Goal: Task Accomplishment & Management: Manage account settings

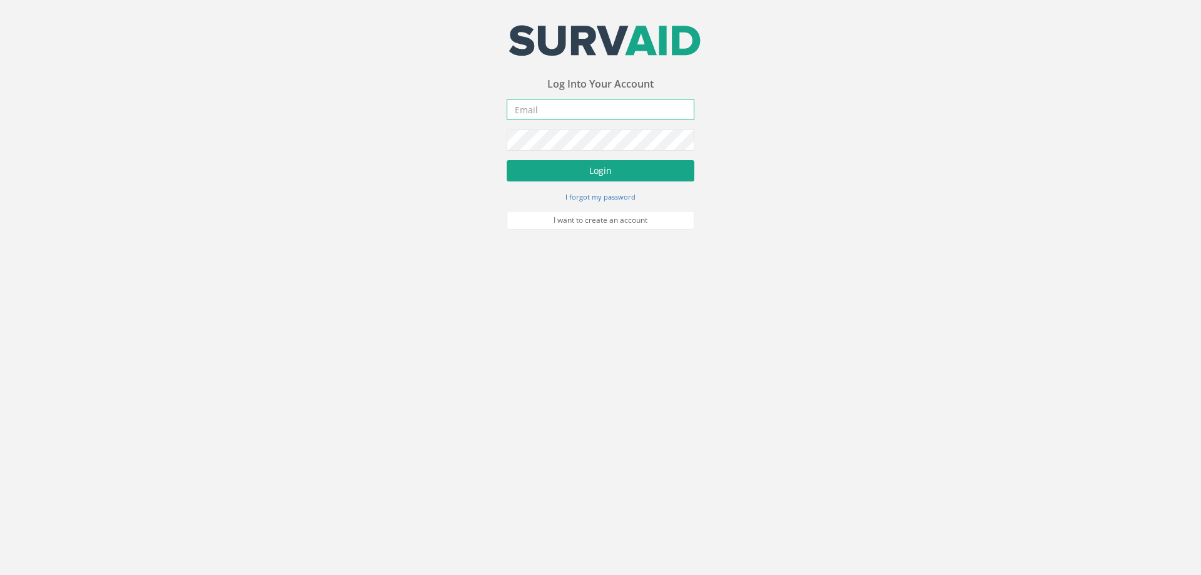
type input "[EMAIL_ADDRESS][DOMAIN_NAME]"
click at [567, 171] on button "Login" at bounding box center [601, 170] width 188 height 21
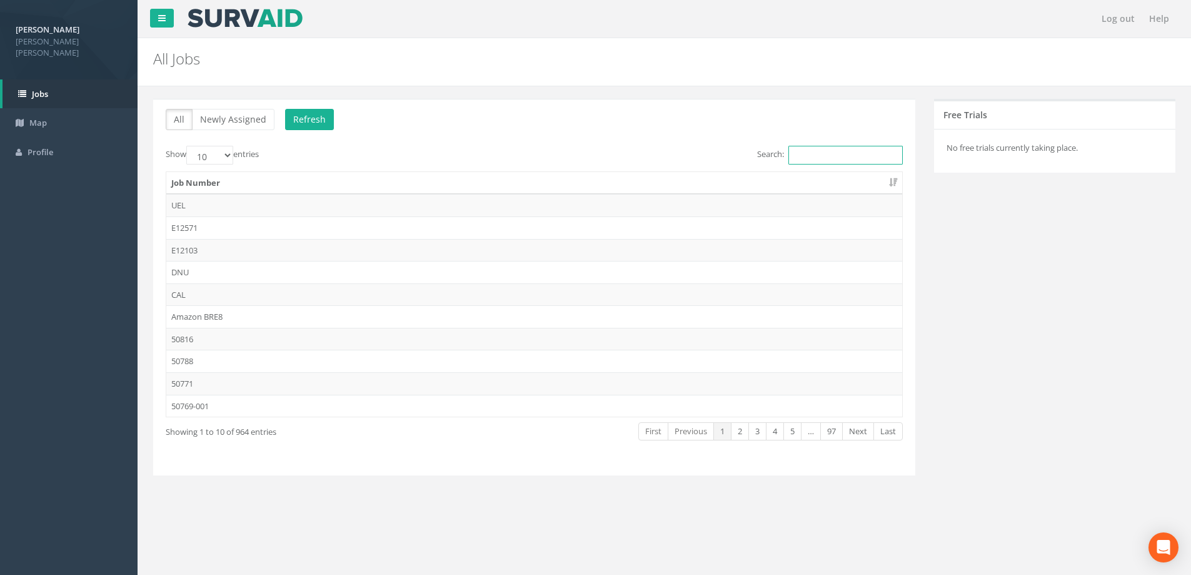
click at [800, 154] on input "Search:" at bounding box center [846, 155] width 114 height 19
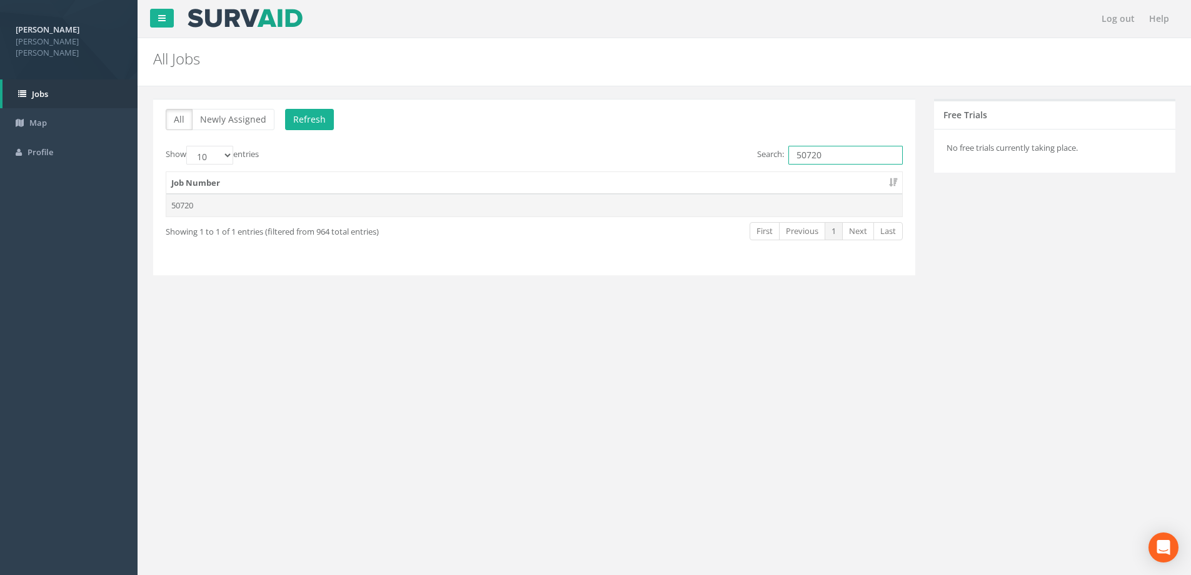
type input "50720"
click at [744, 206] on td "50720" at bounding box center [534, 205] width 736 height 23
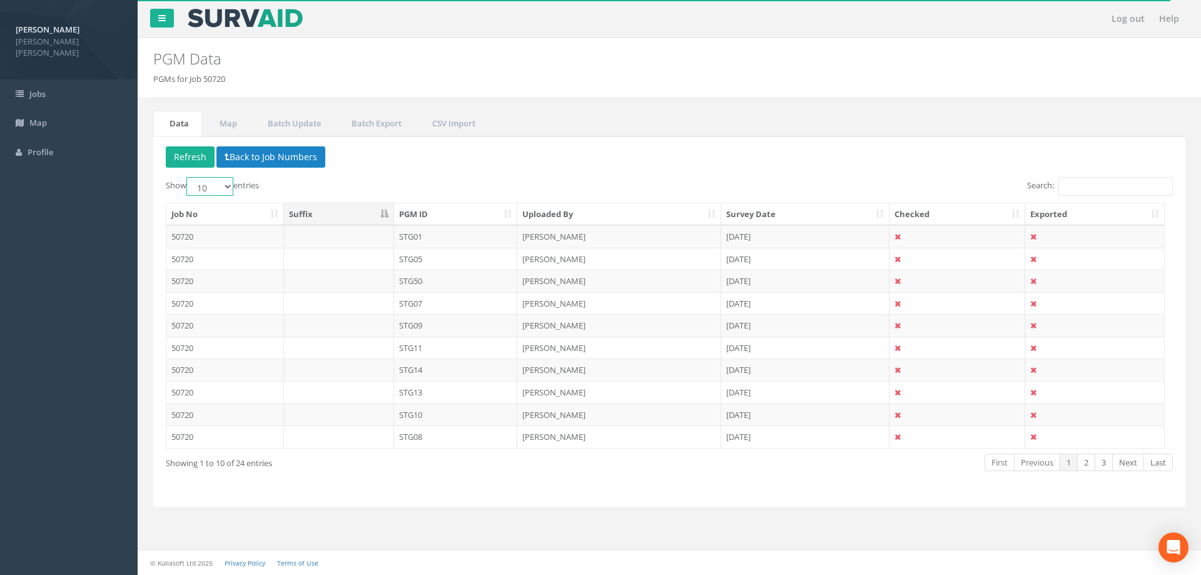
click at [223, 183] on select "10 25 50 100" at bounding box center [209, 186] width 47 height 19
select select "100"
click at [188, 177] on select "10 25 50 100" at bounding box center [209, 186] width 47 height 19
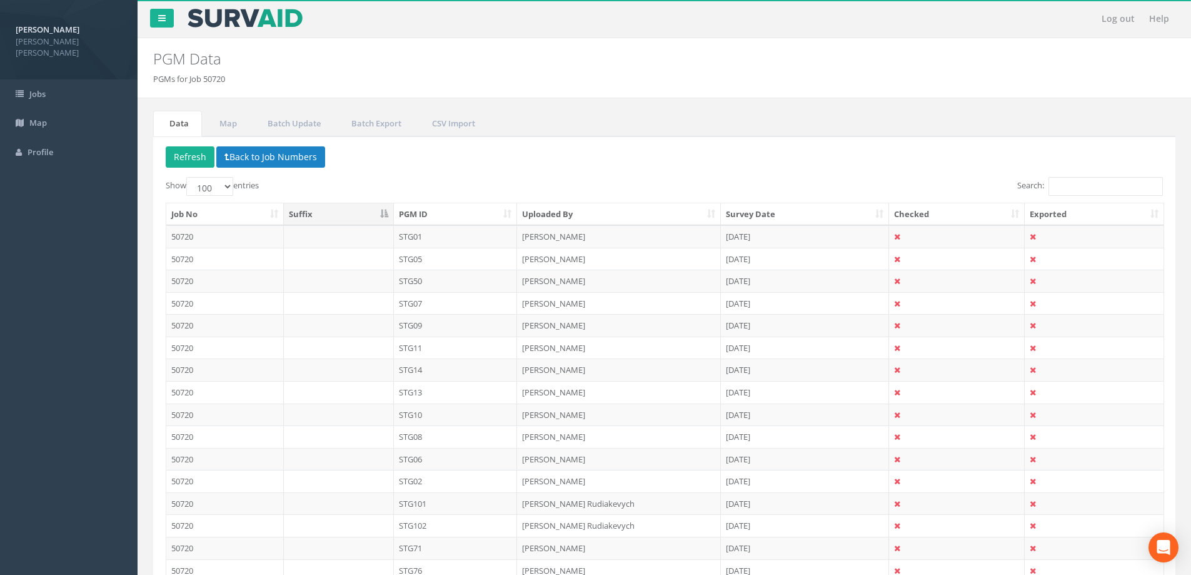
click at [457, 215] on th "PGM ID" at bounding box center [456, 214] width 124 height 23
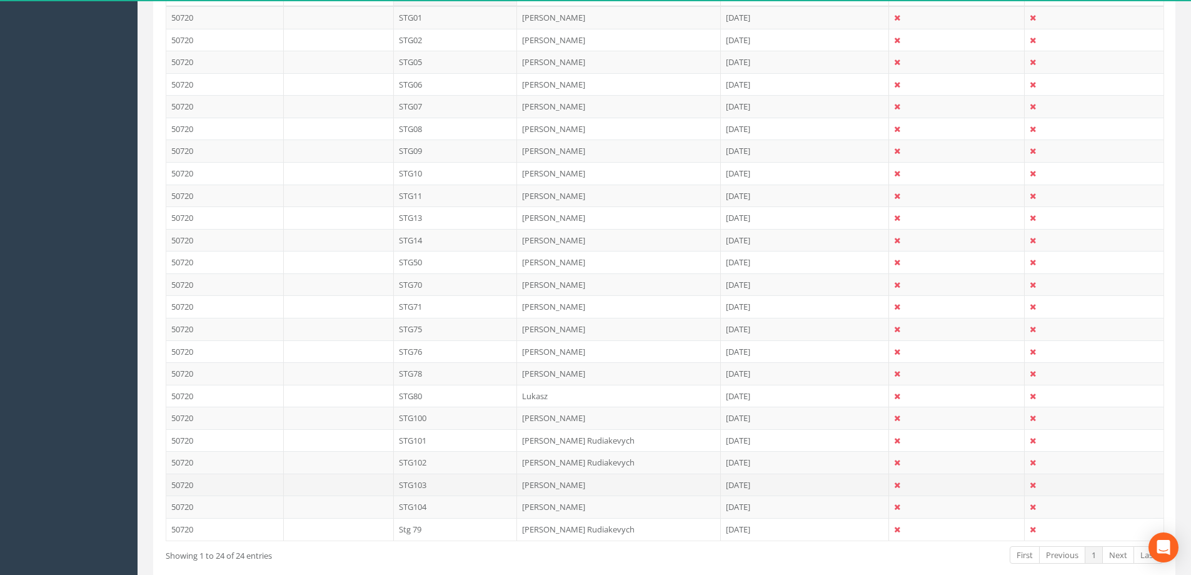
scroll to position [250, 0]
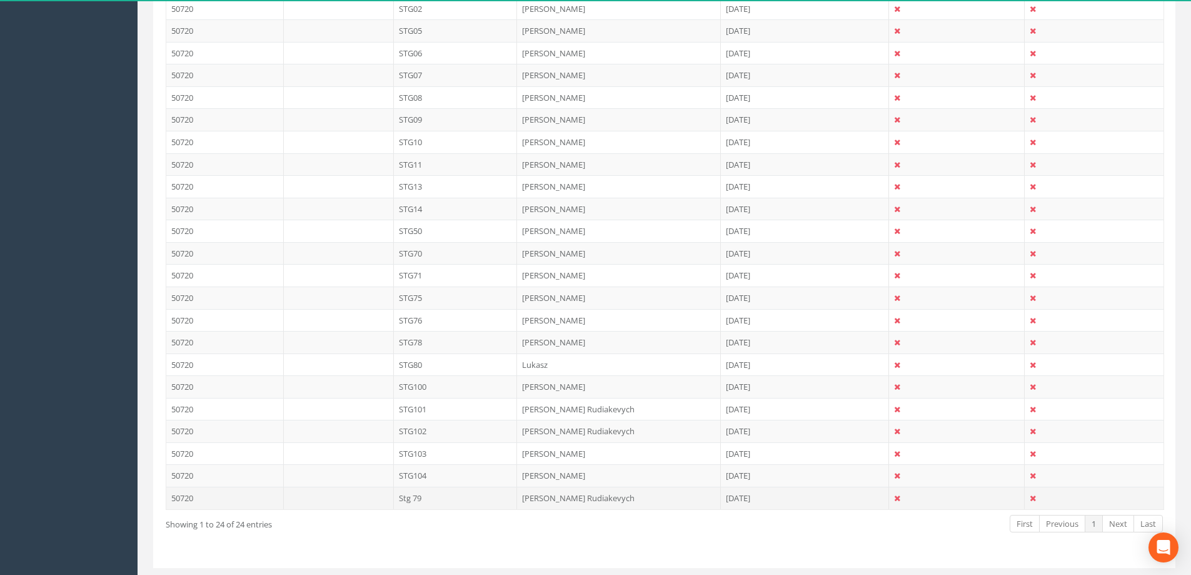
click at [335, 498] on td at bounding box center [339, 498] width 110 height 23
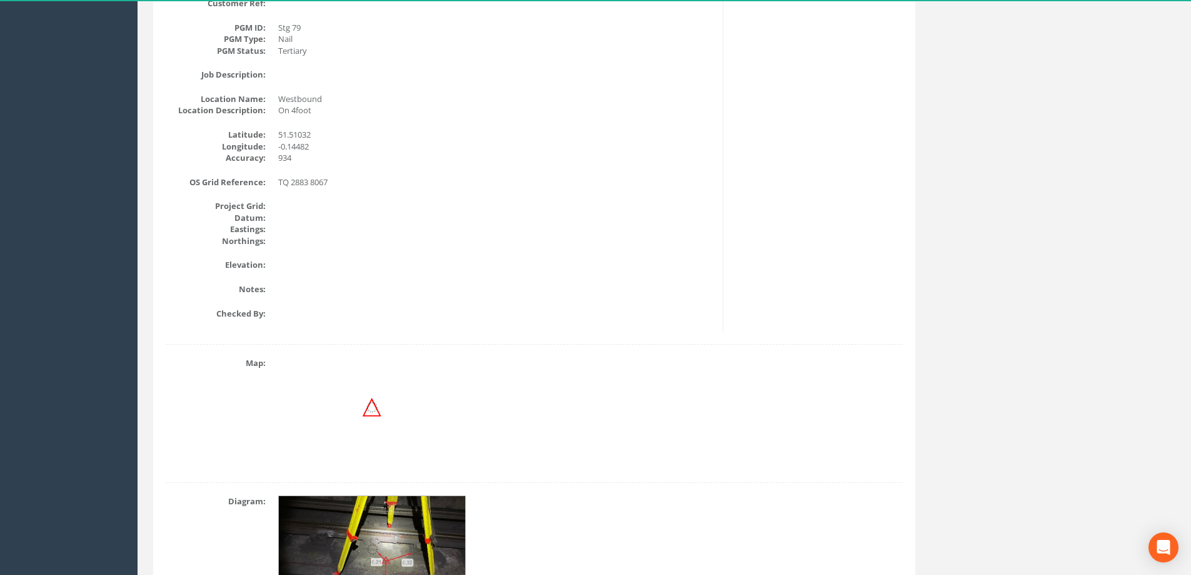
scroll to position [0, 0]
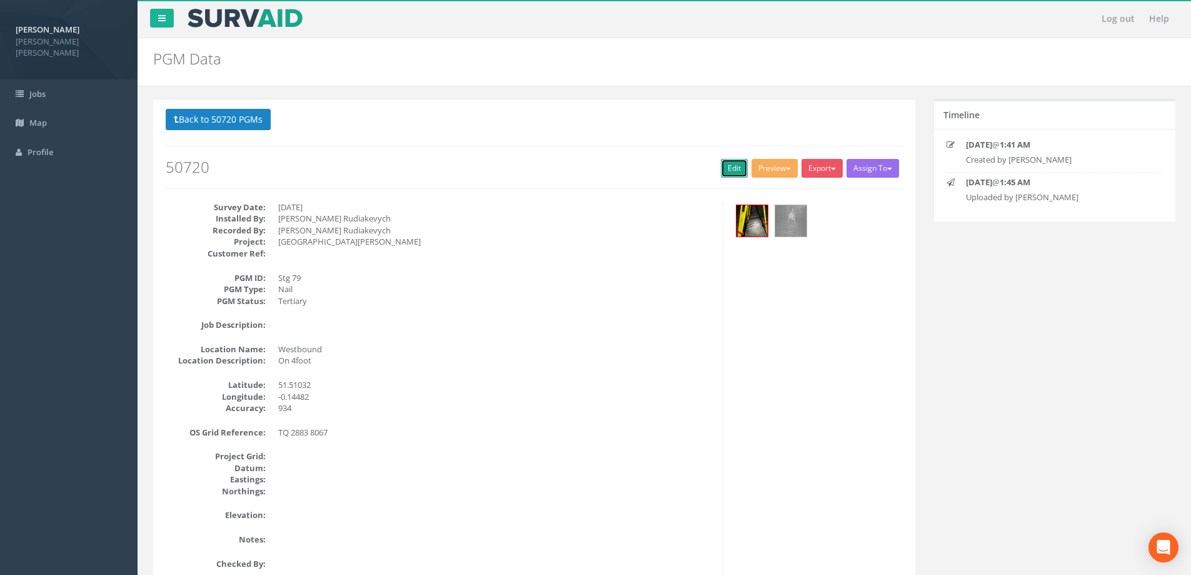
click at [732, 170] on link "Edit" at bounding box center [734, 168] width 27 height 19
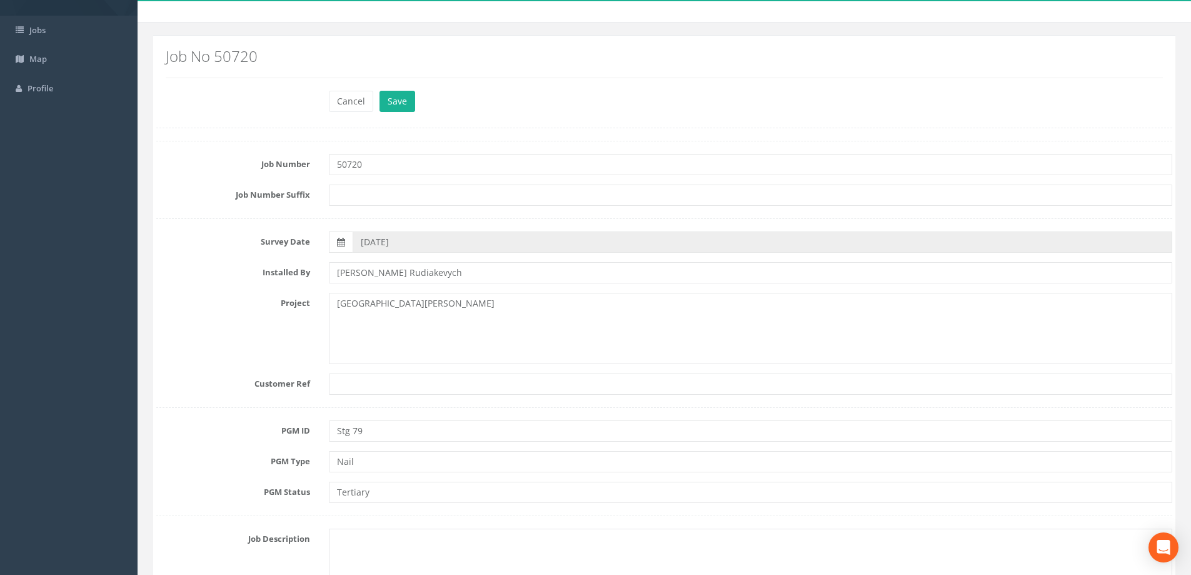
scroll to position [125, 0]
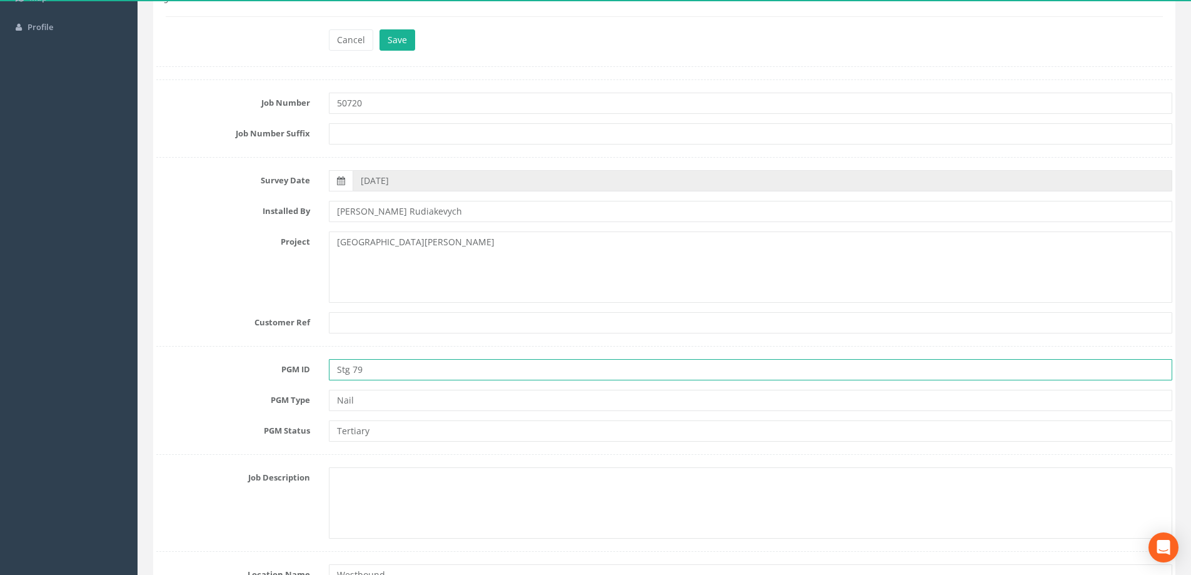
drag, startPoint x: 384, startPoint y: 366, endPoint x: 279, endPoint y: 353, distance: 106.0
type input "STG79"
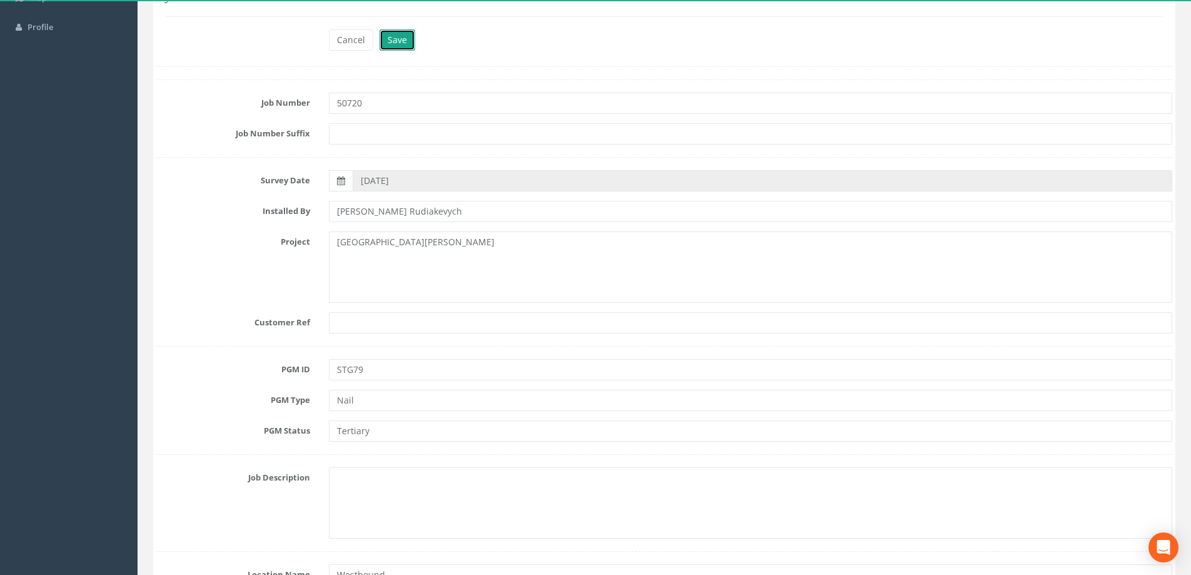
click at [392, 40] on button "Save" at bounding box center [398, 39] width 36 height 21
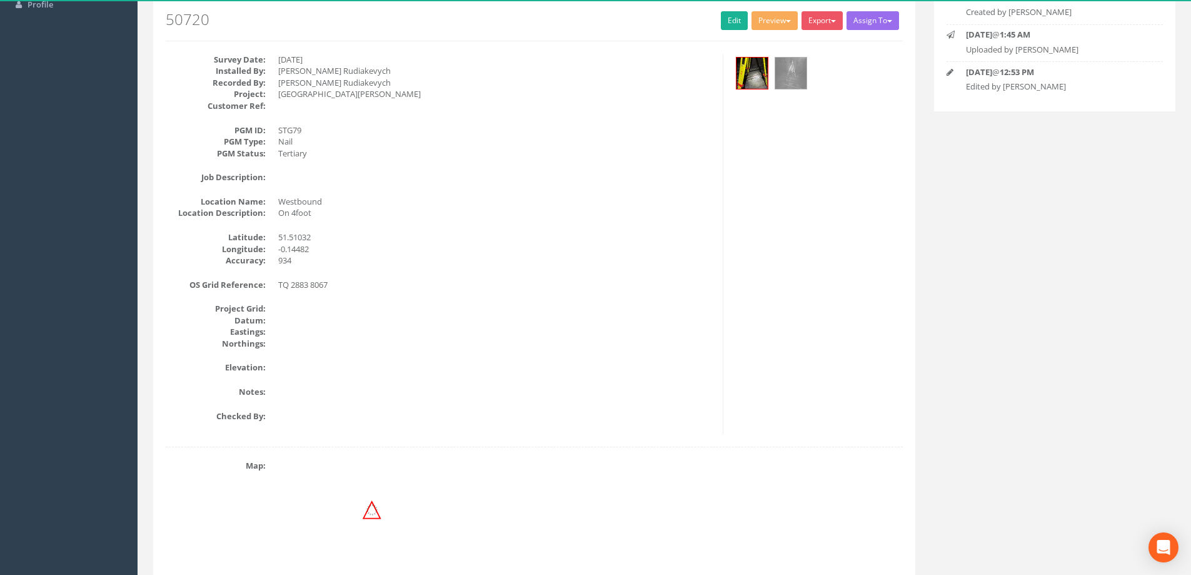
scroll to position [0, 0]
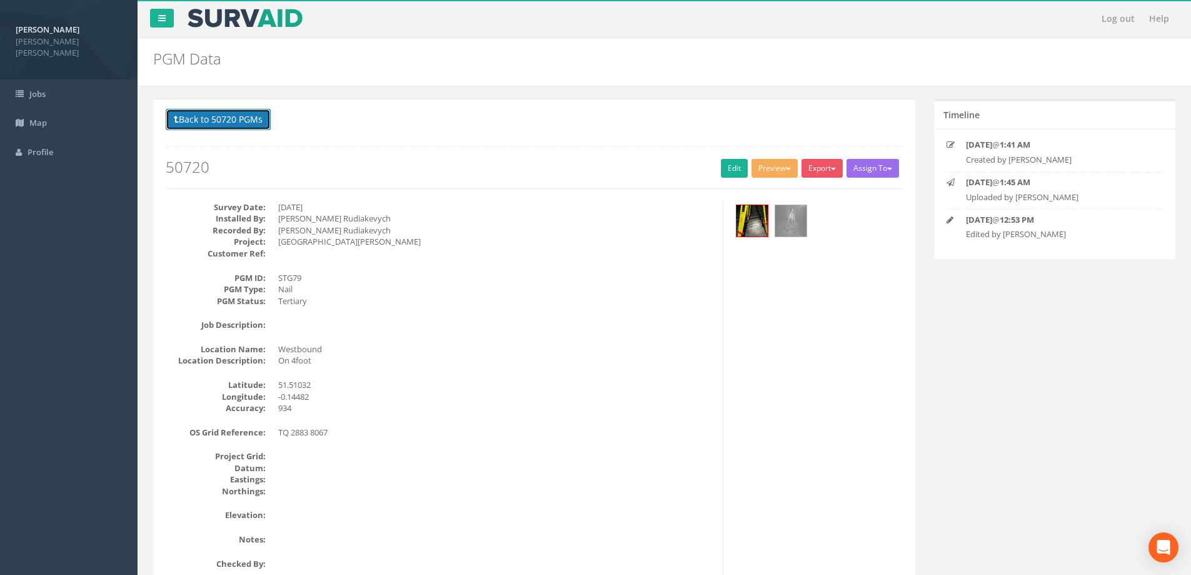
click at [256, 121] on button "Back to 50720 PGMs" at bounding box center [218, 119] width 105 height 21
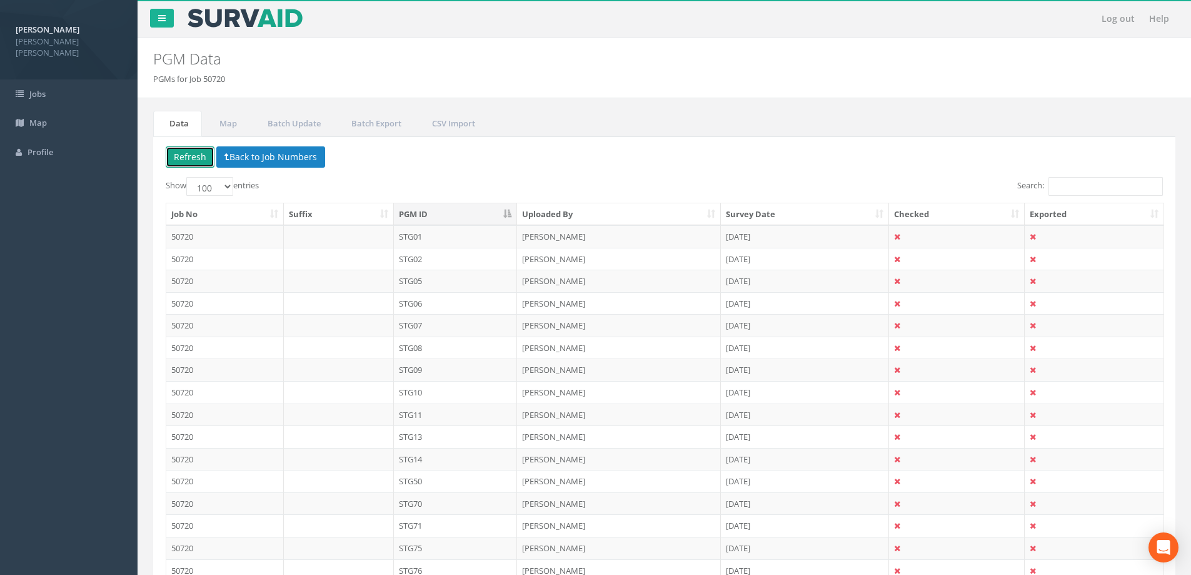
click at [182, 151] on button "Refresh" at bounding box center [190, 156] width 49 height 21
click at [233, 126] on link "Map" at bounding box center [226, 124] width 47 height 26
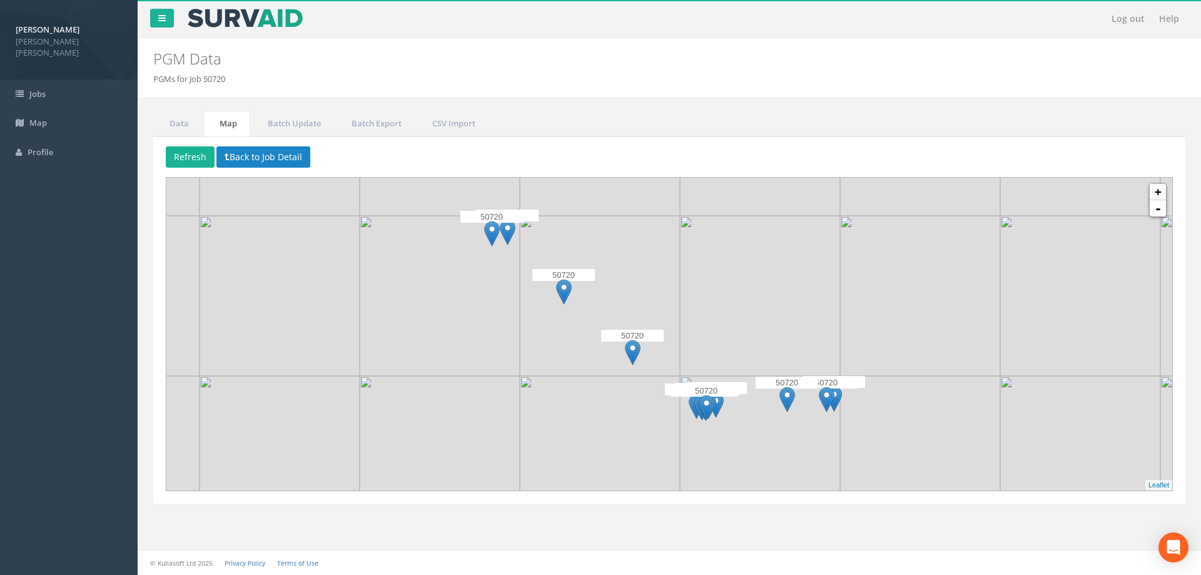
drag, startPoint x: 795, startPoint y: 395, endPoint x: 779, endPoint y: 393, distance: 15.7
click at [779, 393] on img at bounding box center [787, 399] width 16 height 26
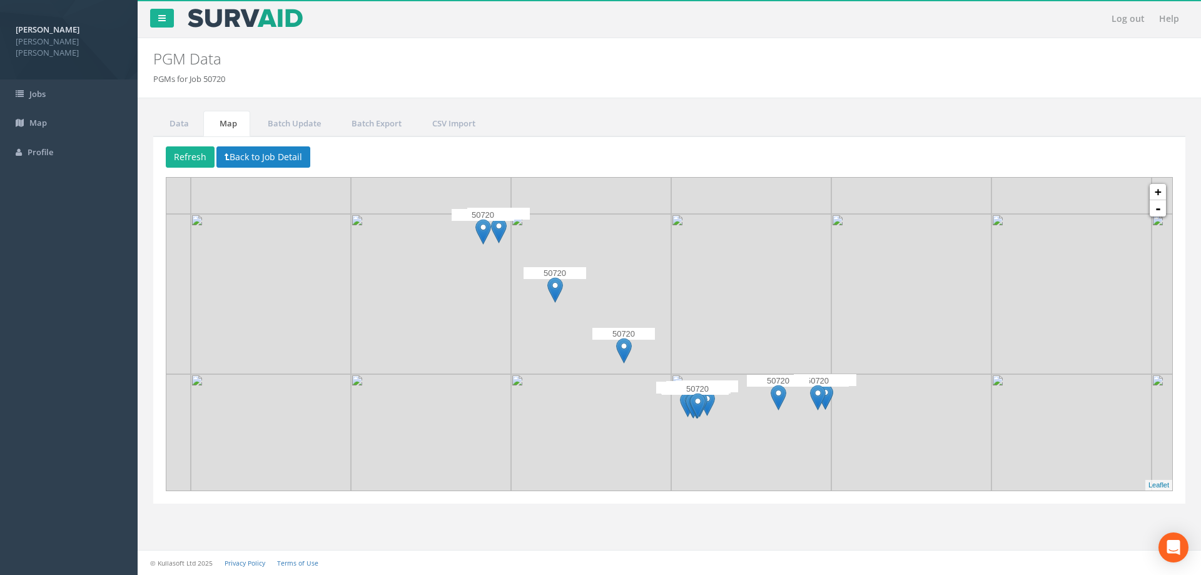
click at [779, 397] on img at bounding box center [778, 398] width 16 height 26
click at [274, 166] on button "Back to Job Detail" at bounding box center [263, 156] width 94 height 21
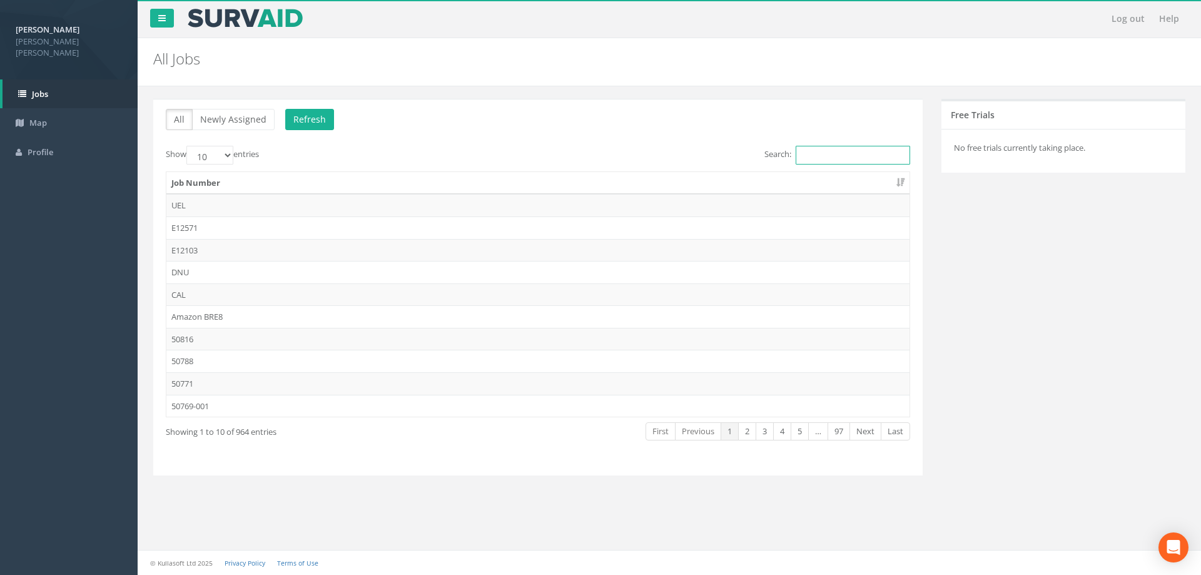
click at [835, 157] on input "Search:" at bounding box center [853, 155] width 114 height 19
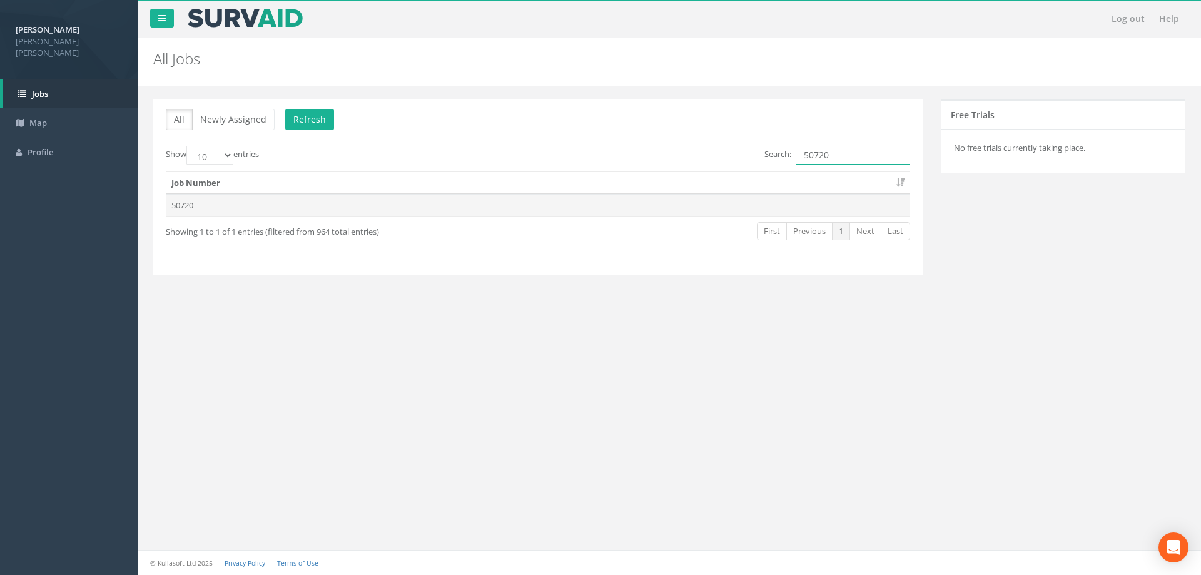
type input "50720"
click at [774, 211] on td "50720" at bounding box center [537, 205] width 743 height 23
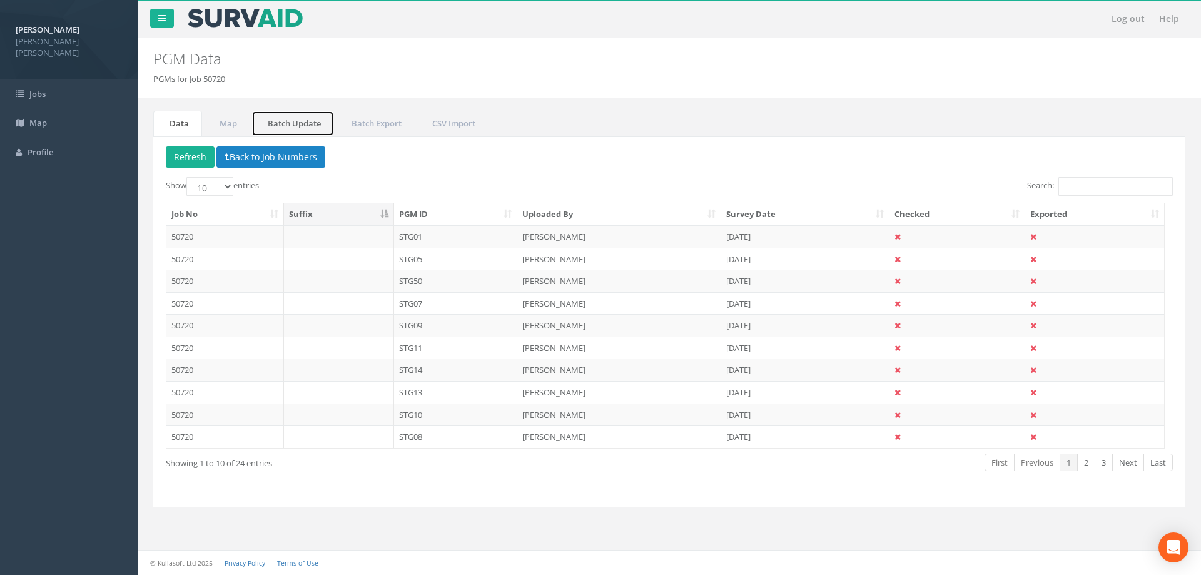
click at [276, 127] on link "Batch Update" at bounding box center [292, 124] width 83 height 26
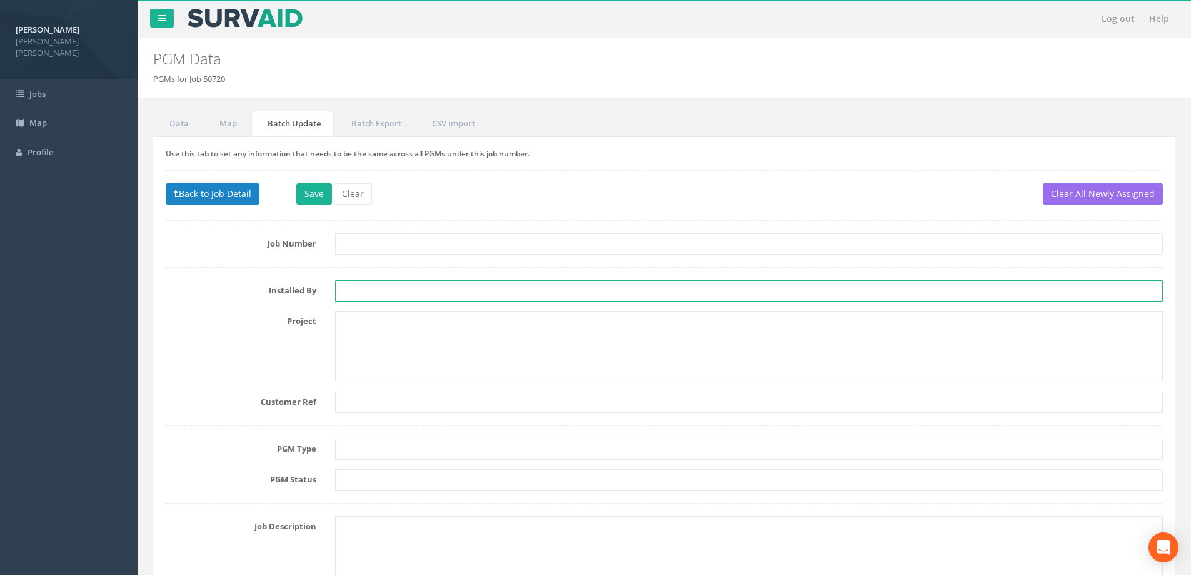
click at [359, 291] on input "text" at bounding box center [749, 290] width 828 height 21
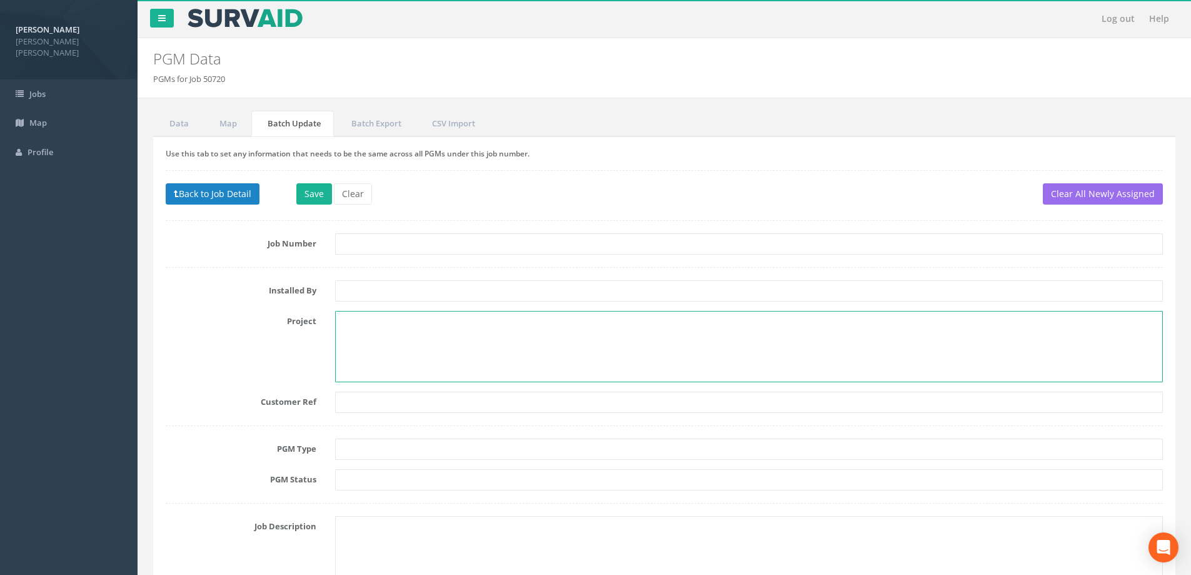
click at [358, 341] on textarea at bounding box center [749, 346] width 828 height 71
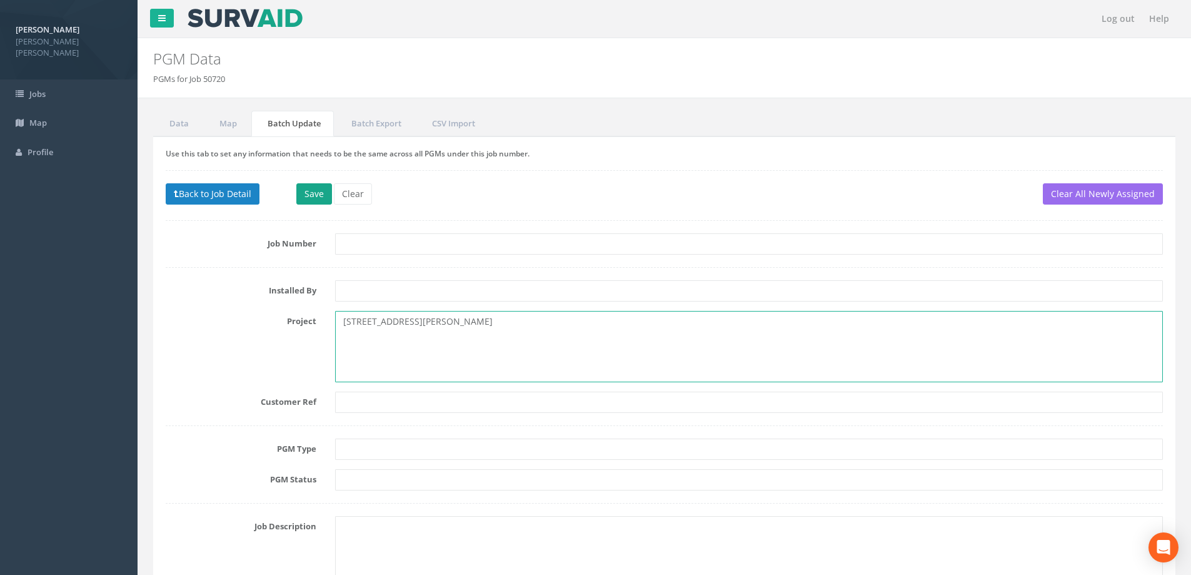
type textarea "[STREET_ADDRESS][PERSON_NAME]"
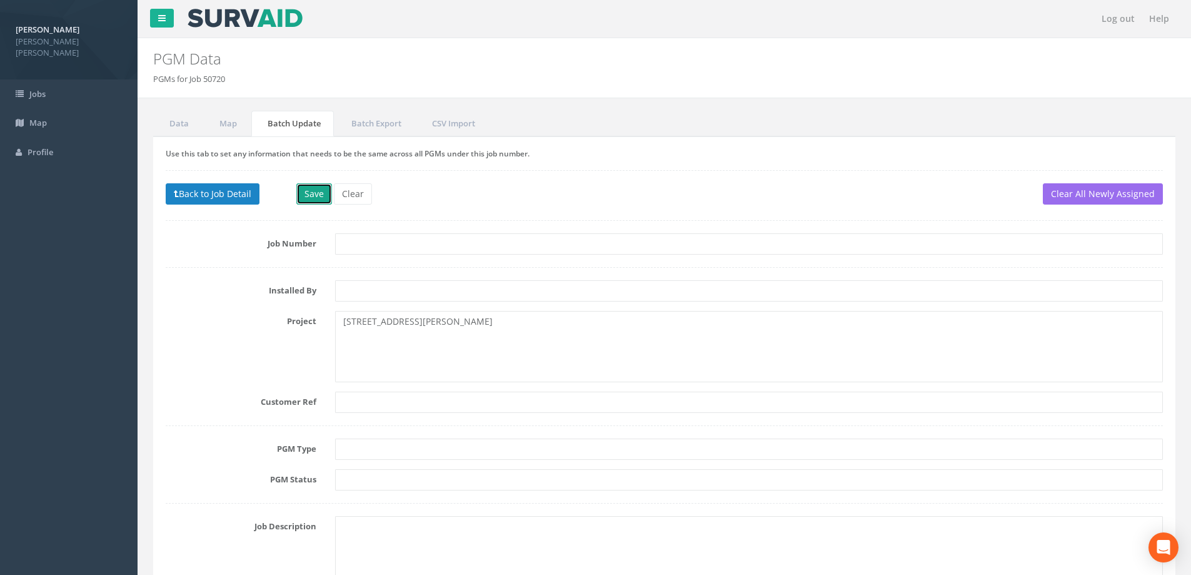
click at [320, 196] on button "Save" at bounding box center [314, 193] width 36 height 21
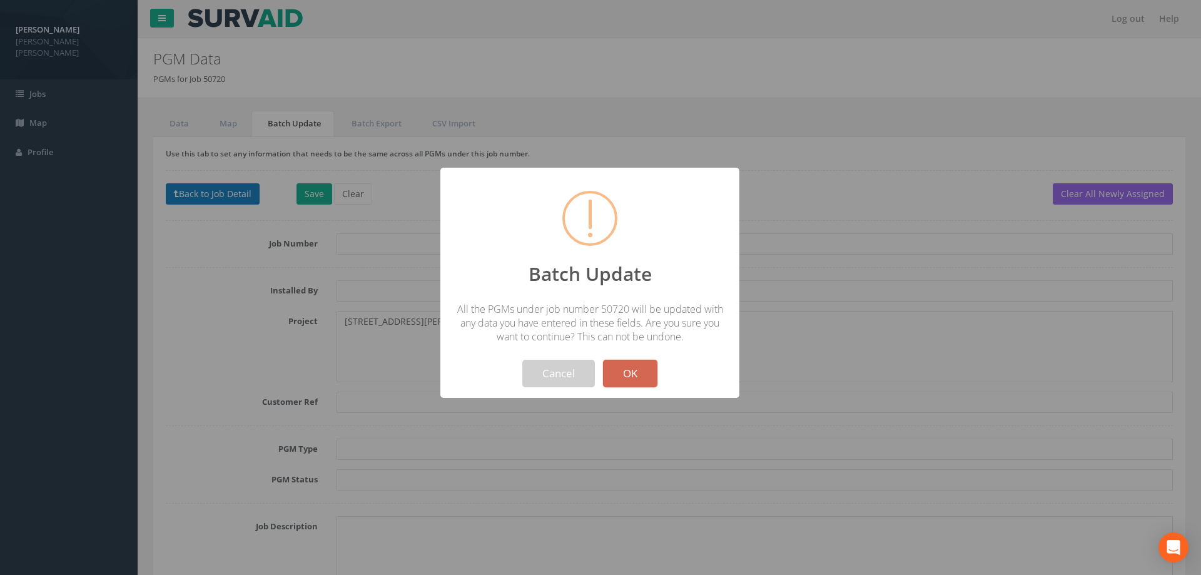
click at [648, 376] on button "OK" at bounding box center [630, 374] width 54 height 28
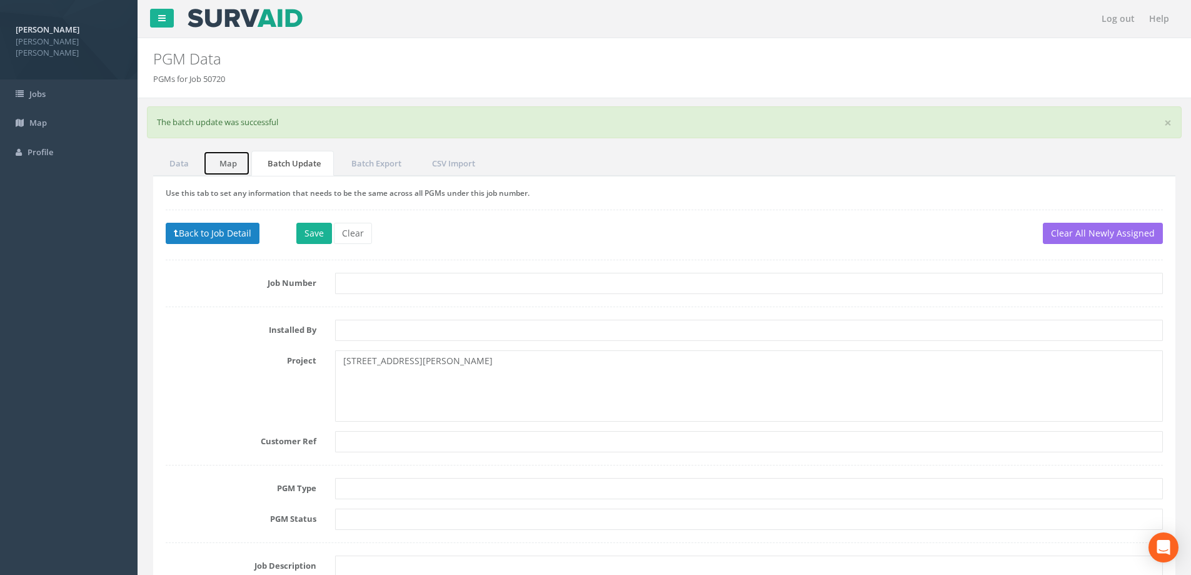
click at [227, 164] on link "Map" at bounding box center [226, 164] width 47 height 26
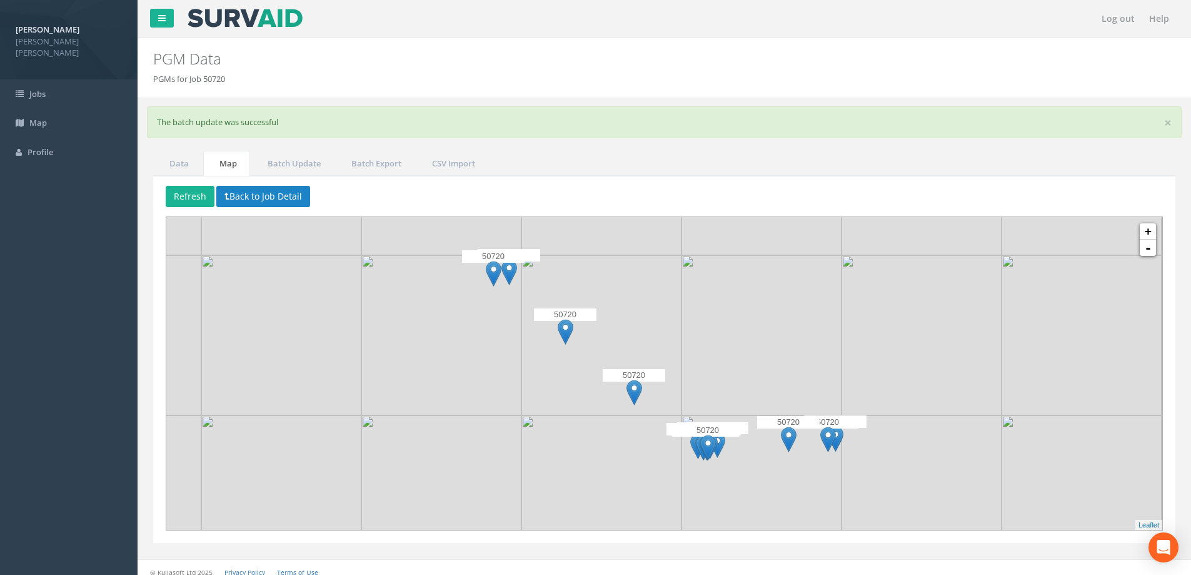
click at [515, 278] on div "50720" at bounding box center [493, 269] width 63 height 38
click at [511, 273] on div "50720" at bounding box center [493, 269] width 63 height 38
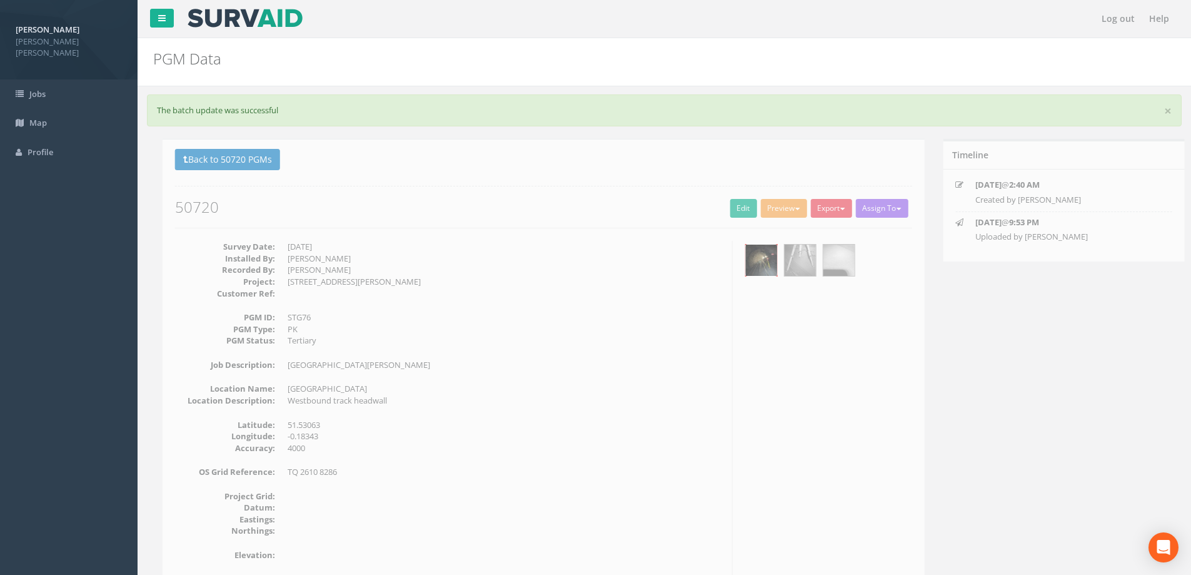
click at [763, 259] on img at bounding box center [752, 260] width 31 height 31
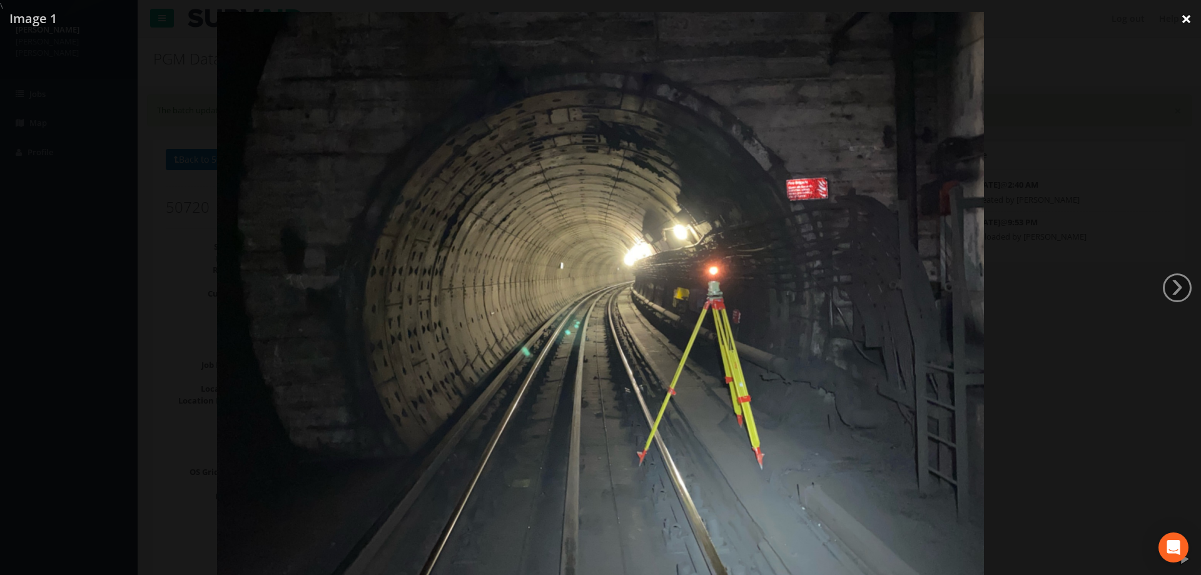
click at [1181, 20] on link "×" at bounding box center [1185, 19] width 29 height 38
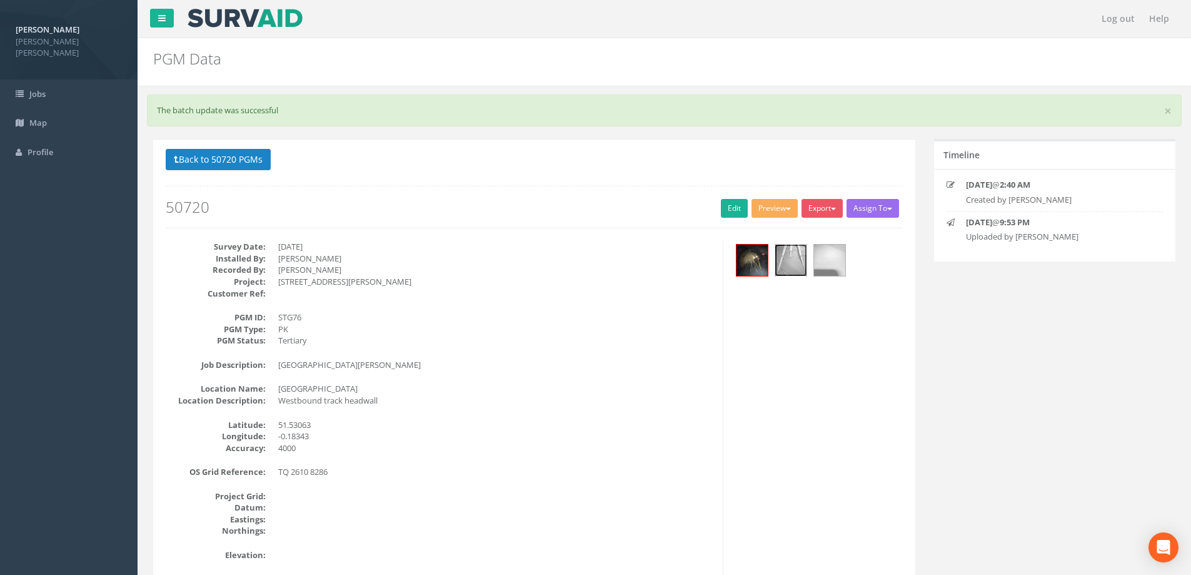
click at [791, 261] on img at bounding box center [791, 260] width 31 height 31
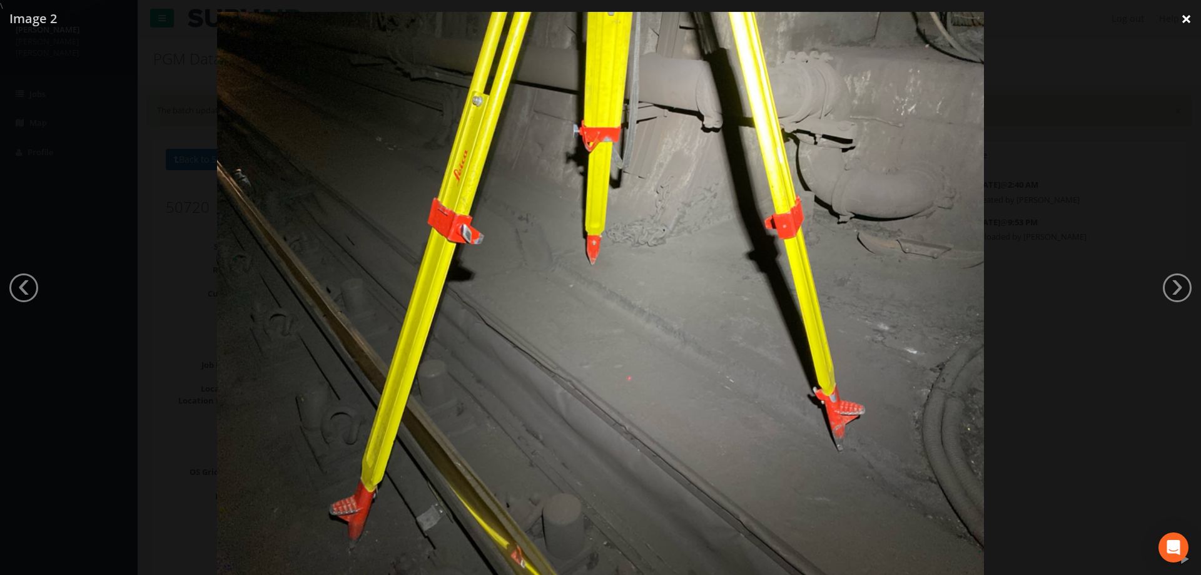
click at [1184, 14] on link "×" at bounding box center [1185, 19] width 29 height 38
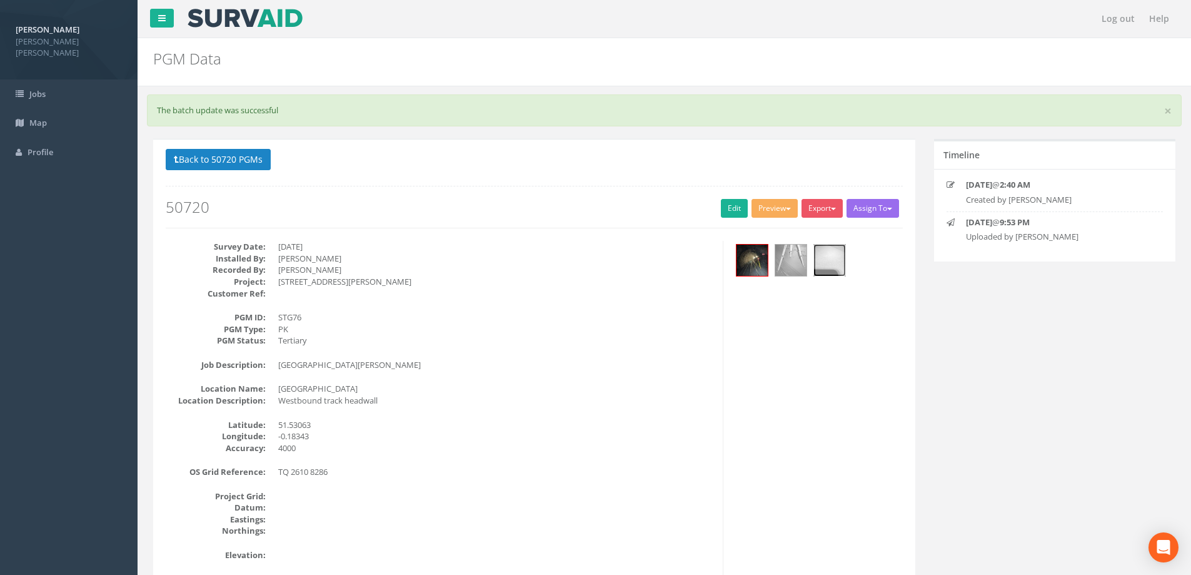
click at [838, 258] on img at bounding box center [829, 260] width 31 height 31
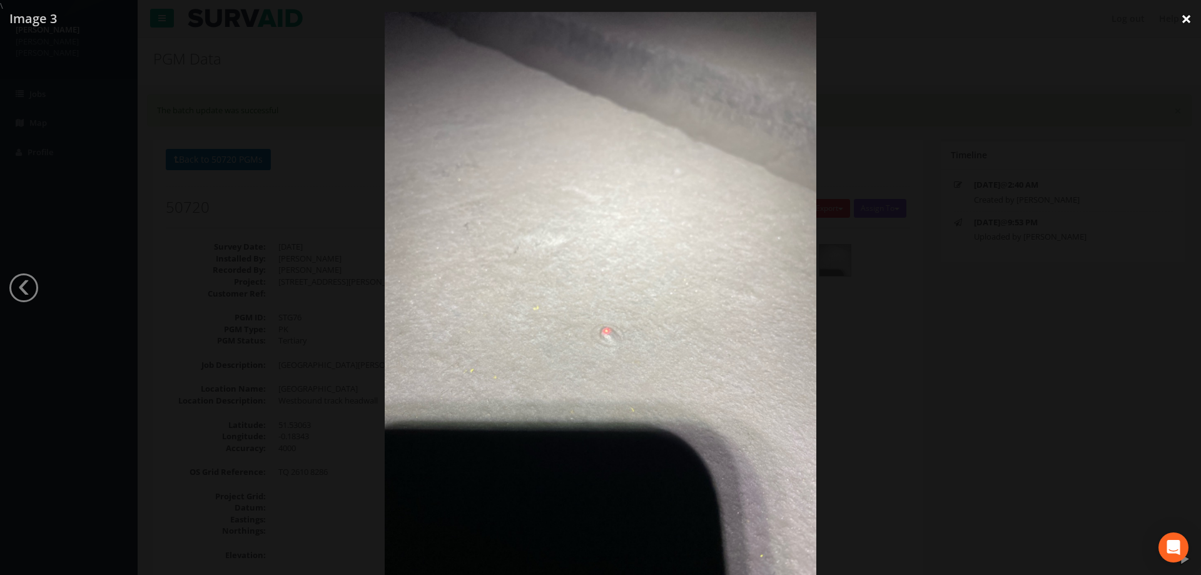
click at [1186, 19] on link "×" at bounding box center [1185, 19] width 29 height 38
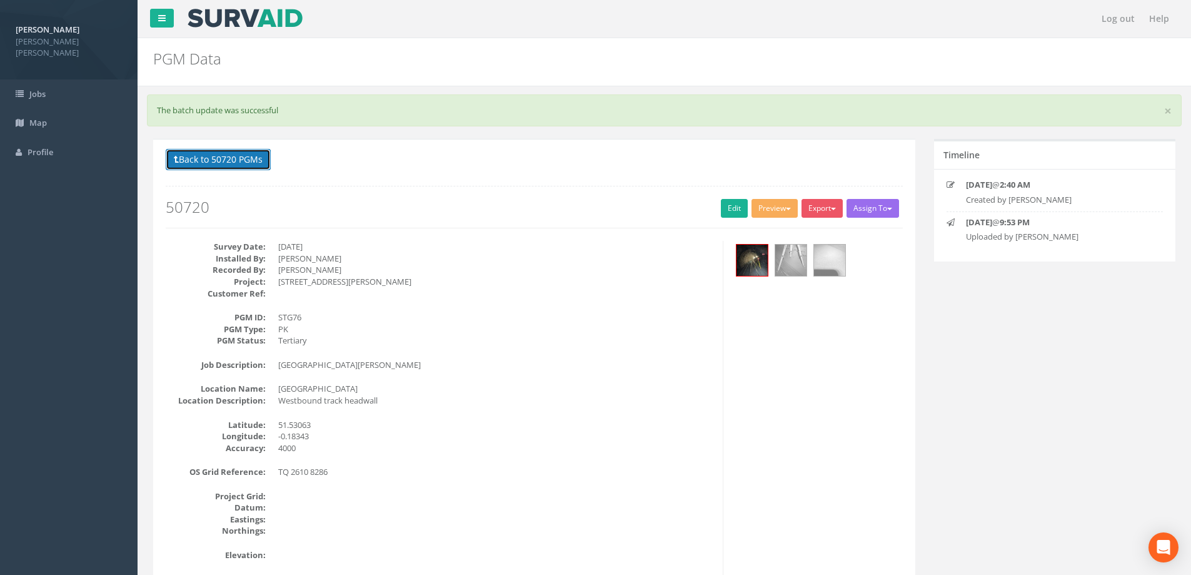
click at [233, 159] on button "Back to 50720 PGMs" at bounding box center [218, 159] width 105 height 21
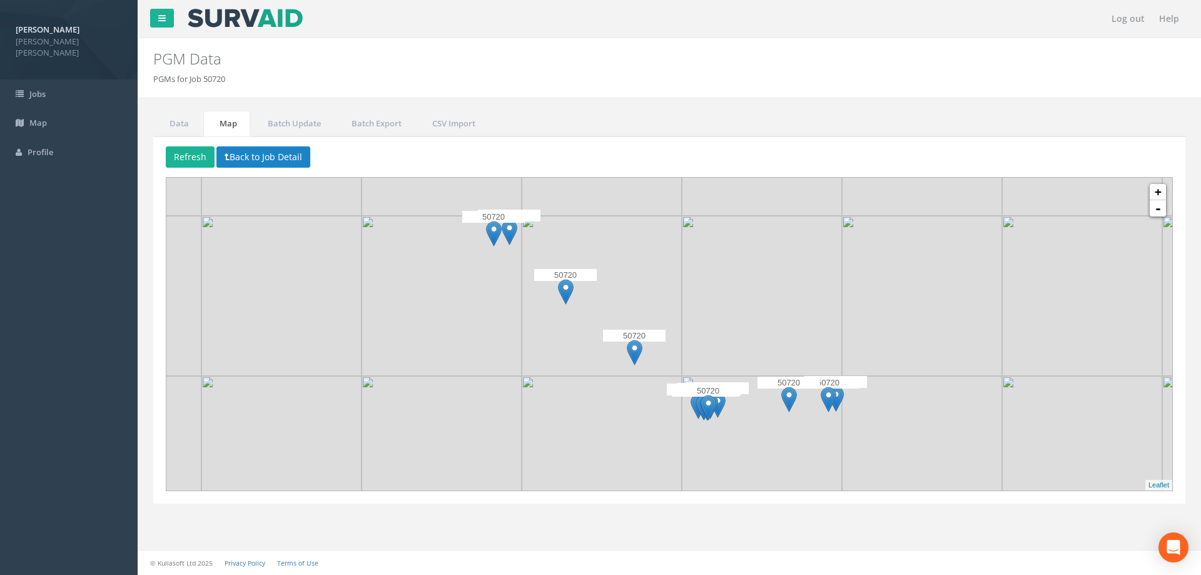
click at [634, 346] on img at bounding box center [635, 353] width 16 height 26
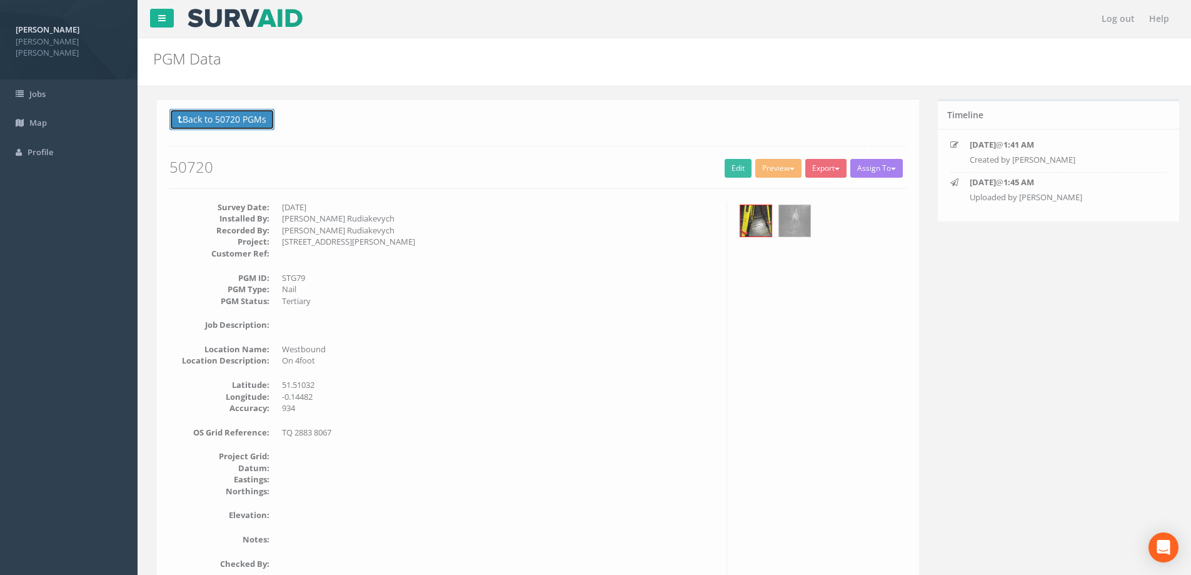
click at [227, 119] on button "Back to 50720 PGMs" at bounding box center [218, 119] width 105 height 21
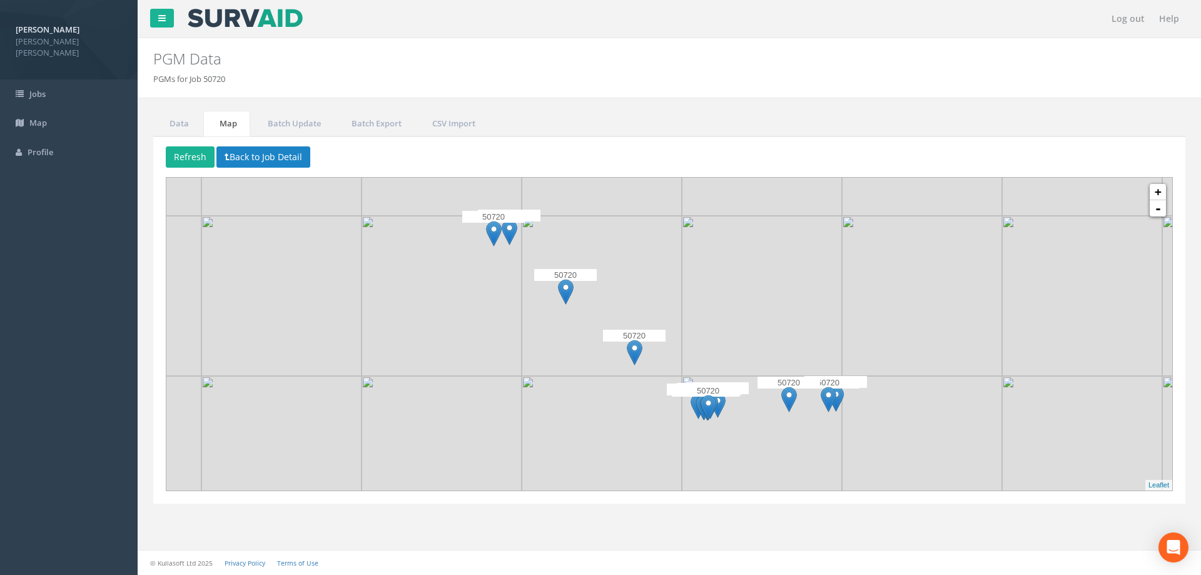
click at [785, 398] on img at bounding box center [789, 399] width 16 height 26
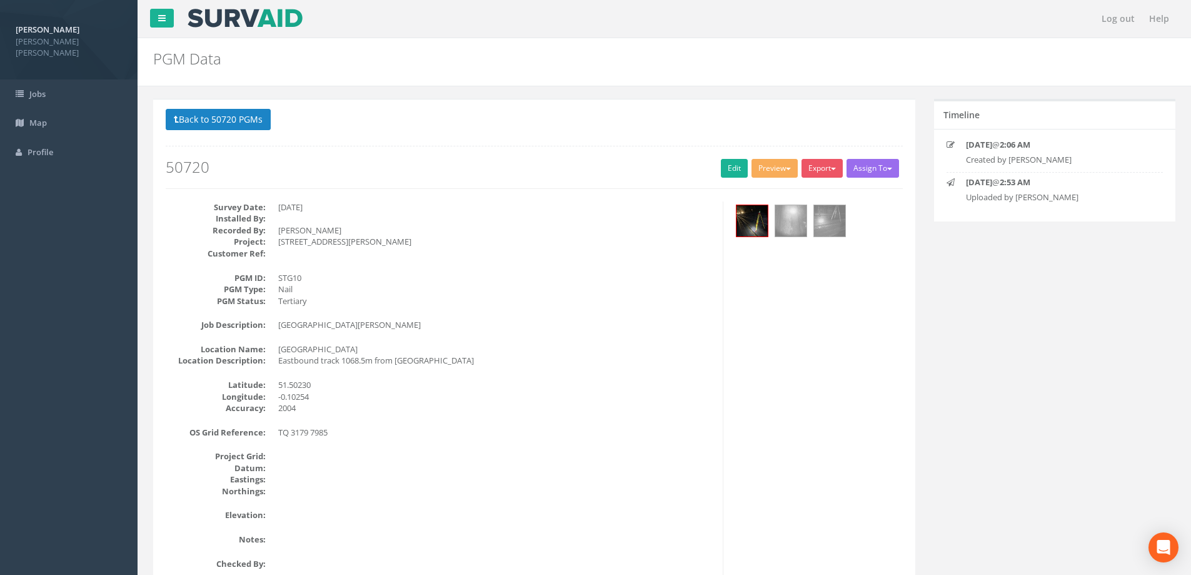
click at [776, 398] on div "Survey Date: [DATE] Installed By: Recorded By: [PERSON_NAME] Project: [STREET_A…" at bounding box center [534, 391] width 756 height 380
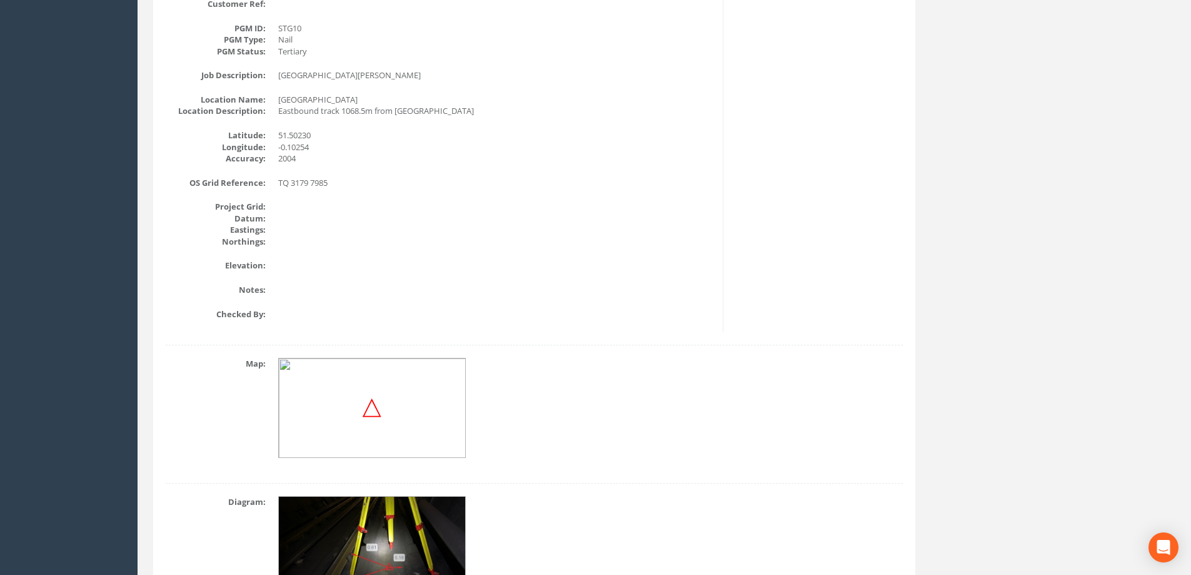
scroll to position [342, 0]
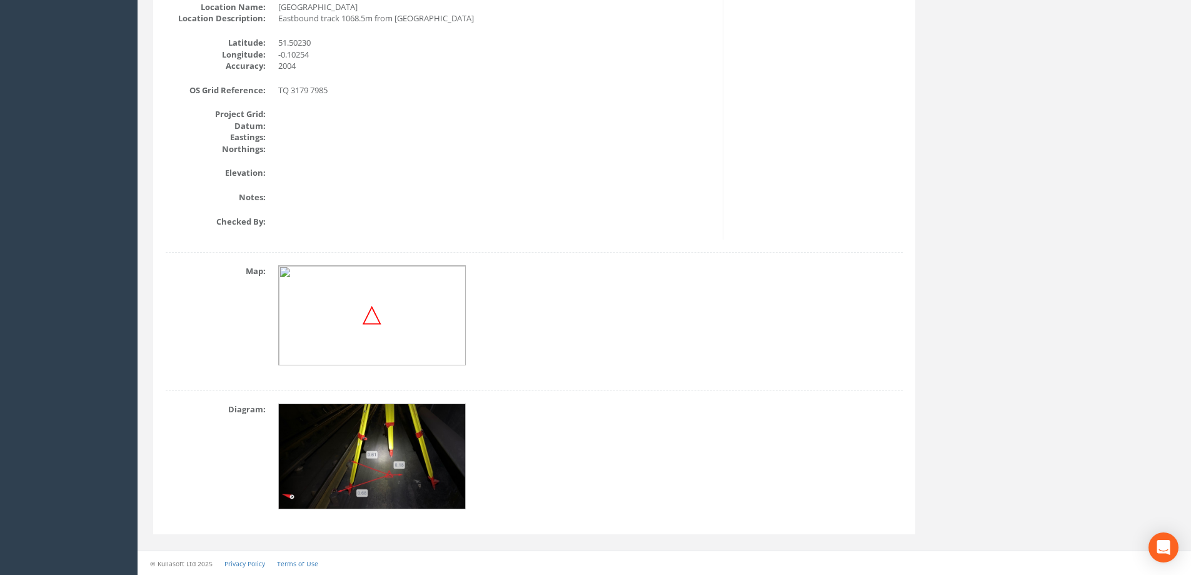
click at [377, 312] on img at bounding box center [372, 315] width 19 height 19
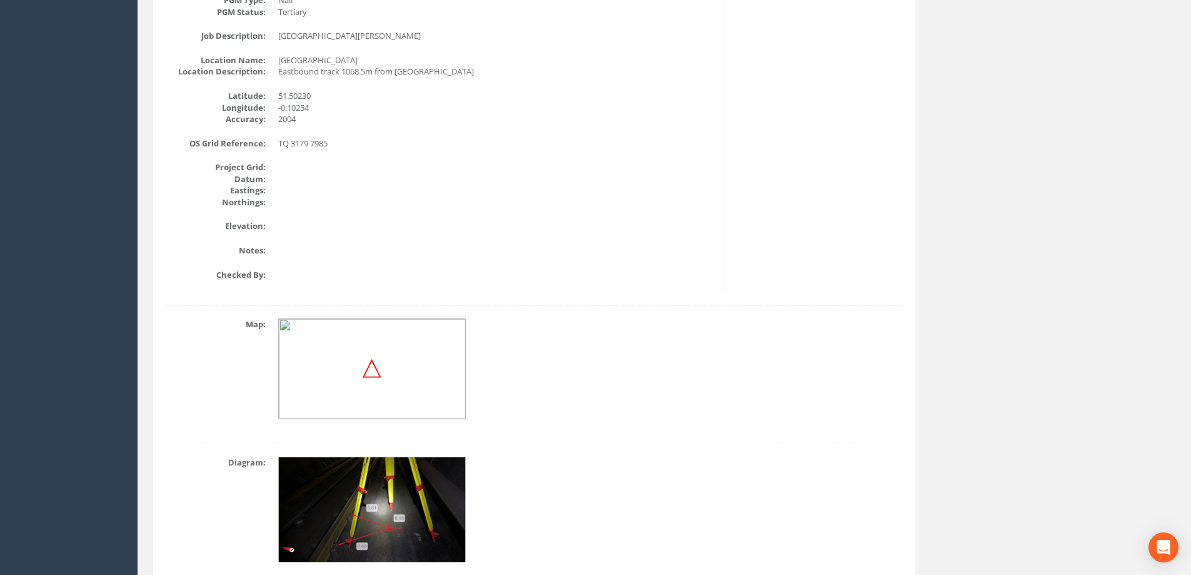
scroll to position [217, 0]
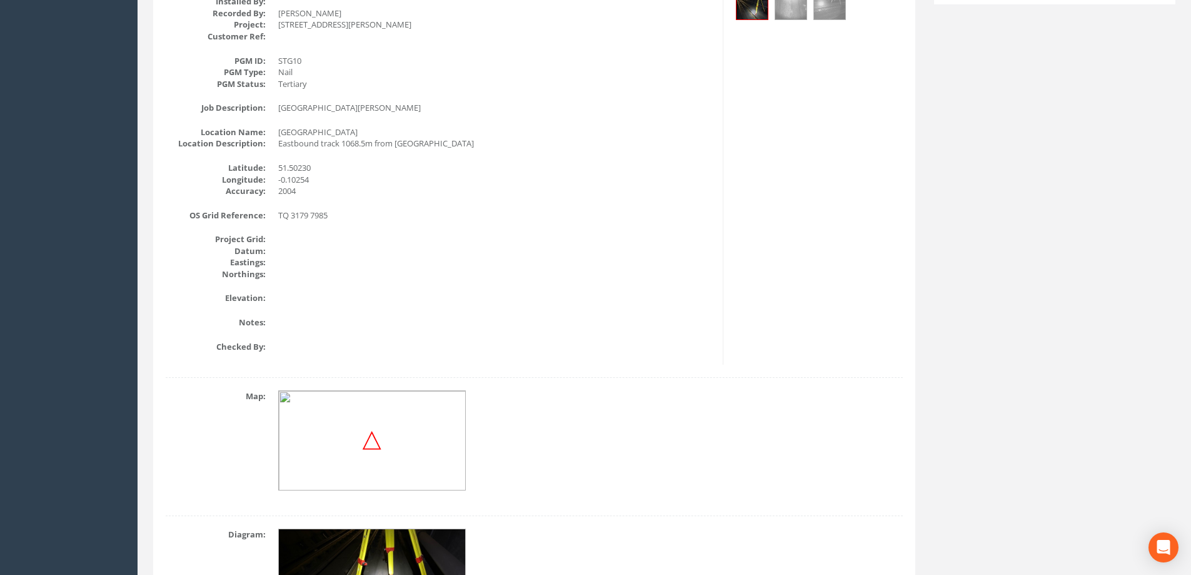
click at [375, 423] on img at bounding box center [372, 440] width 188 height 100
drag, startPoint x: 386, startPoint y: 448, endPoint x: 375, endPoint y: 434, distance: 17.4
click at [375, 435] on img at bounding box center [372, 440] width 19 height 19
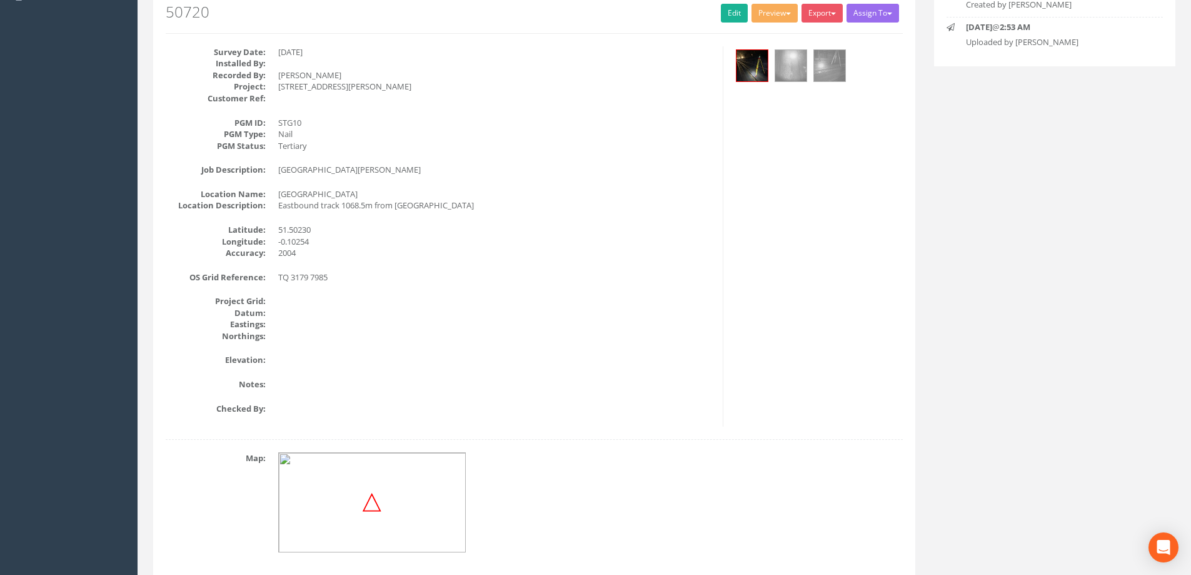
scroll to position [0, 0]
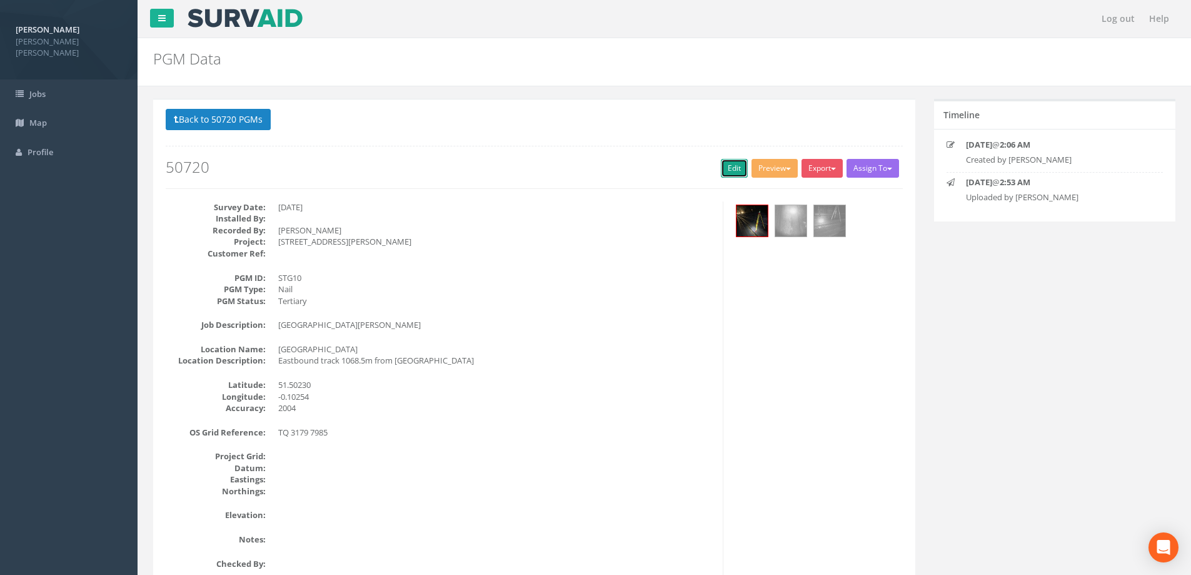
click at [730, 174] on link "Edit" at bounding box center [734, 168] width 27 height 19
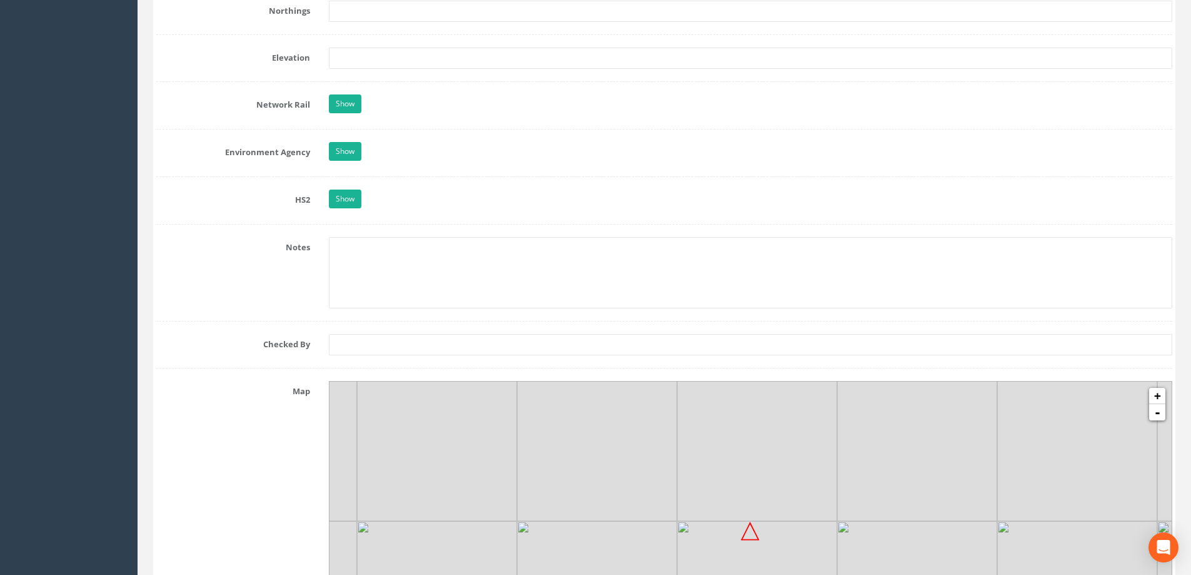
scroll to position [1251, 0]
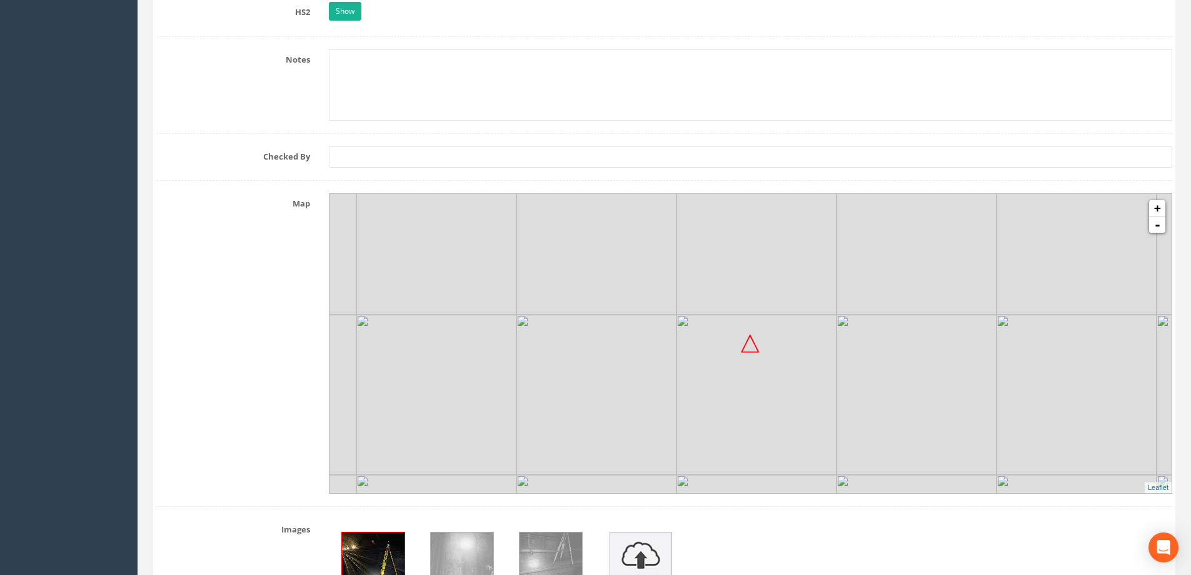
drag, startPoint x: 829, startPoint y: 397, endPoint x: 820, endPoint y: 377, distance: 22.1
click at [820, 377] on img at bounding box center [757, 395] width 160 height 160
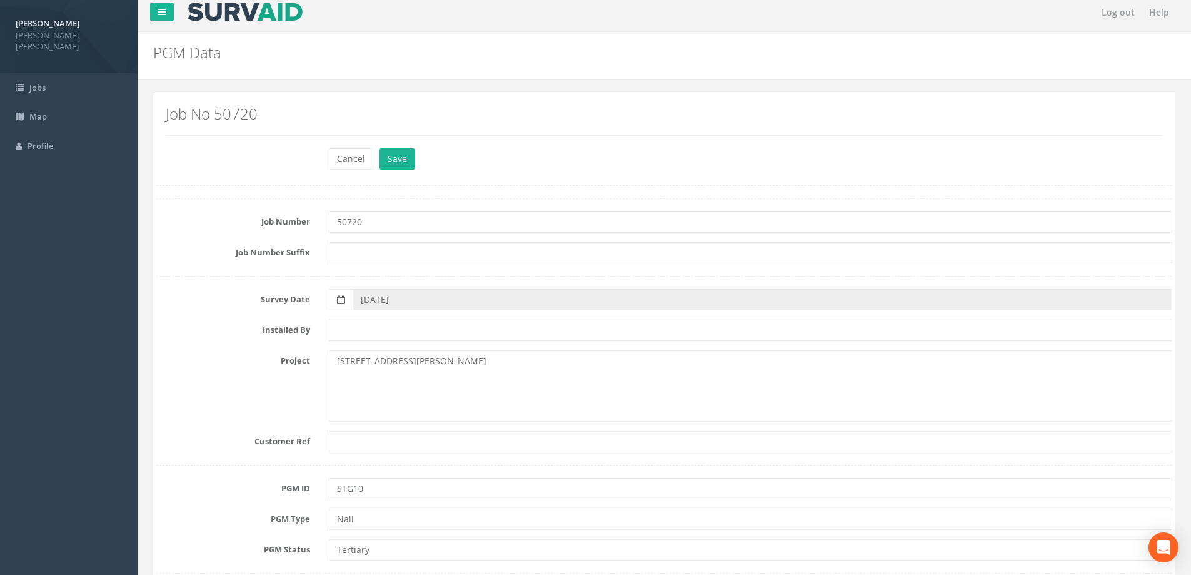
scroll to position [0, 0]
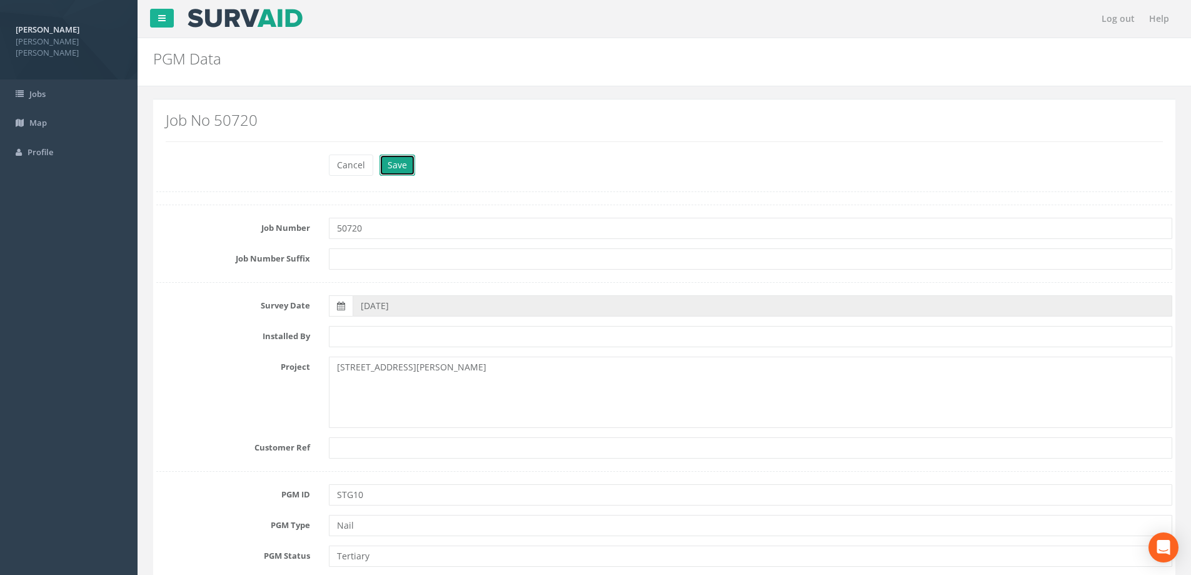
click at [410, 171] on button "Save" at bounding box center [398, 164] width 36 height 21
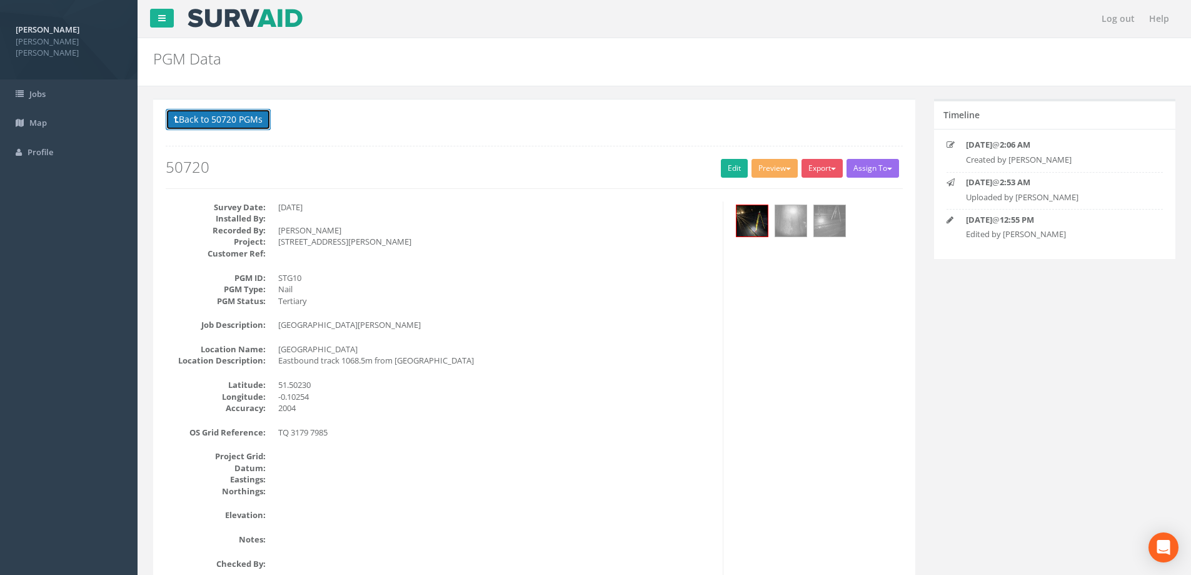
click at [260, 115] on button "Back to 50720 PGMs" at bounding box center [218, 119] width 105 height 21
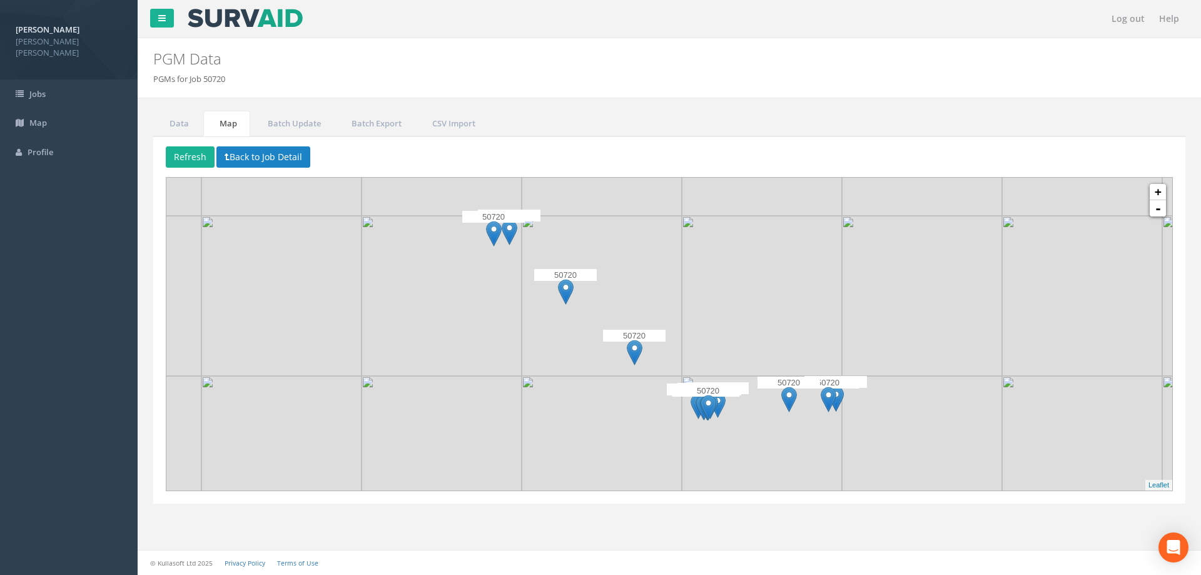
click at [563, 295] on img at bounding box center [566, 292] width 16 height 26
click at [566, 291] on img at bounding box center [566, 292] width 16 height 26
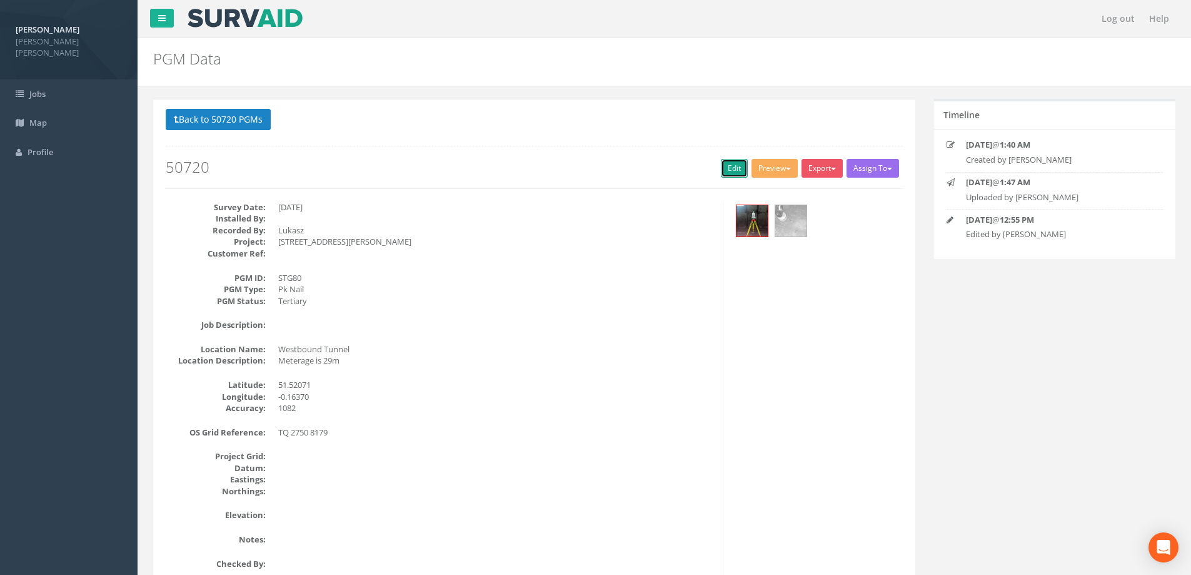
click at [733, 173] on link "Edit" at bounding box center [734, 168] width 27 height 19
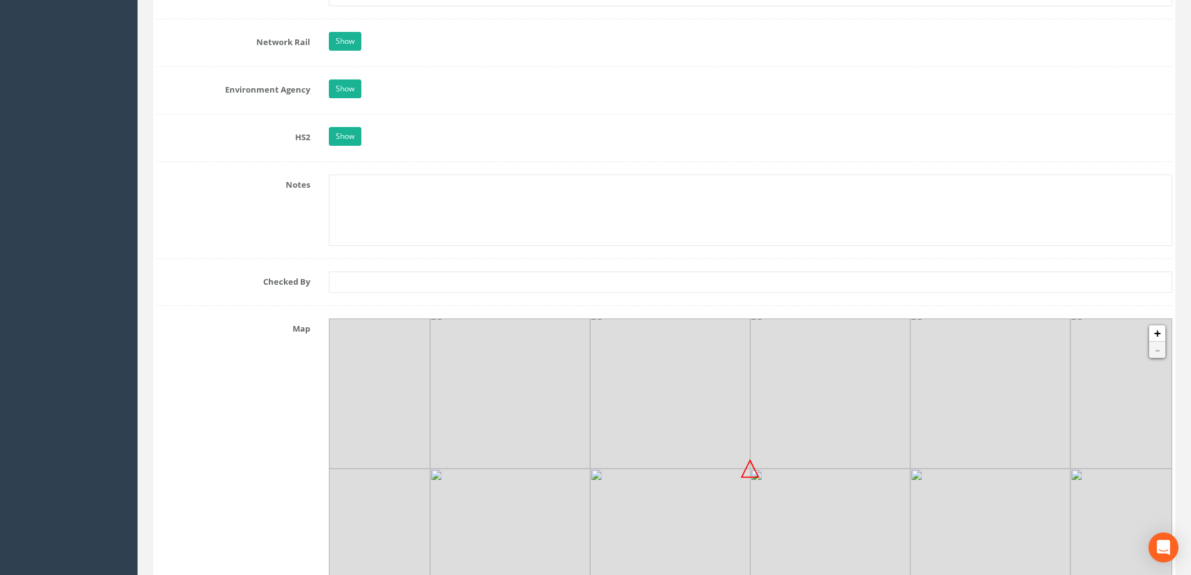
scroll to position [1251, 0]
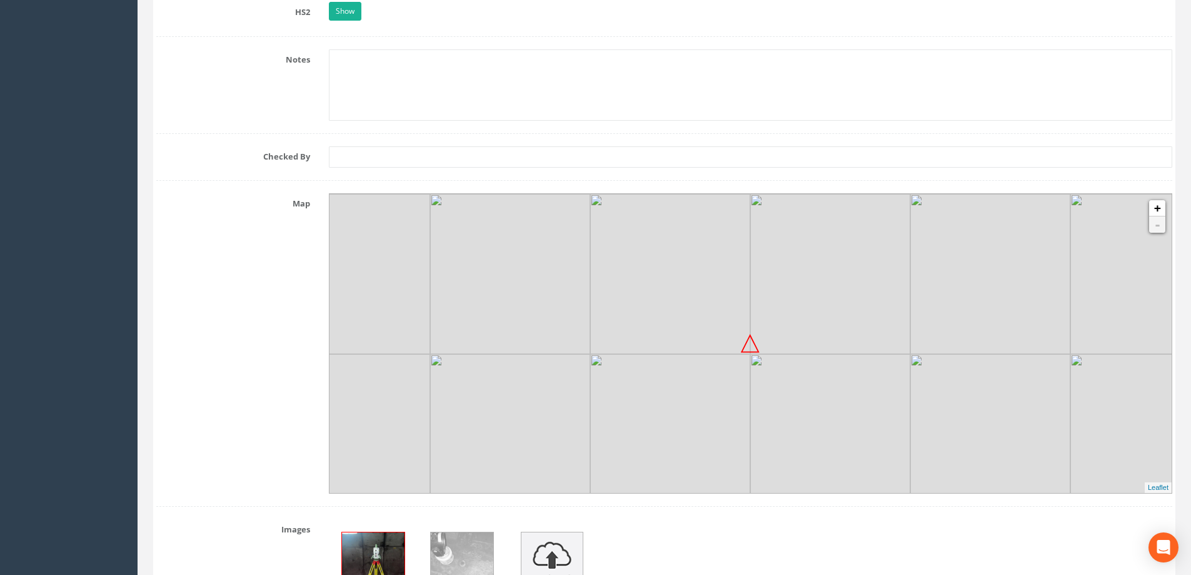
drag, startPoint x: 621, startPoint y: 309, endPoint x: 649, endPoint y: 371, distance: 67.8
click at [639, 354] on img at bounding box center [670, 274] width 160 height 160
drag, startPoint x: 650, startPoint y: 283, endPoint x: 704, endPoint y: 444, distance: 169.3
click at [704, 398] on img at bounding box center [701, 318] width 160 height 160
drag, startPoint x: 657, startPoint y: 271, endPoint x: 692, endPoint y: 418, distance: 151.1
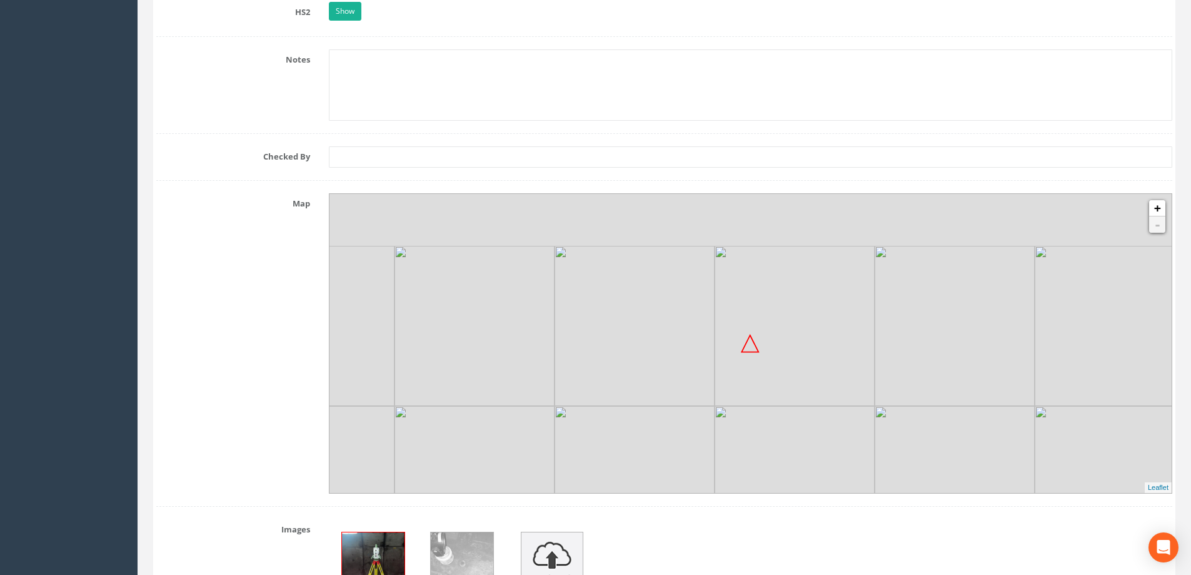
click at [690, 428] on img at bounding box center [635, 486] width 160 height 160
drag, startPoint x: 711, startPoint y: 313, endPoint x: 709, endPoint y: 384, distance: 70.7
click at [708, 428] on img at bounding box center [633, 431] width 160 height 160
drag, startPoint x: 716, startPoint y: 275, endPoint x: 719, endPoint y: 334, distance: 59.5
click at [707, 393] on img at bounding box center [784, 396] width 160 height 160
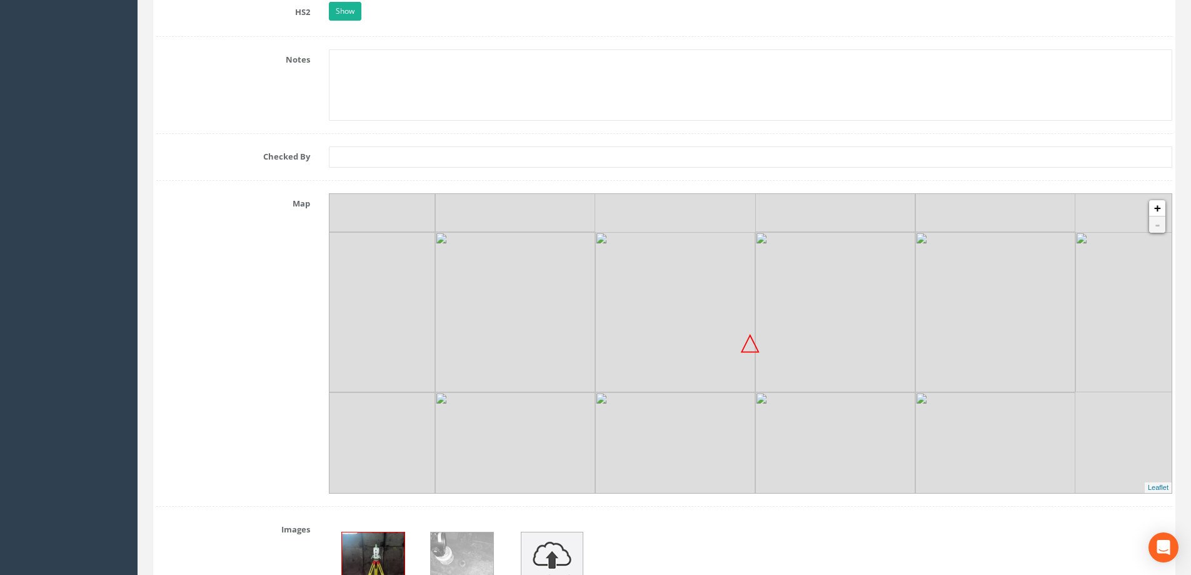
drag, startPoint x: 734, startPoint y: 278, endPoint x: 640, endPoint y: 347, distance: 116.3
click at [640, 347] on img at bounding box center [675, 312] width 160 height 160
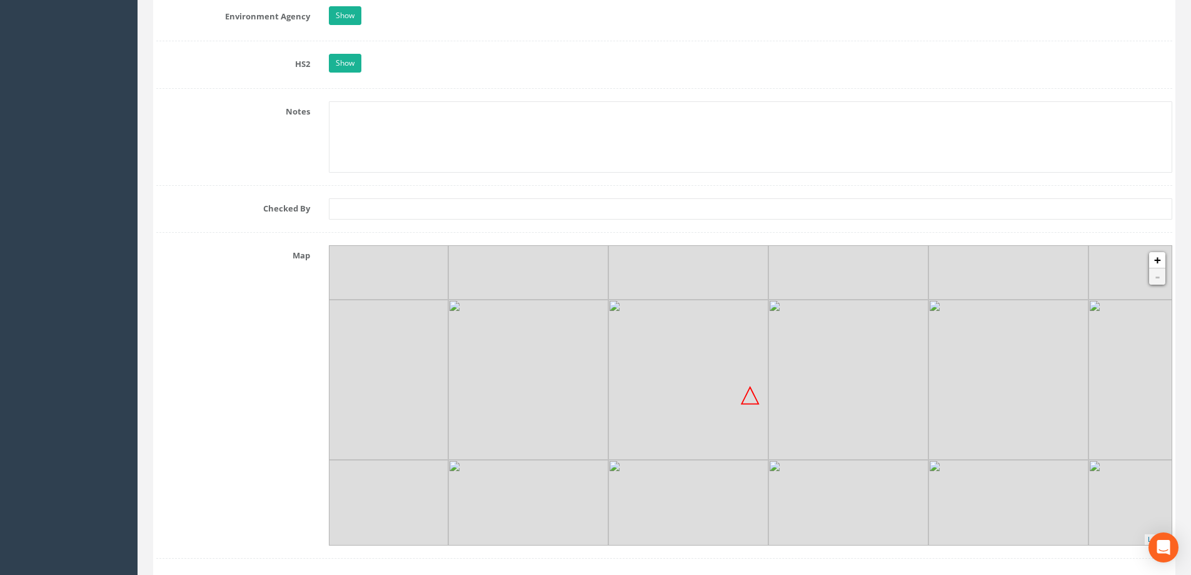
scroll to position [1313, 0]
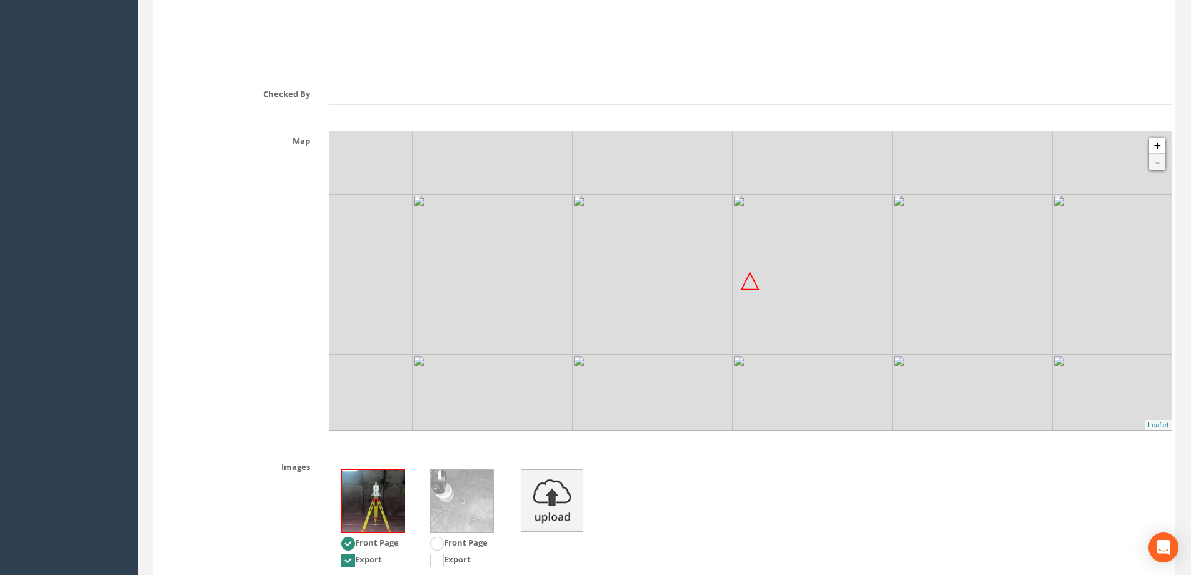
drag, startPoint x: 837, startPoint y: 290, endPoint x: 801, endPoint y: 299, distance: 37.5
click at [801, 299] on img at bounding box center [813, 275] width 160 height 160
drag, startPoint x: 882, startPoint y: 297, endPoint x: 899, endPoint y: 283, distance: 22.3
click at [899, 283] on img at bounding box center [829, 261] width 160 height 160
click at [752, 289] on img at bounding box center [750, 280] width 19 height 19
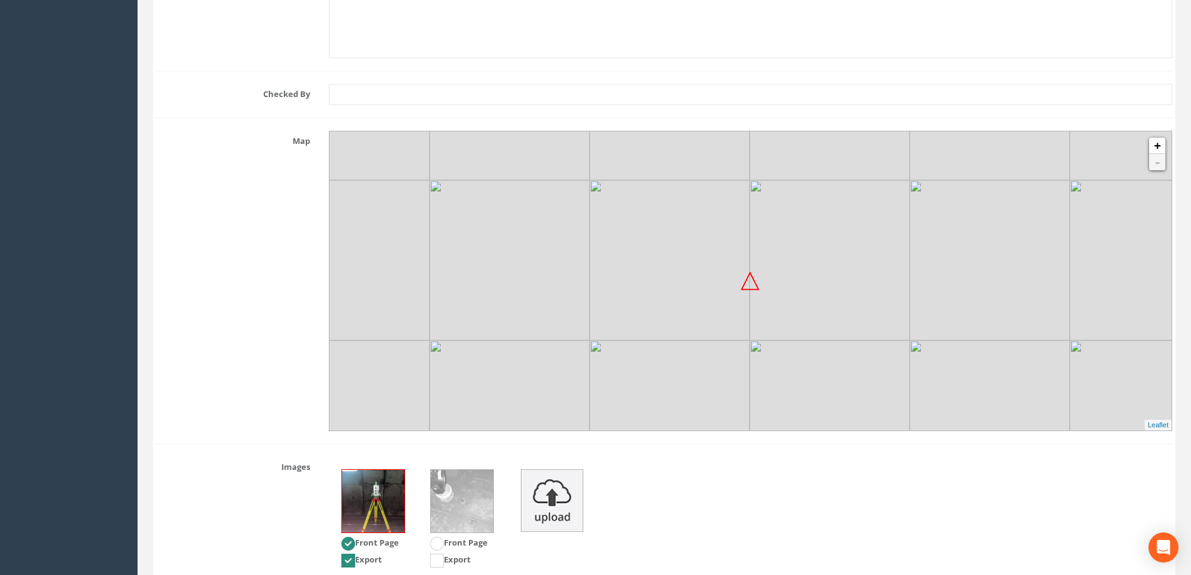
click at [752, 289] on img at bounding box center [750, 280] width 19 height 19
click at [753, 289] on img at bounding box center [750, 280] width 19 height 19
click at [757, 308] on img at bounding box center [830, 260] width 160 height 160
click at [741, 253] on img at bounding box center [662, 293] width 160 height 160
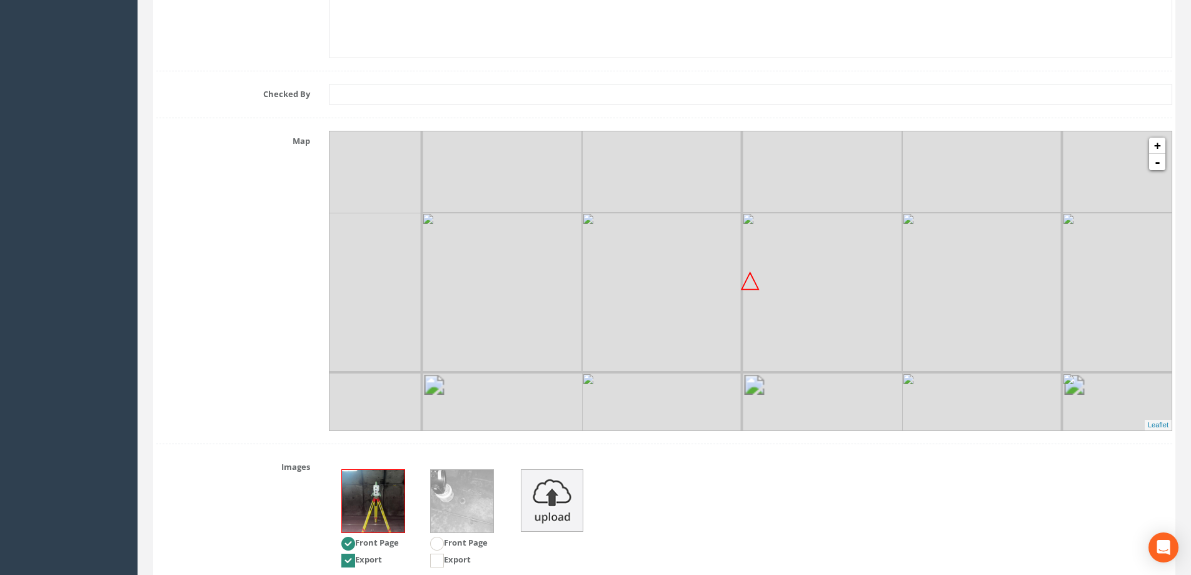
click at [741, 253] on img at bounding box center [662, 293] width 160 height 160
click at [736, 255] on img at bounding box center [583, 332] width 320 height 320
click at [735, 271] on div "+ - MapQuest Leaflet" at bounding box center [751, 281] width 844 height 300
click at [735, 271] on img at bounding box center [671, 330] width 160 height 160
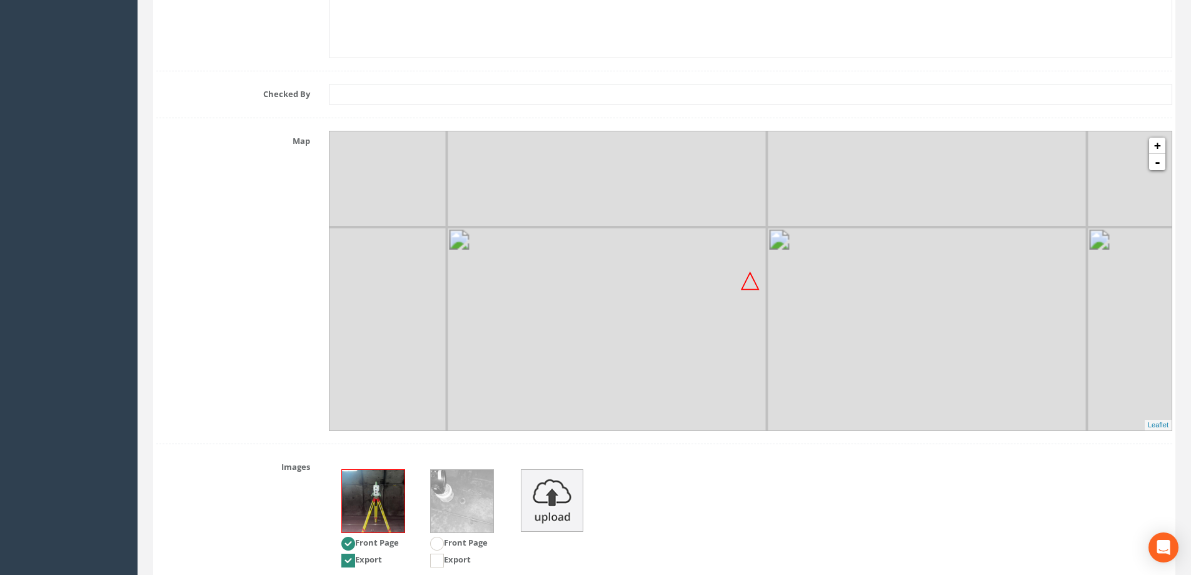
click at [725, 250] on img at bounding box center [607, 387] width 320 height 320
click at [779, 261] on img at bounding box center [648, 365] width 320 height 320
click at [779, 261] on img at bounding box center [729, 285] width 160 height 160
click at [794, 273] on img at bounding box center [678, 309] width 320 height 320
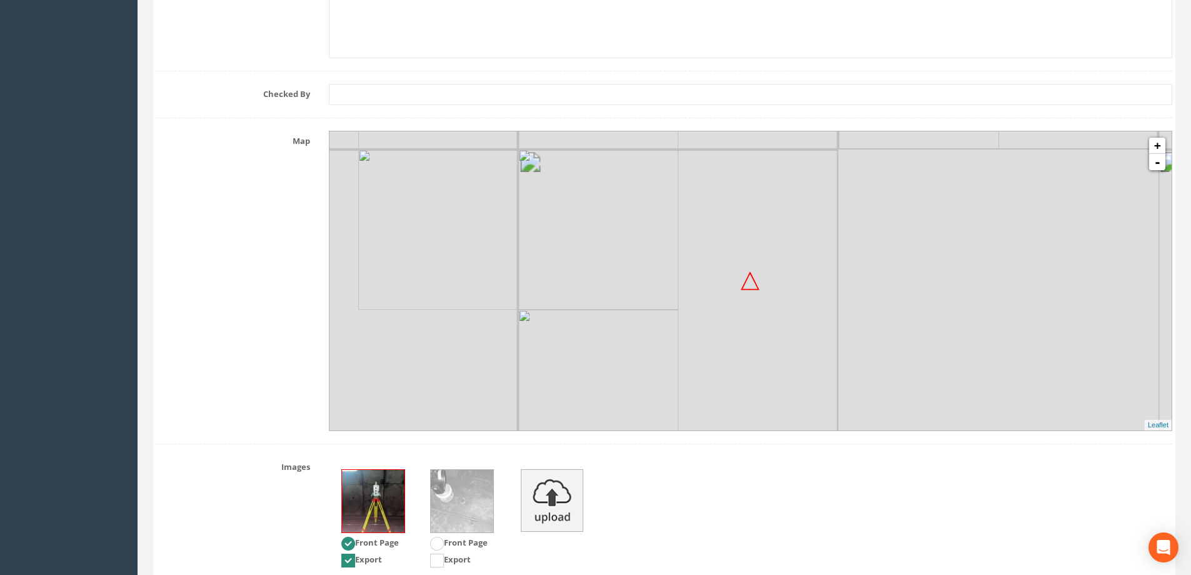
click at [794, 273] on img at bounding box center [678, 309] width 320 height 320
drag, startPoint x: 689, startPoint y: 333, endPoint x: 897, endPoint y: 272, distance: 217.5
click at [897, 273] on div "+ - MapQuest Leaflet" at bounding box center [751, 281] width 844 height 300
click at [833, 302] on img at bounding box center [847, 367] width 160 height 160
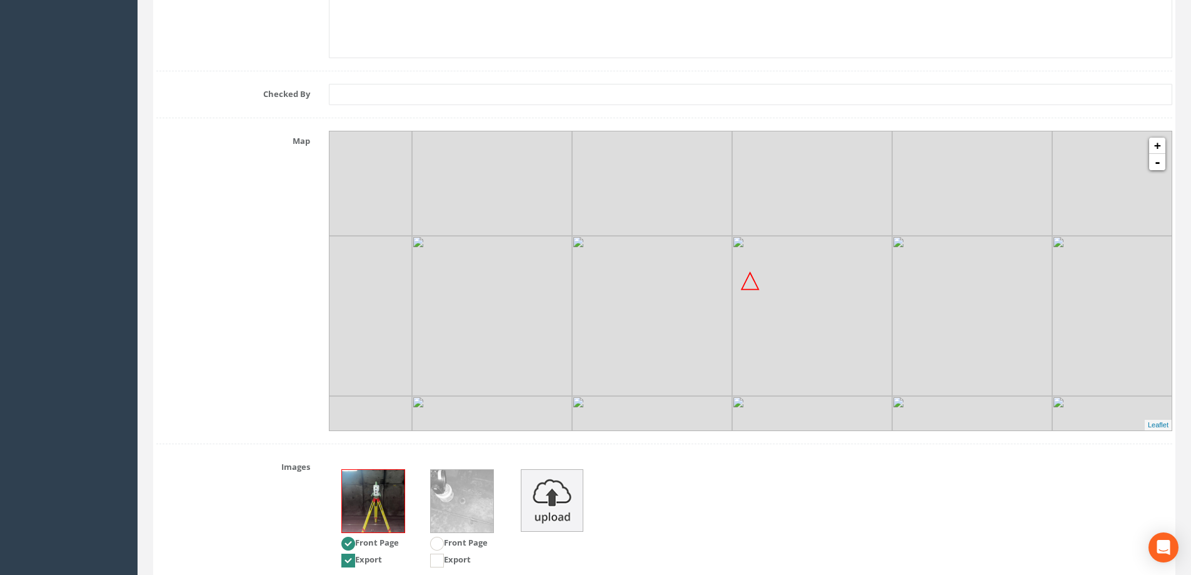
drag, startPoint x: 929, startPoint y: 342, endPoint x: 818, endPoint y: 307, distance: 116.7
click at [818, 307] on img at bounding box center [812, 316] width 160 height 160
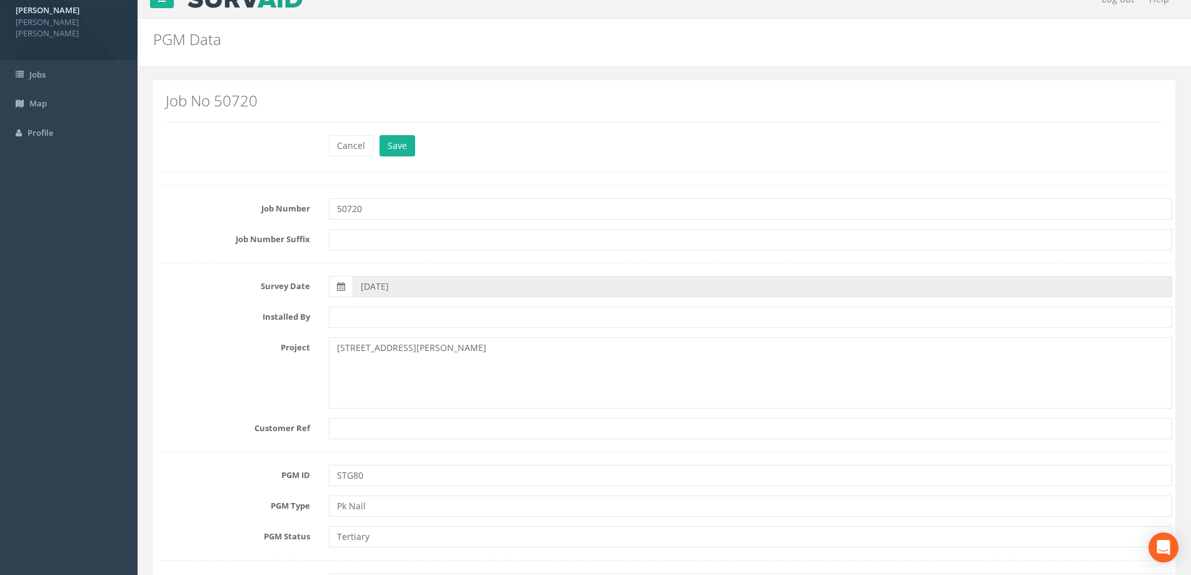
scroll to position [0, 0]
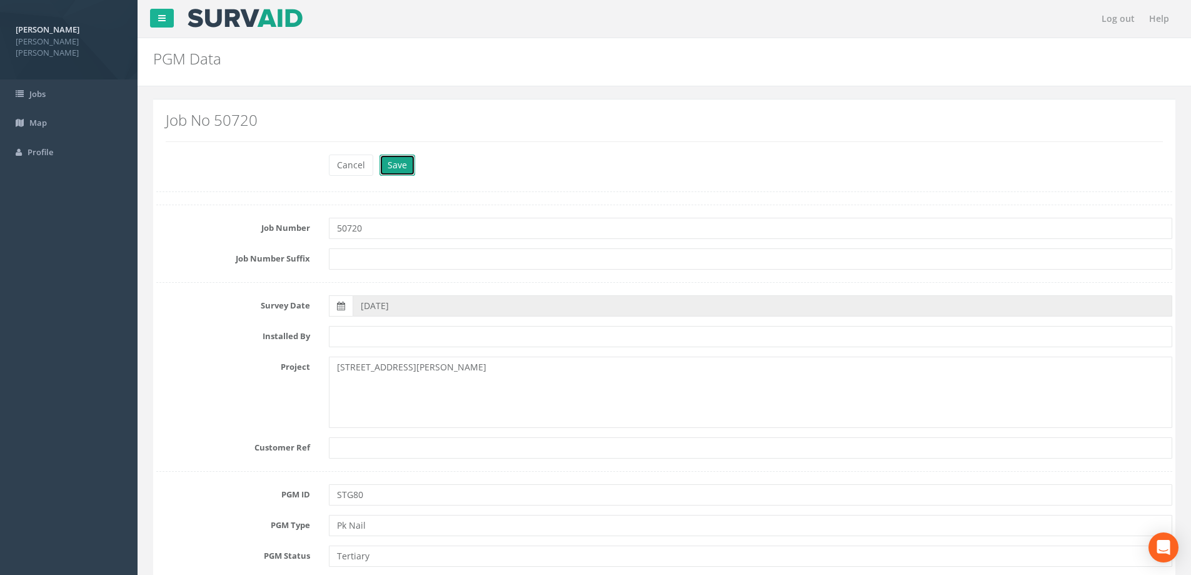
click at [397, 162] on button "Save" at bounding box center [398, 164] width 36 height 21
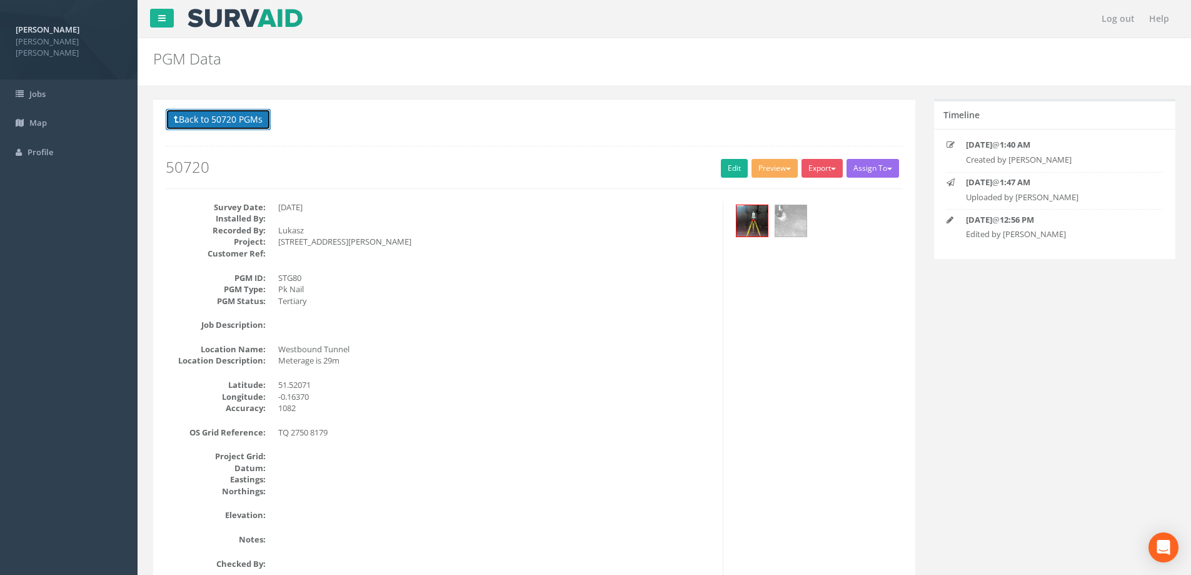
click at [245, 124] on button "Back to 50720 PGMs" at bounding box center [218, 119] width 105 height 21
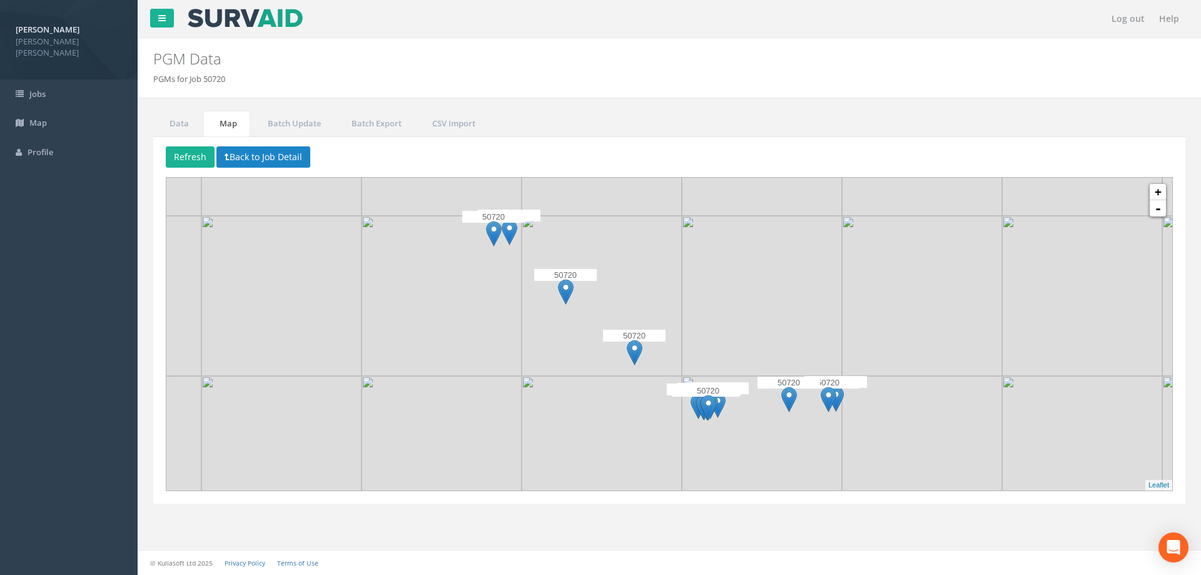
click at [513, 238] on div "50720" at bounding box center [493, 230] width 63 height 38
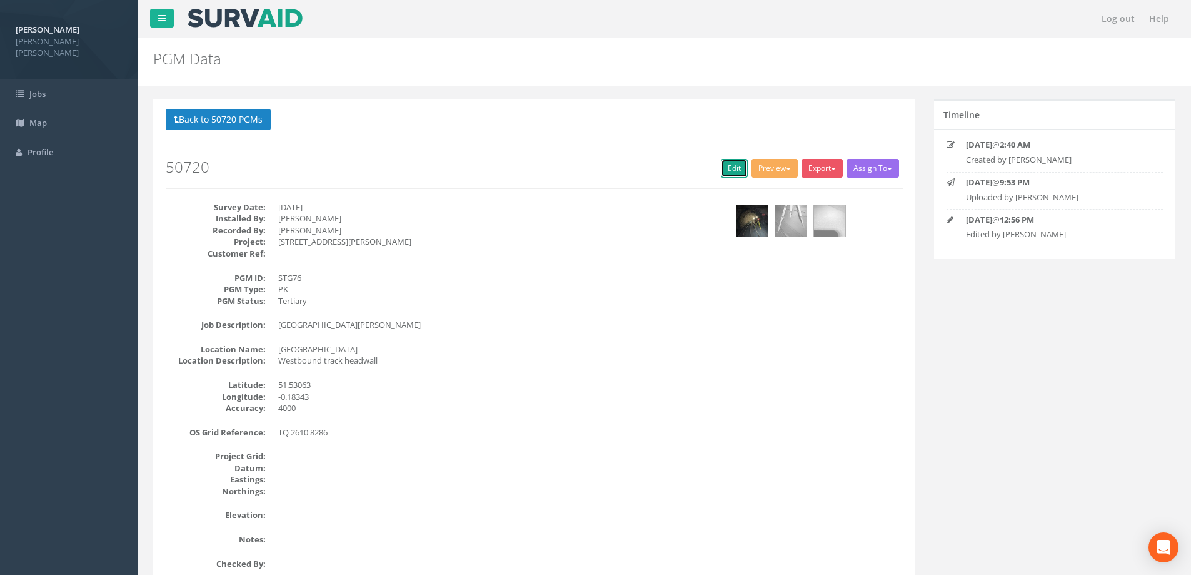
click at [721, 171] on link "Edit" at bounding box center [734, 168] width 27 height 19
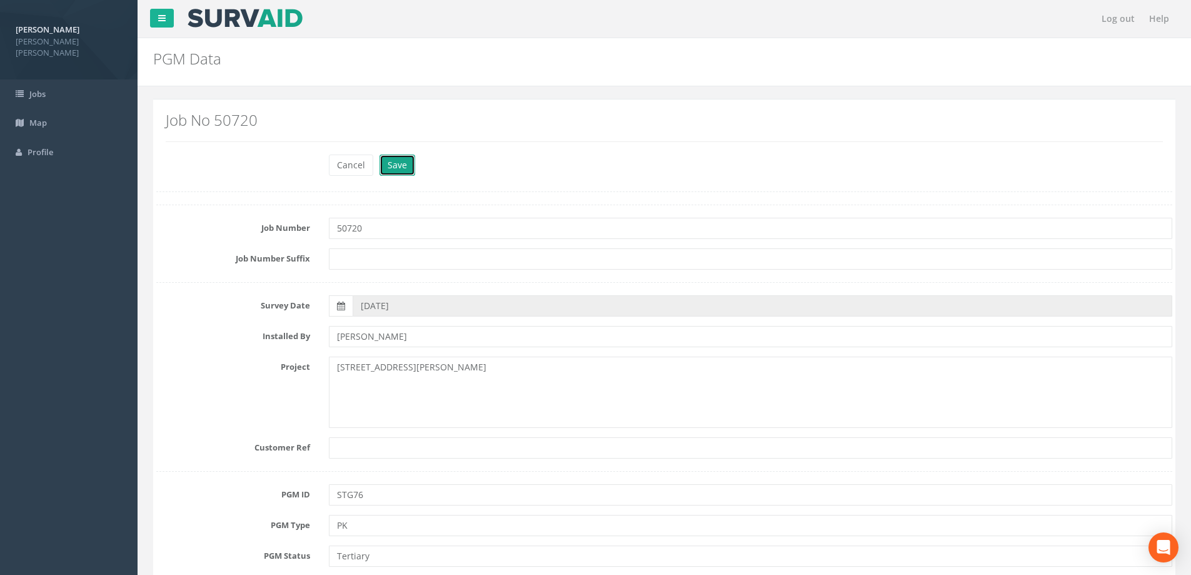
click at [386, 169] on button "Save" at bounding box center [398, 164] width 36 height 21
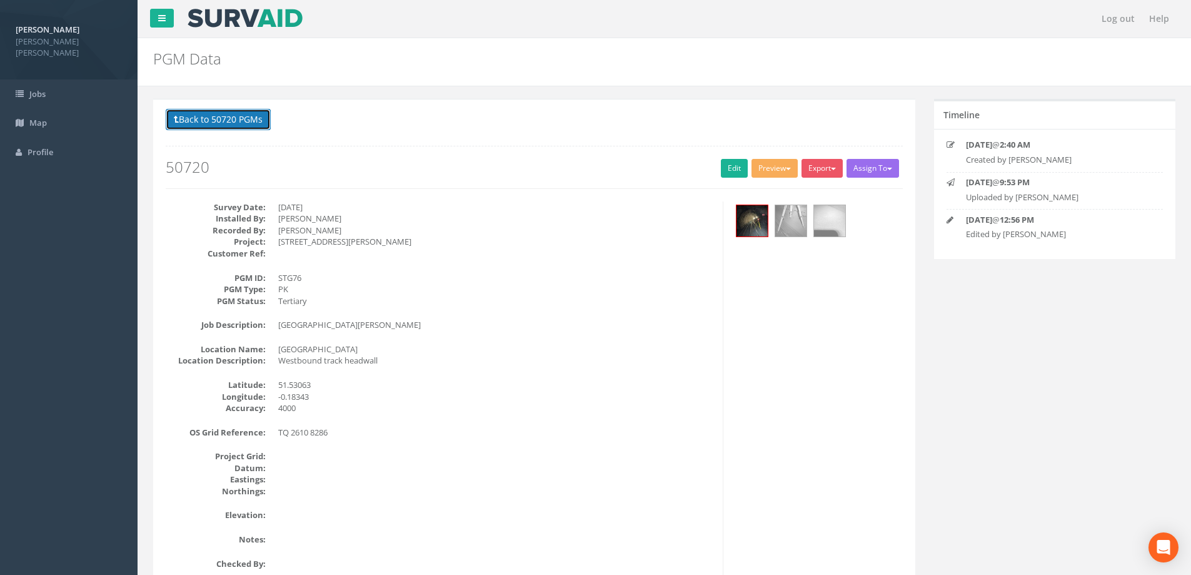
click at [255, 121] on button "Back to 50720 PGMs" at bounding box center [218, 119] width 105 height 21
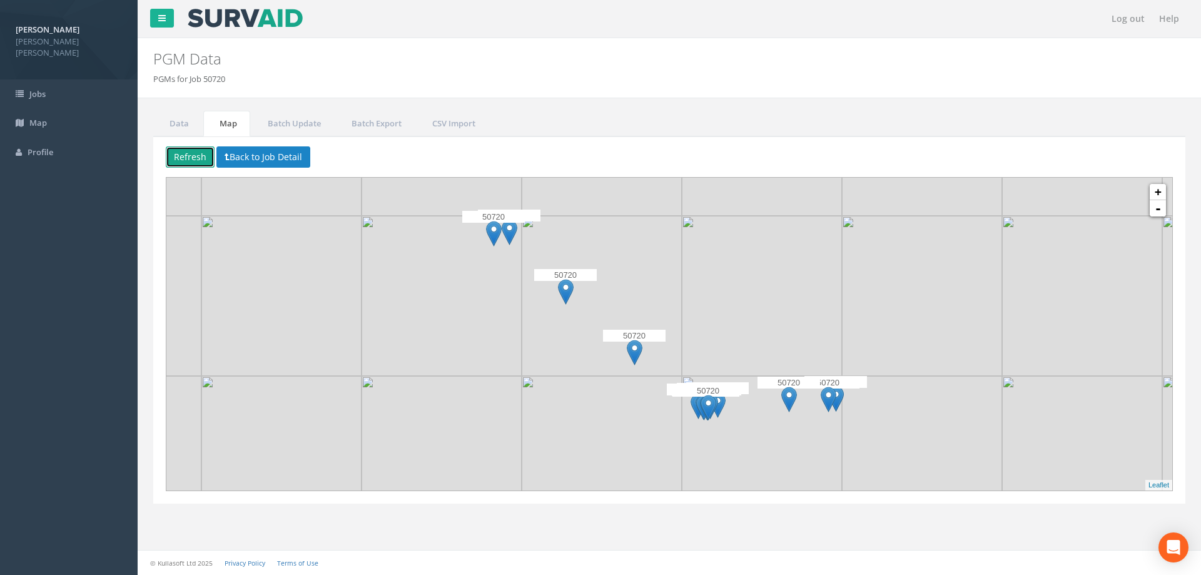
click at [195, 152] on button "Refresh" at bounding box center [190, 156] width 49 height 21
click at [567, 291] on img at bounding box center [570, 292] width 16 height 26
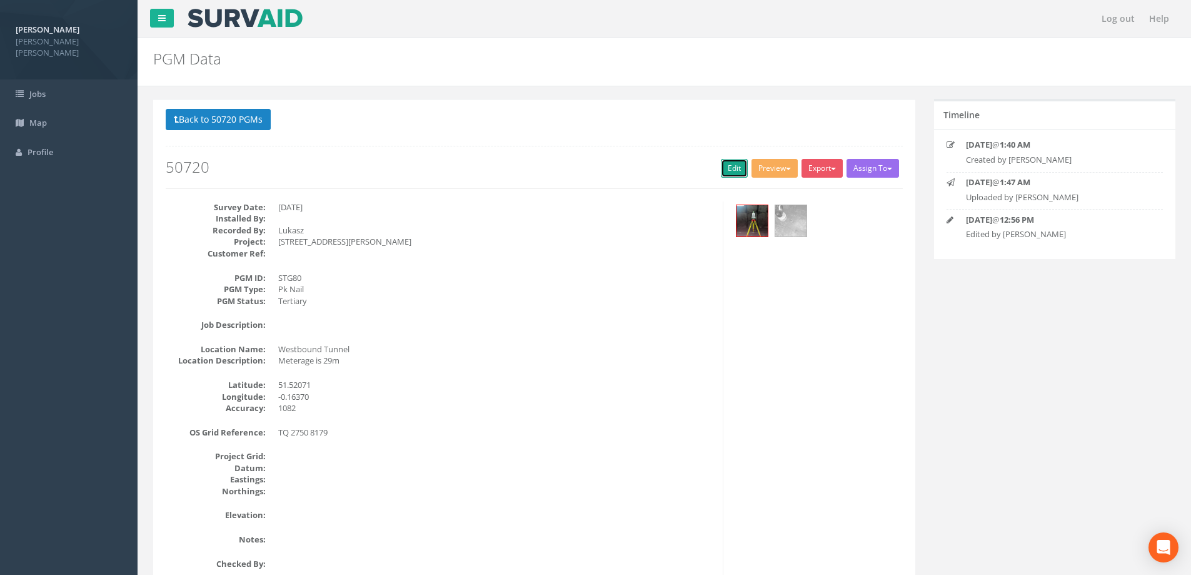
click at [726, 171] on link "Edit" at bounding box center [734, 168] width 27 height 19
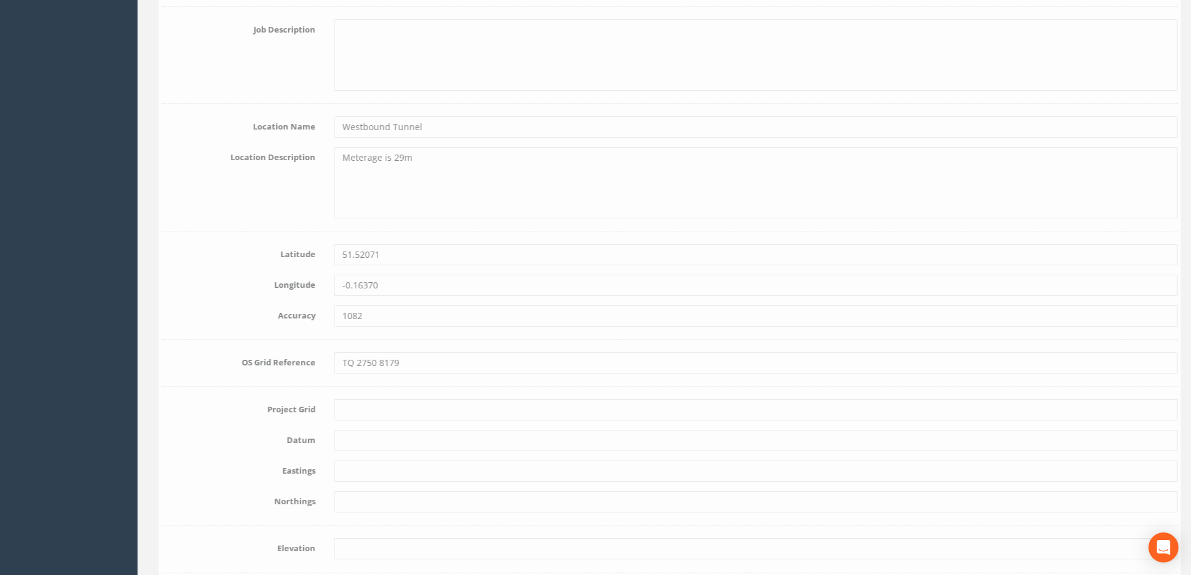
scroll to position [500, 0]
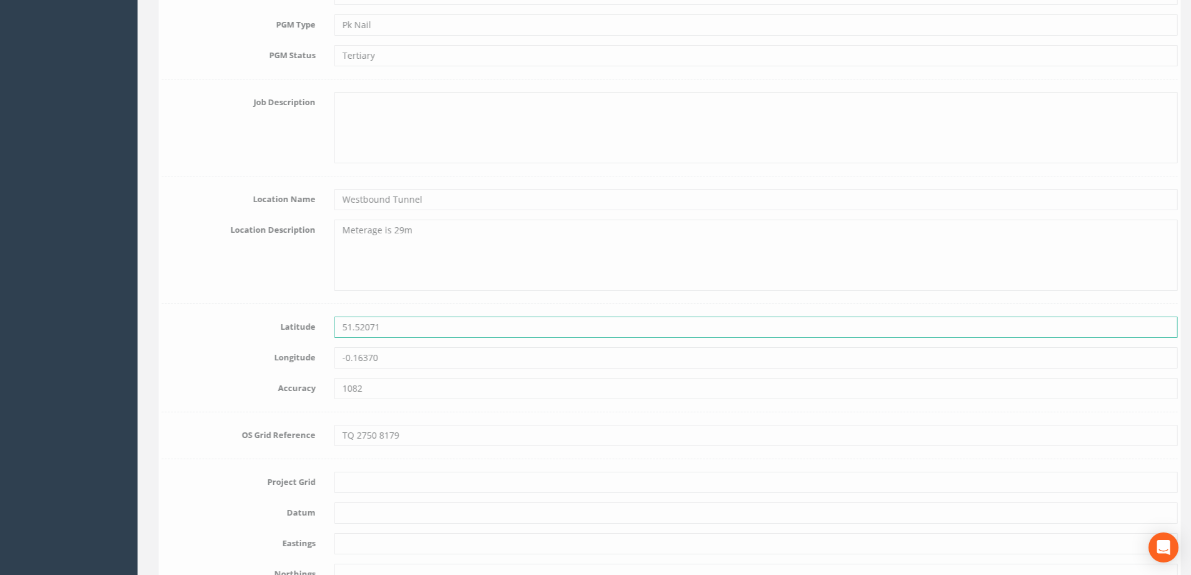
drag, startPoint x: 381, startPoint y: 332, endPoint x: 291, endPoint y: 317, distance: 91.9
click at [291, 317] on div "Latitude 51.52071" at bounding box center [664, 326] width 1035 height 21
paste input "0094432925486"
type input "51.50094432925486"
drag, startPoint x: 373, startPoint y: 358, endPoint x: 293, endPoint y: 353, distance: 80.2
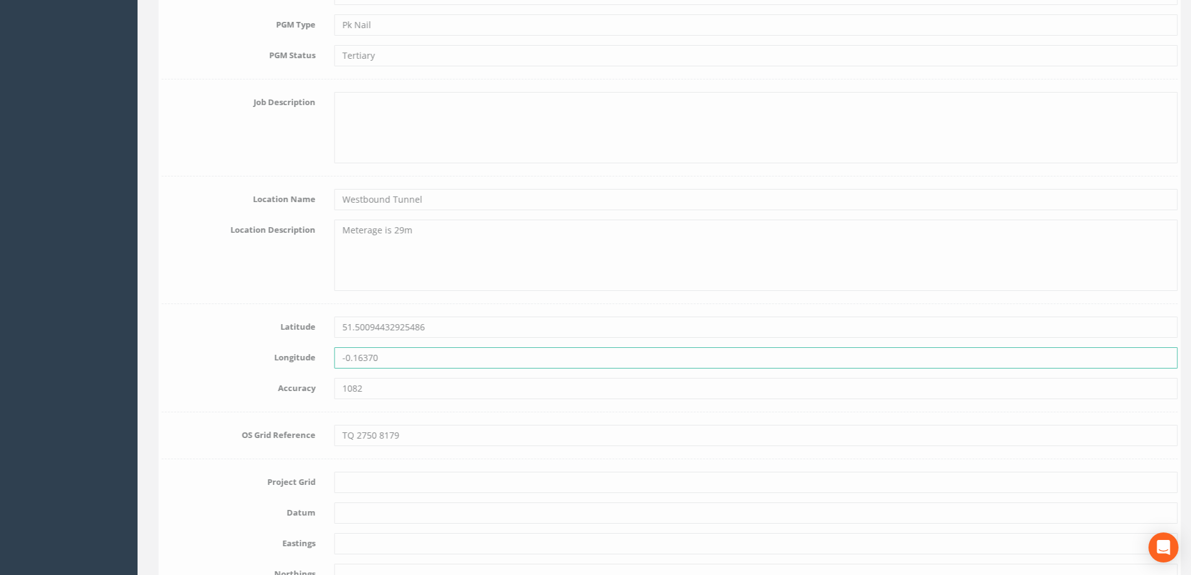
click at [293, 353] on div "Longitude -0.16370" at bounding box center [664, 357] width 1035 height 21
paste input "257553928048209"
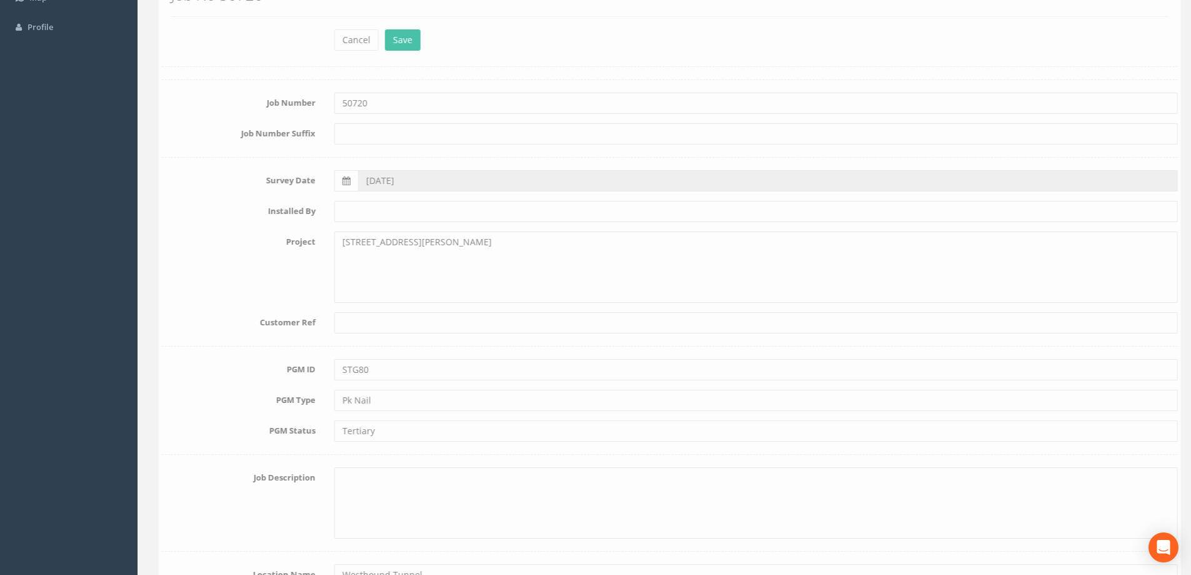
scroll to position [0, 0]
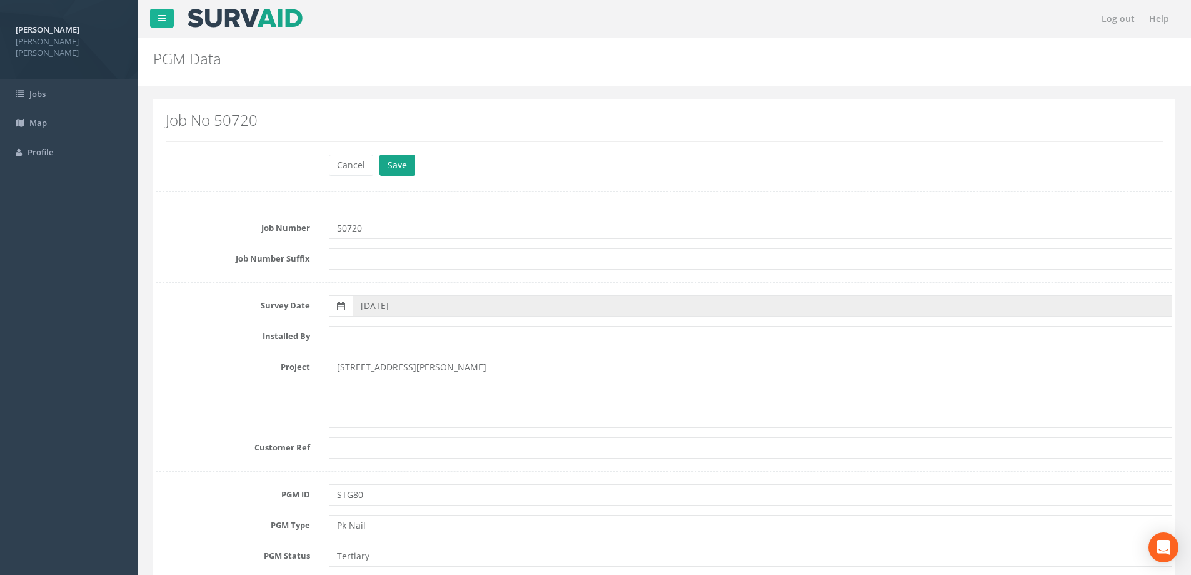
type input "-0.1257553928048209"
click at [403, 167] on button "Save" at bounding box center [398, 164] width 36 height 21
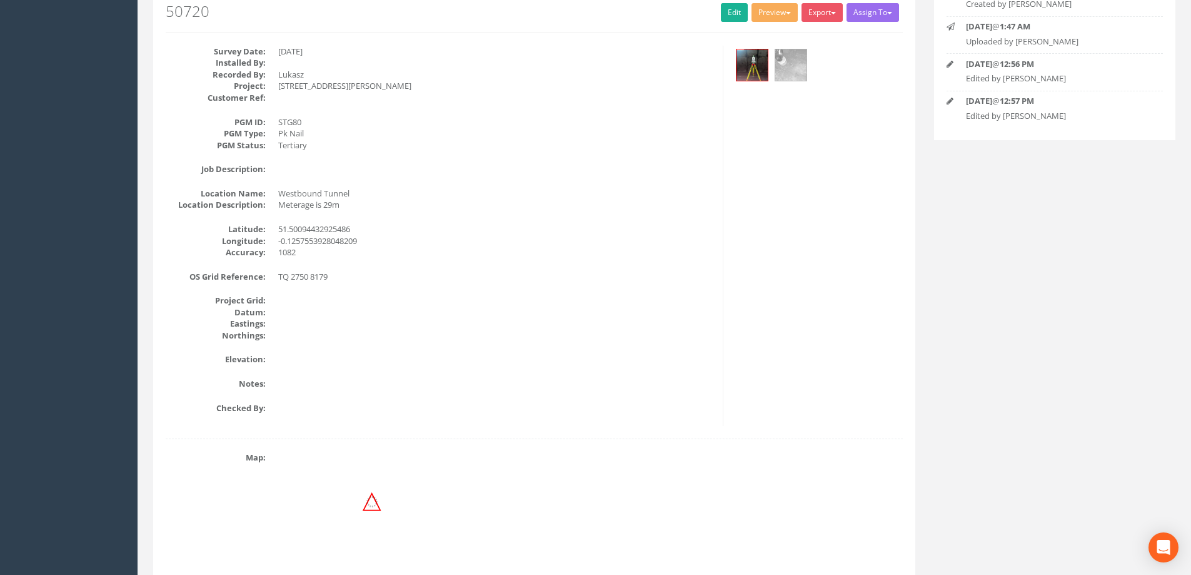
scroll to position [63, 0]
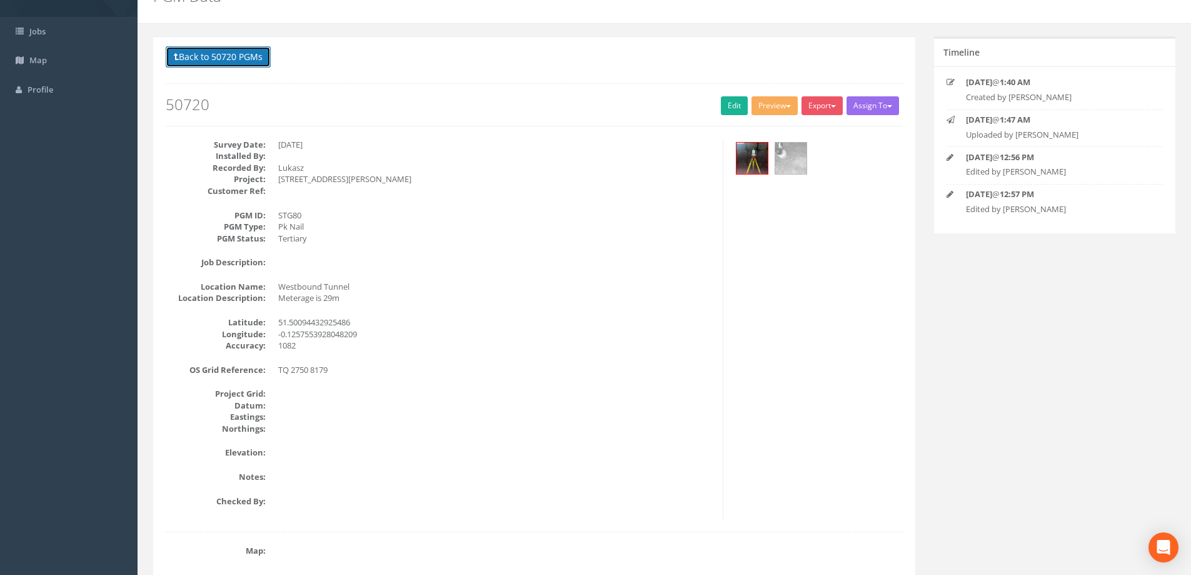
click at [251, 67] on button "Back to 50720 PGMs" at bounding box center [218, 56] width 105 height 21
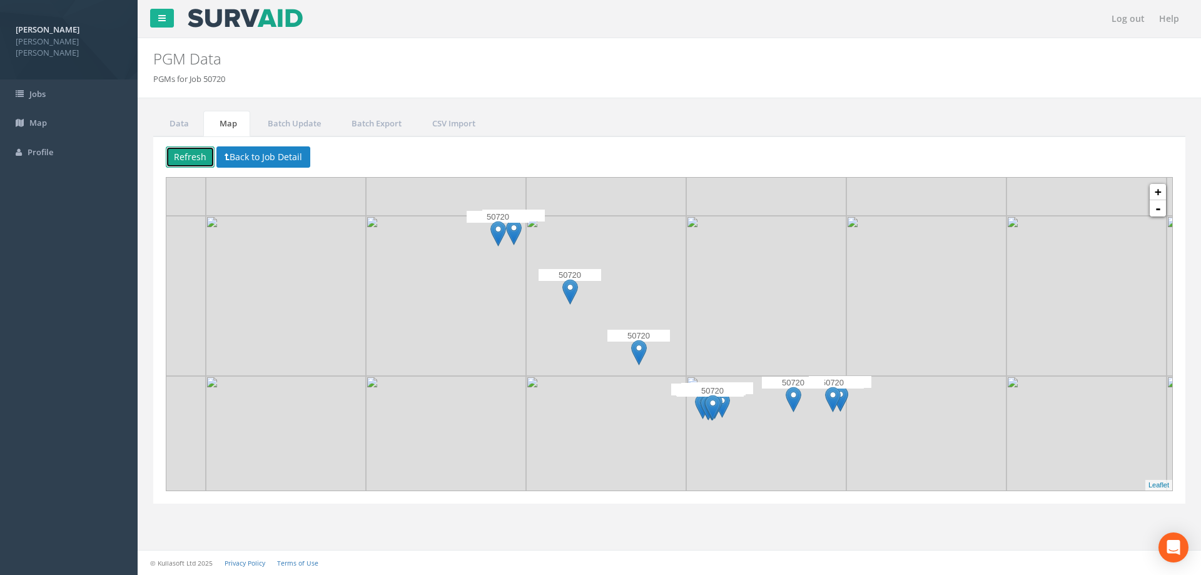
click at [205, 153] on button "Refresh" at bounding box center [190, 156] width 49 height 21
click at [512, 233] on div "50720" at bounding box center [498, 230] width 63 height 38
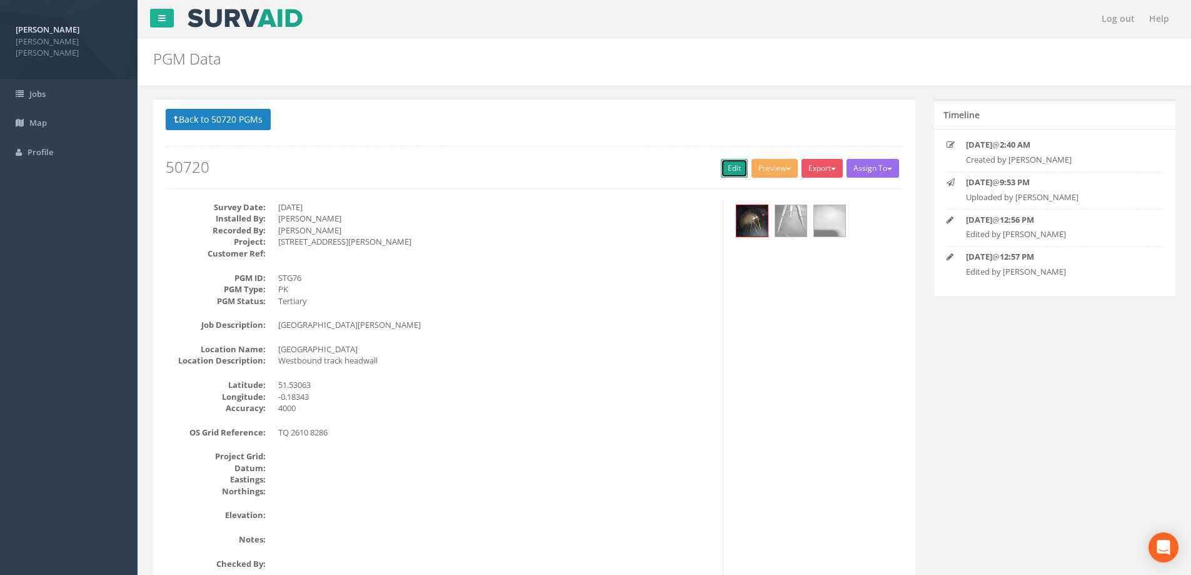
click at [735, 174] on link "Edit" at bounding box center [734, 168] width 27 height 19
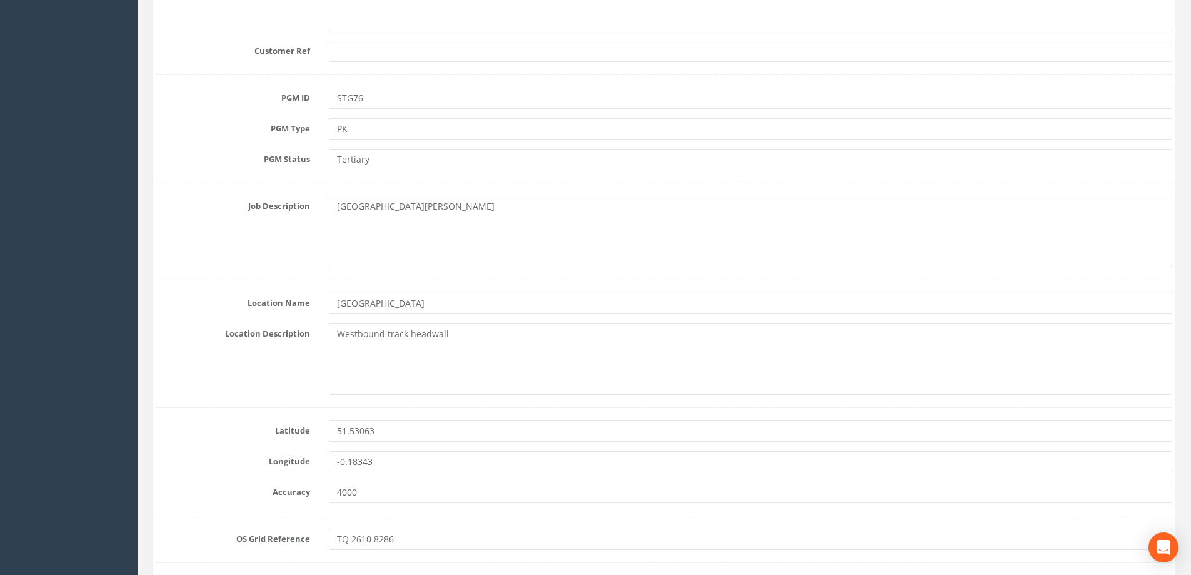
scroll to position [438, 0]
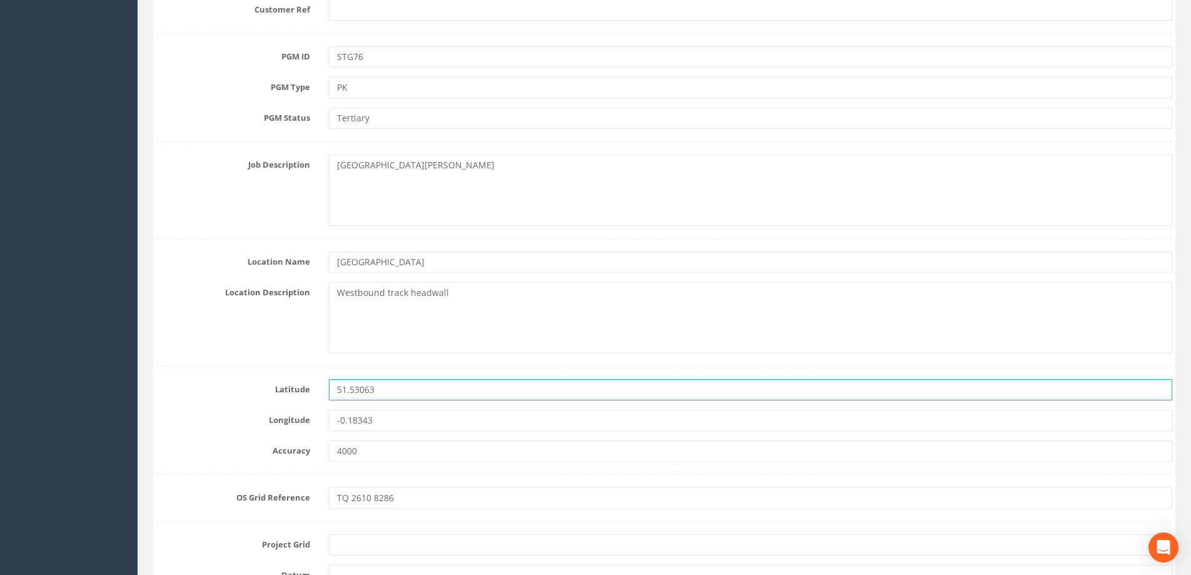
drag, startPoint x: 375, startPoint y: 390, endPoint x: 268, endPoint y: 375, distance: 108.0
paste input "-0.1257553928048209"
type input "-0.1257553928048209"
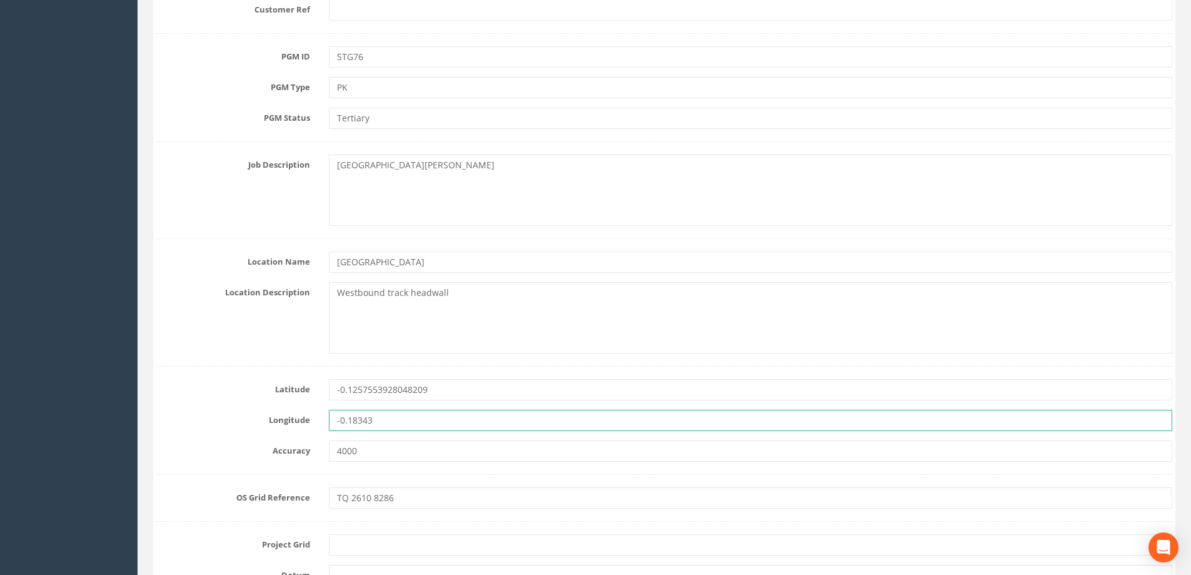
drag, startPoint x: 438, startPoint y: 415, endPoint x: 288, endPoint y: 411, distance: 150.1
click at [288, 411] on div "Longitude -0.18343" at bounding box center [664, 420] width 1035 height 21
paste input "257553928048209"
type input "-0.1257553928048209"
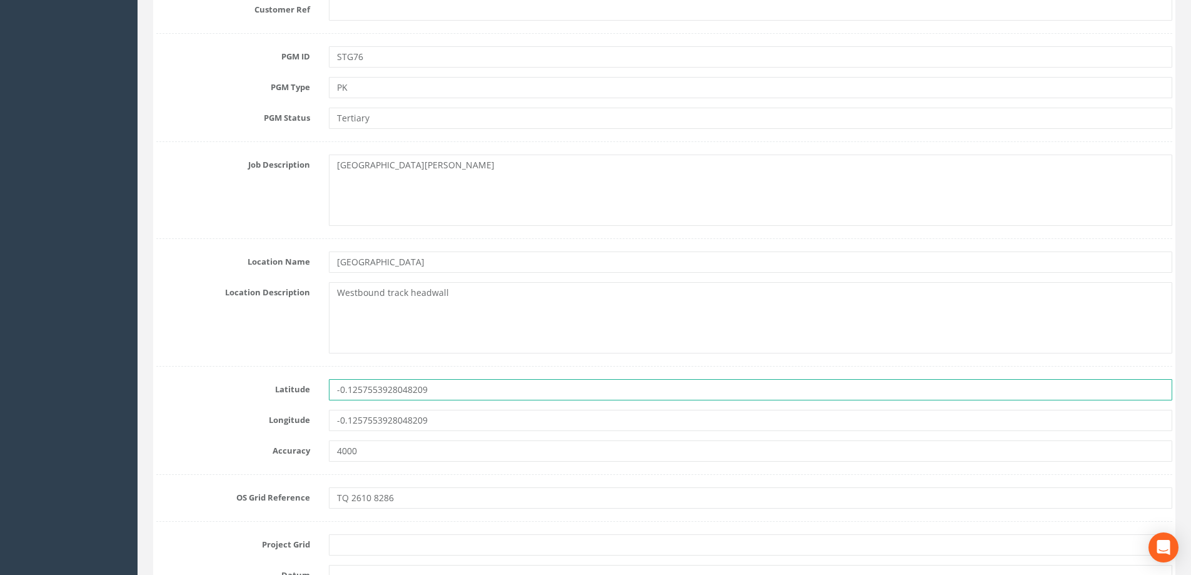
drag, startPoint x: 458, startPoint y: 395, endPoint x: 231, endPoint y: 388, distance: 226.5
click at [231, 388] on div "Latitude -0.1257553928048209" at bounding box center [664, 389] width 1035 height 21
paste input "51.50094432925486"
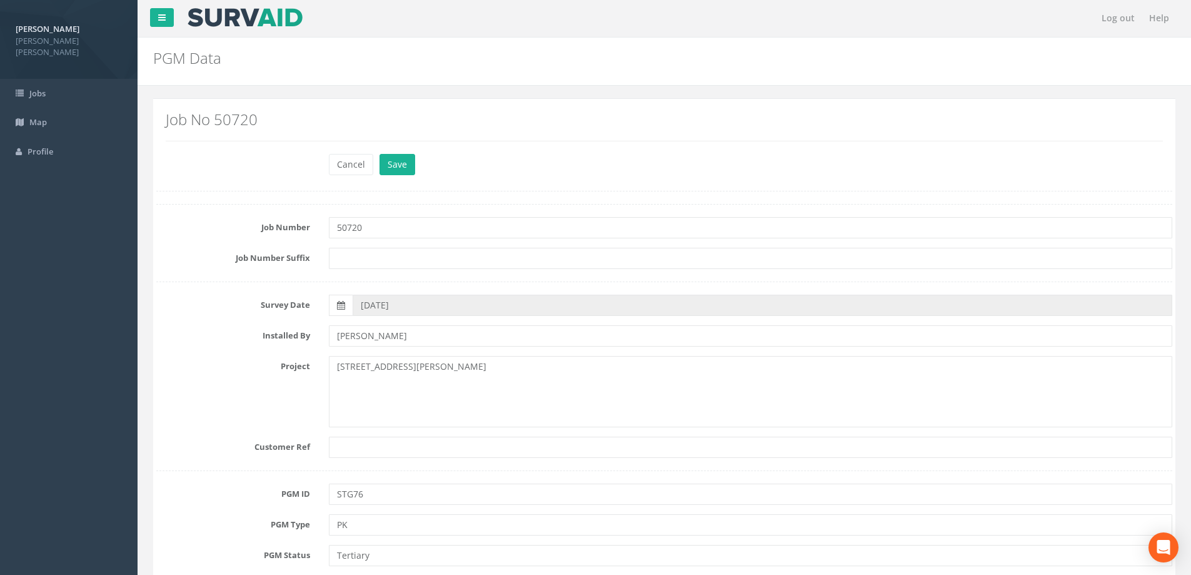
scroll to position [0, 0]
type input "51.50094432925486"
click at [390, 163] on button "Save" at bounding box center [398, 164] width 36 height 21
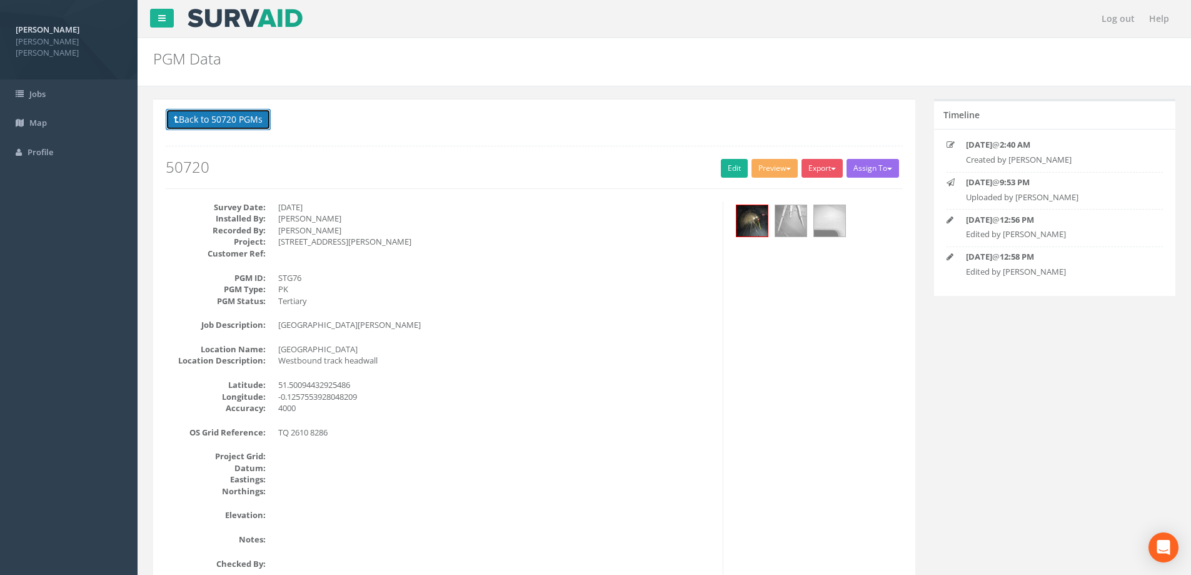
click at [226, 116] on button "Back to 50720 PGMs" at bounding box center [218, 119] width 105 height 21
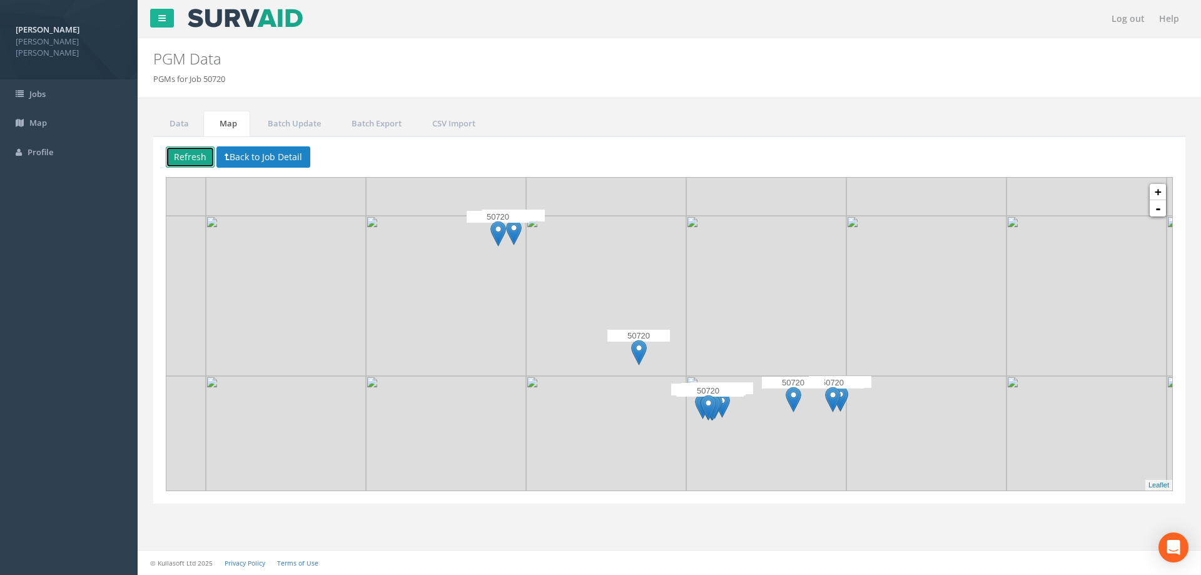
click at [181, 157] on button "Refresh" at bounding box center [190, 156] width 49 height 21
click at [502, 230] on img at bounding box center [506, 233] width 16 height 26
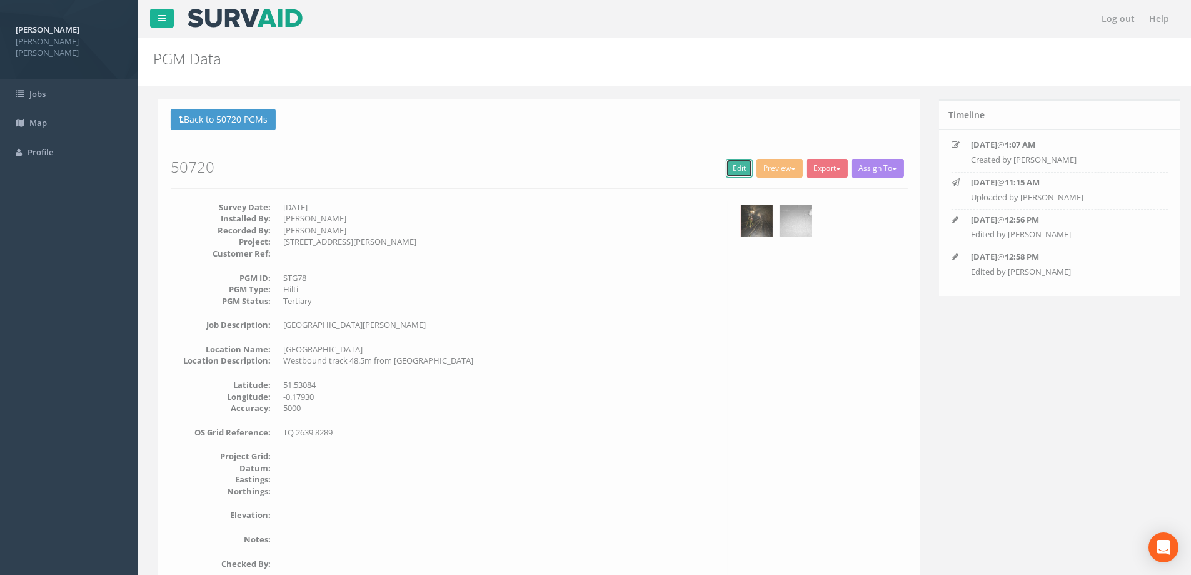
click at [727, 169] on link "Edit" at bounding box center [734, 168] width 27 height 19
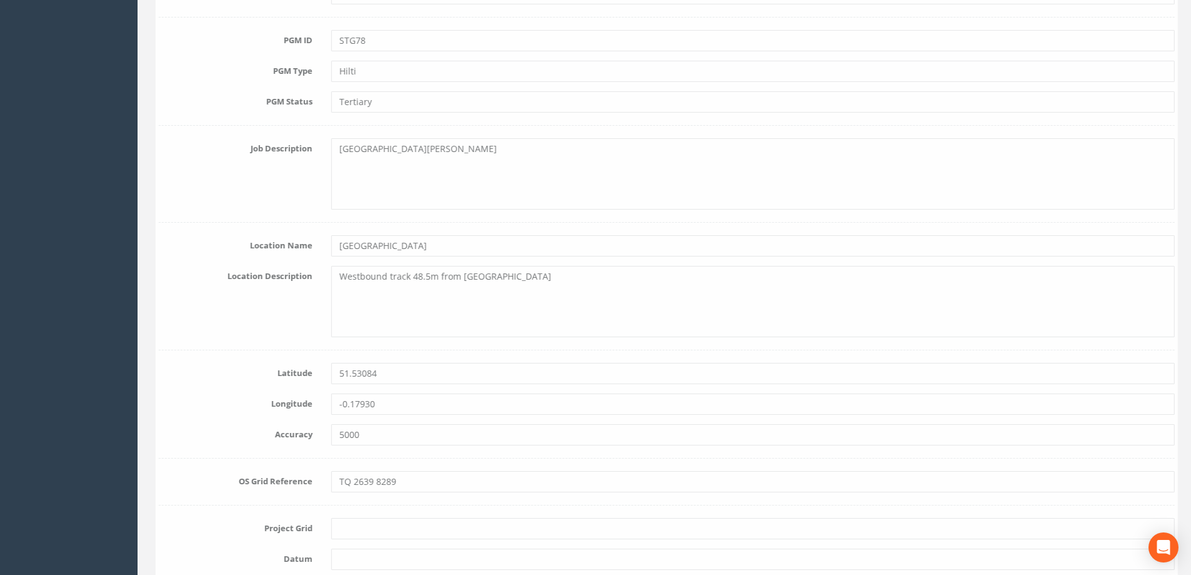
scroll to position [563, 0]
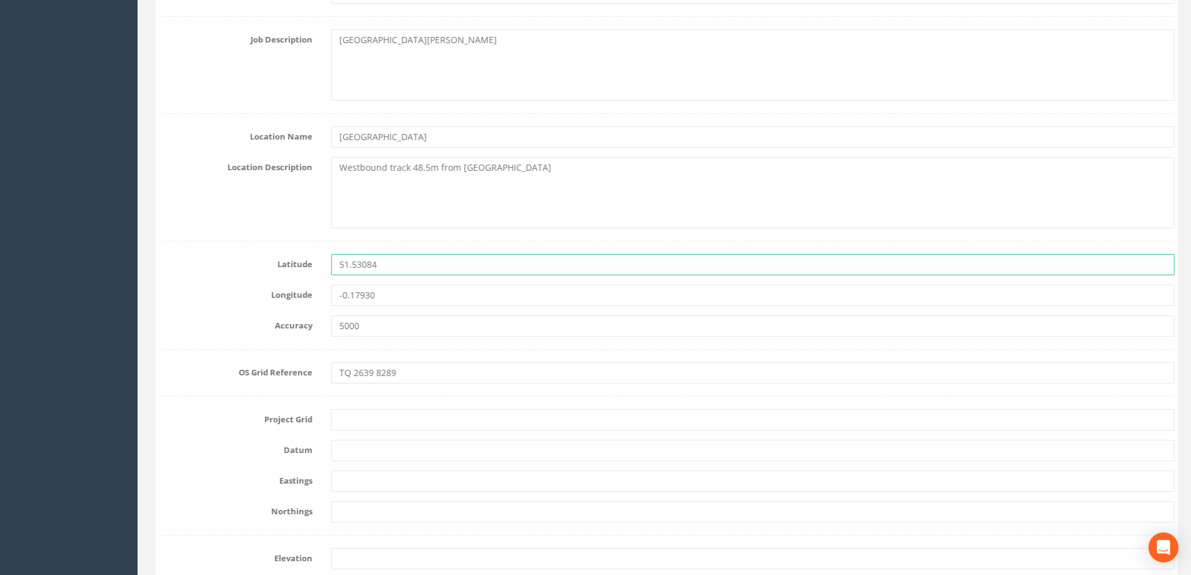
drag, startPoint x: 397, startPoint y: 271, endPoint x: 306, endPoint y: 270, distance: 90.7
click at [306, 270] on div "Latitude 51.53084" at bounding box center [664, 264] width 1035 height 21
paste input "0094432925486"
type input "51.50094432925486"
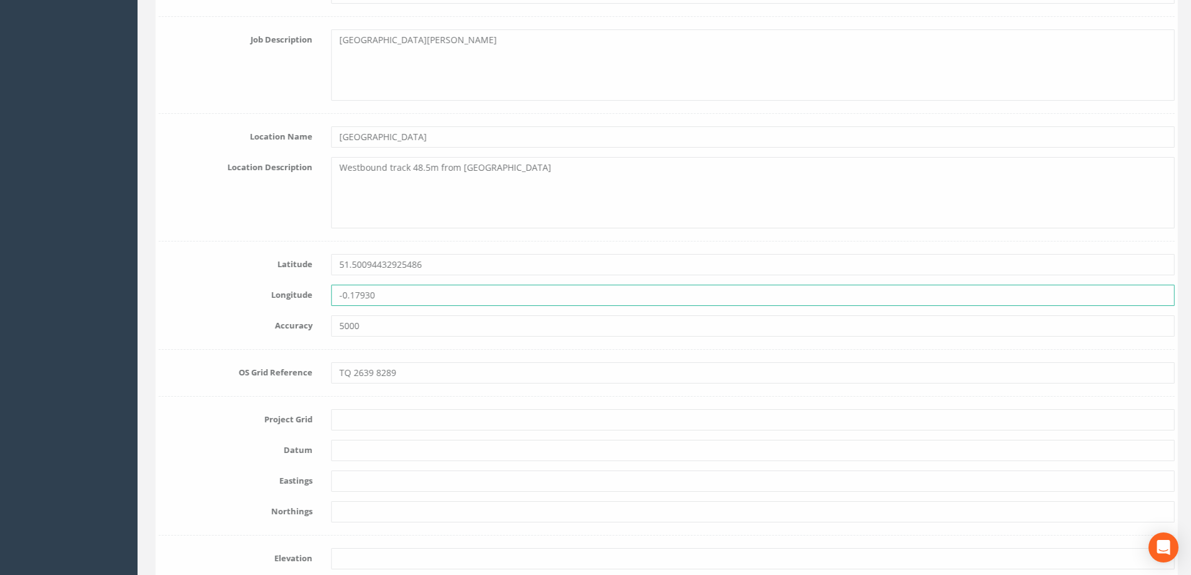
drag, startPoint x: 450, startPoint y: 294, endPoint x: 306, endPoint y: 291, distance: 143.9
click at [306, 291] on div "Longitude -0.17930" at bounding box center [664, 295] width 1035 height 21
paste input "257553928048209"
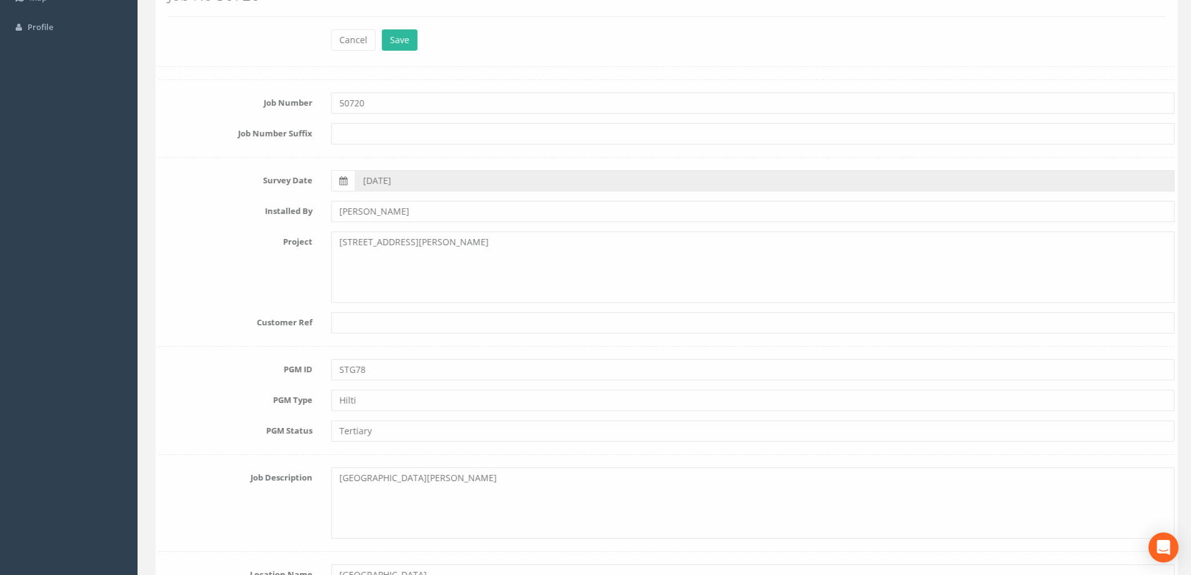
scroll to position [0, 0]
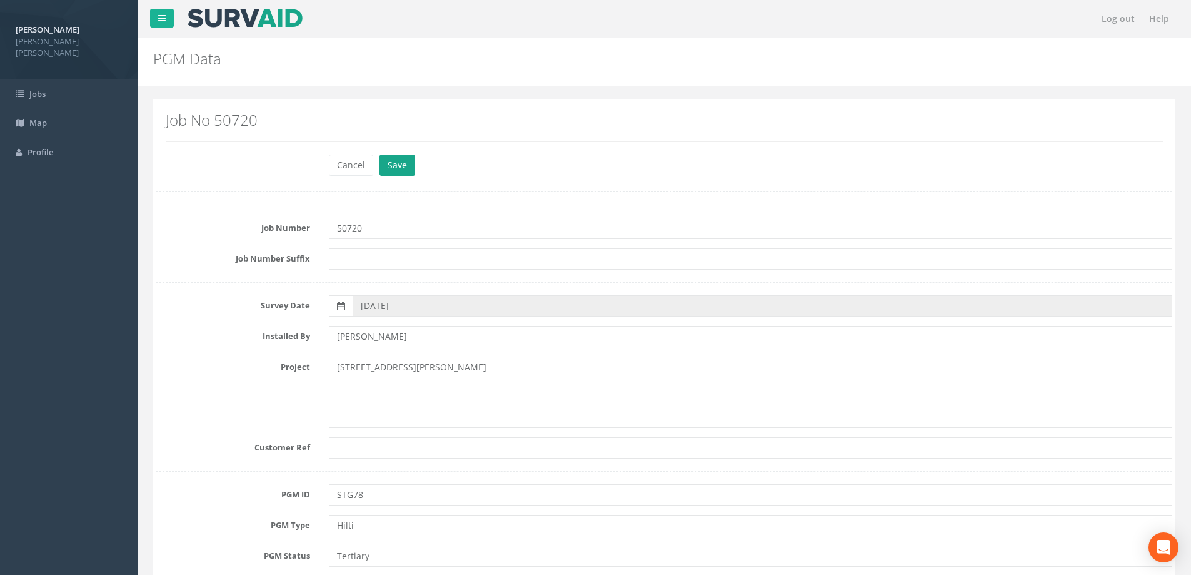
type input "-0.1257553928048209"
click at [398, 164] on button "Save" at bounding box center [398, 164] width 36 height 21
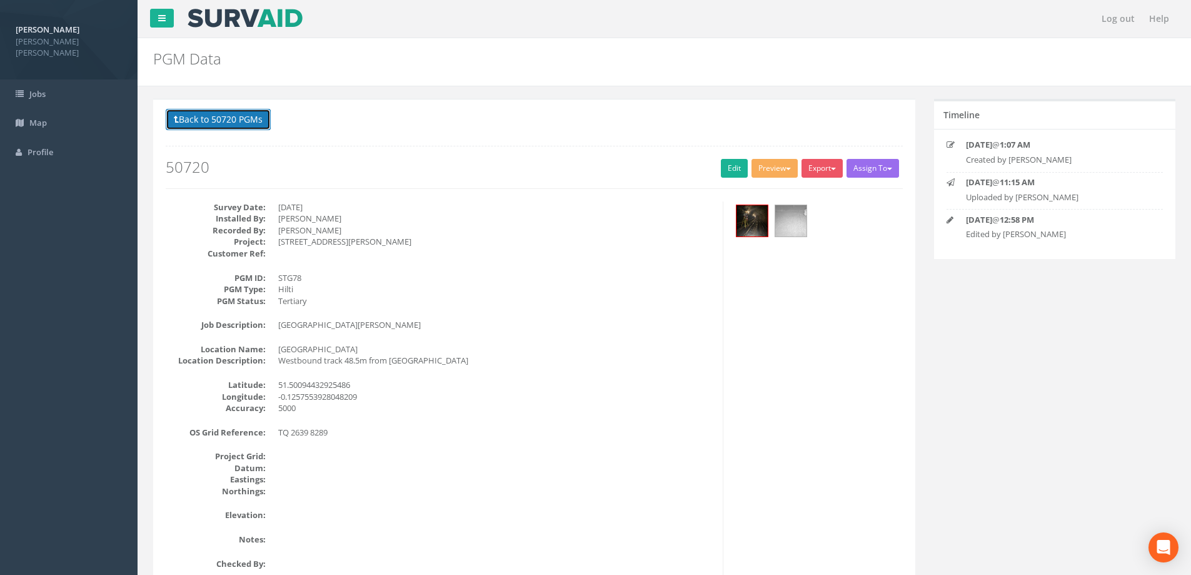
click at [246, 117] on button "Back to 50720 PGMs" at bounding box center [218, 119] width 105 height 21
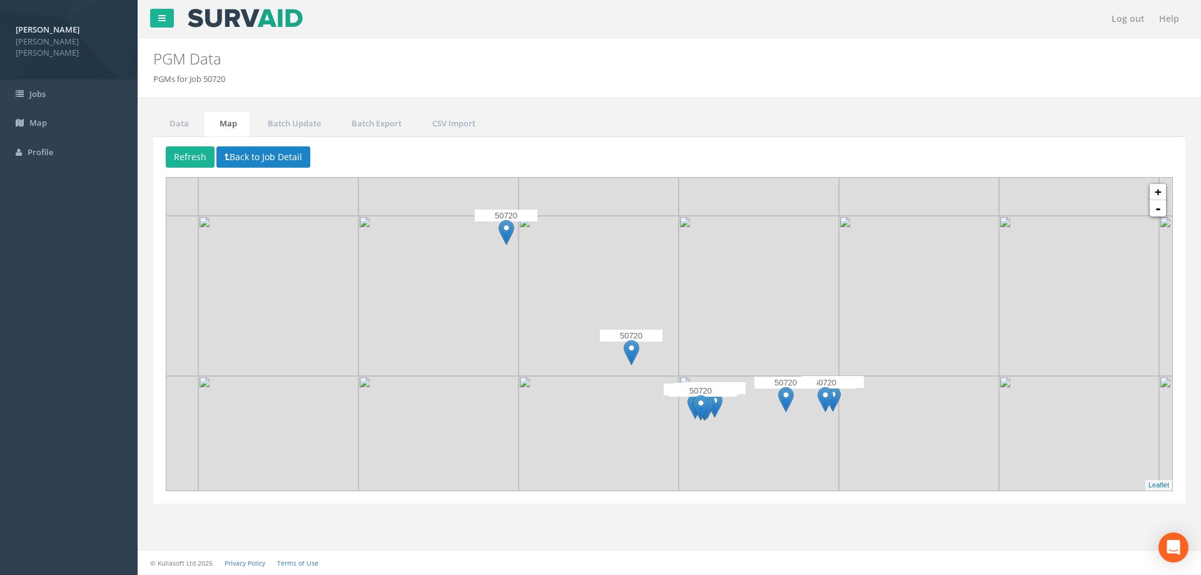
click at [633, 353] on img at bounding box center [632, 353] width 16 height 26
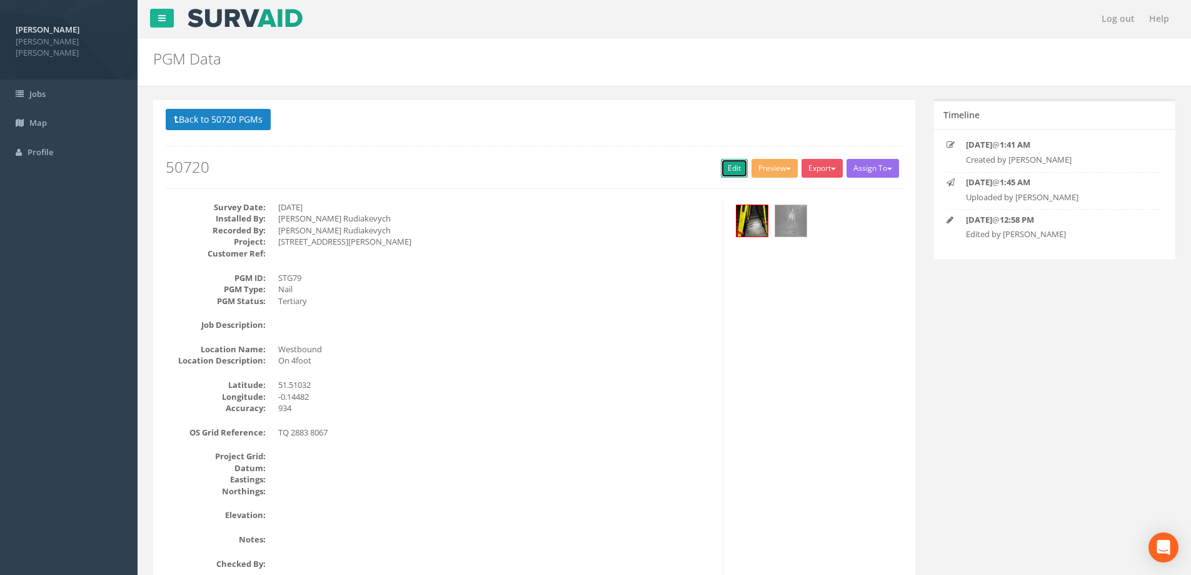
click at [721, 167] on link "Edit" at bounding box center [734, 168] width 27 height 19
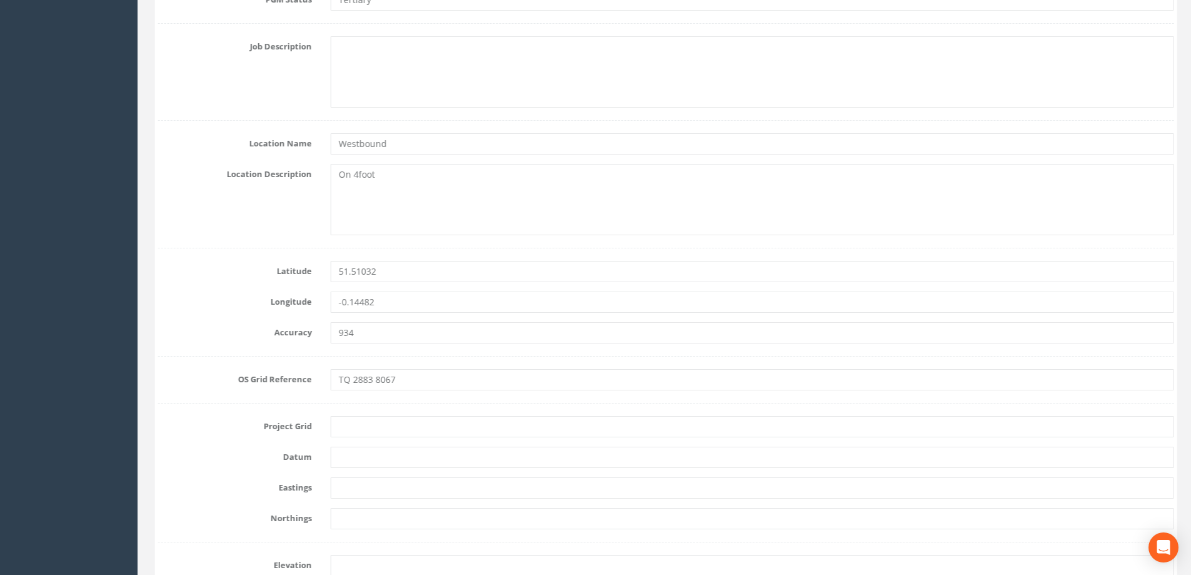
scroll to position [563, 0]
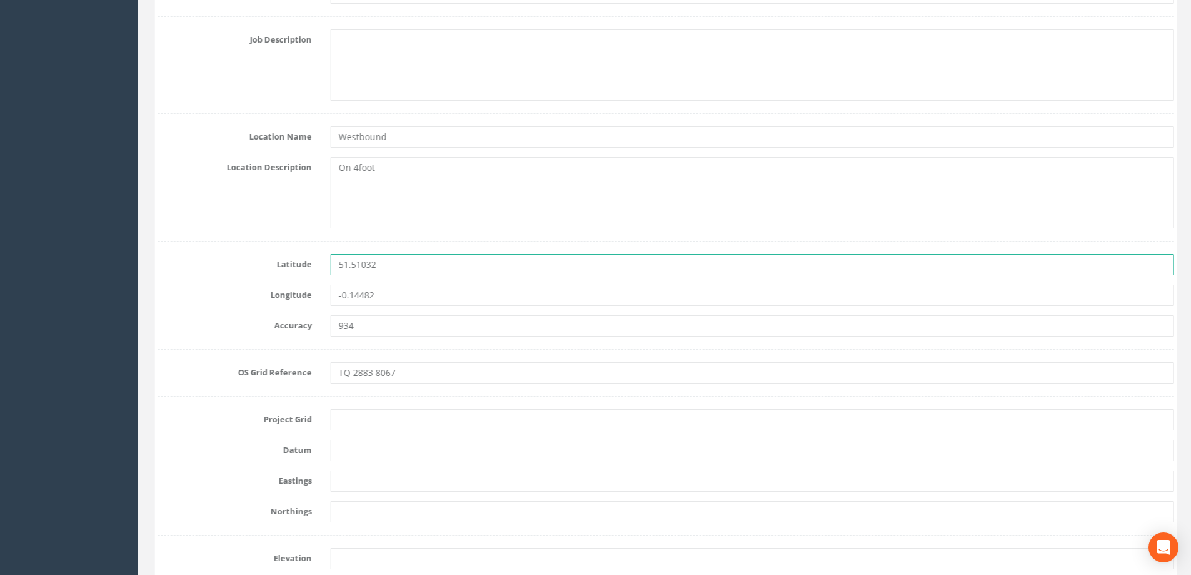
drag, startPoint x: 396, startPoint y: 265, endPoint x: 260, endPoint y: 255, distance: 136.1
click at [260, 255] on div "Latitude 51.51032" at bounding box center [664, 264] width 1035 height 21
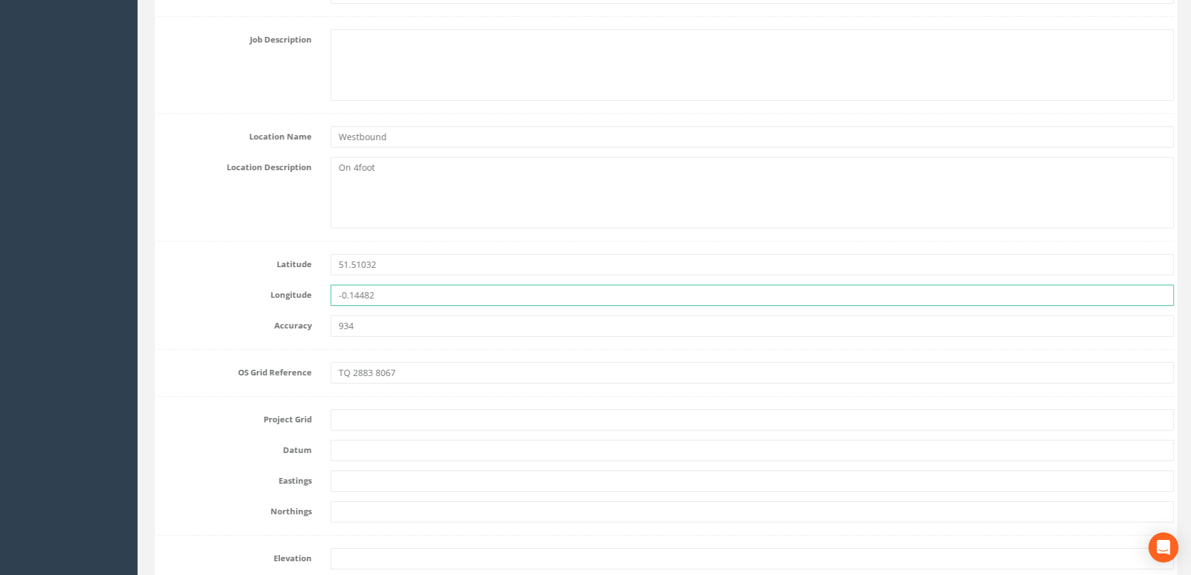
drag, startPoint x: 413, startPoint y: 305, endPoint x: 258, endPoint y: 293, distance: 155.0
click at [258, 293] on div "Longitude -0.14482" at bounding box center [664, 295] width 1035 height 21
paste input "257553928048209"
type input "-0.1257553928048209"
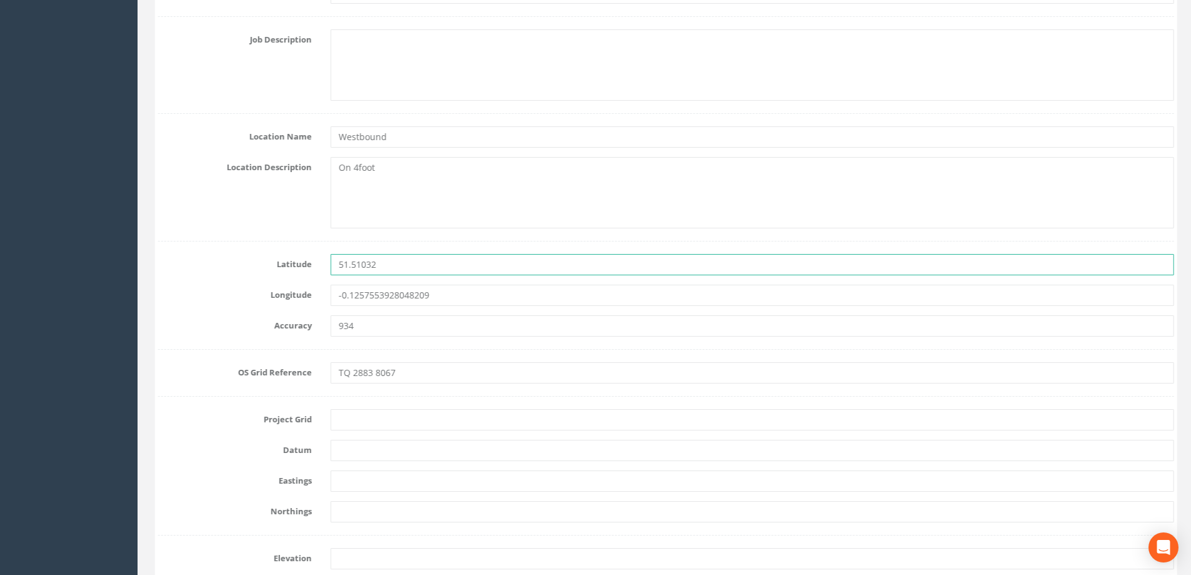
drag, startPoint x: 409, startPoint y: 268, endPoint x: 243, endPoint y: 254, distance: 166.3
click at [243, 254] on div "Latitude 51.51032" at bounding box center [664, 264] width 1035 height 21
paste input "0094432925486"
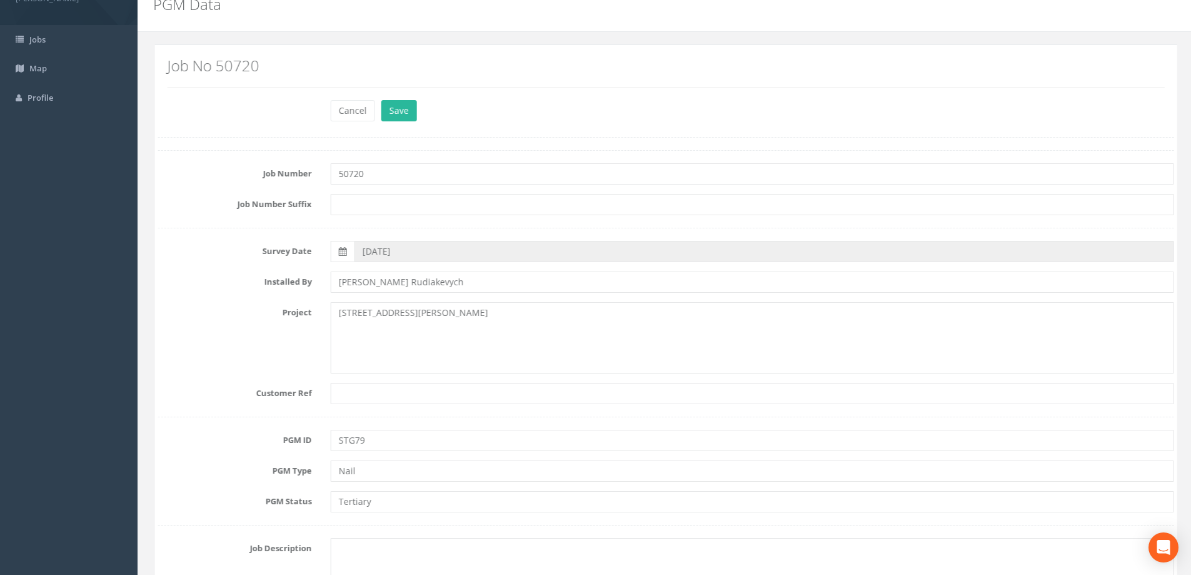
scroll to position [0, 0]
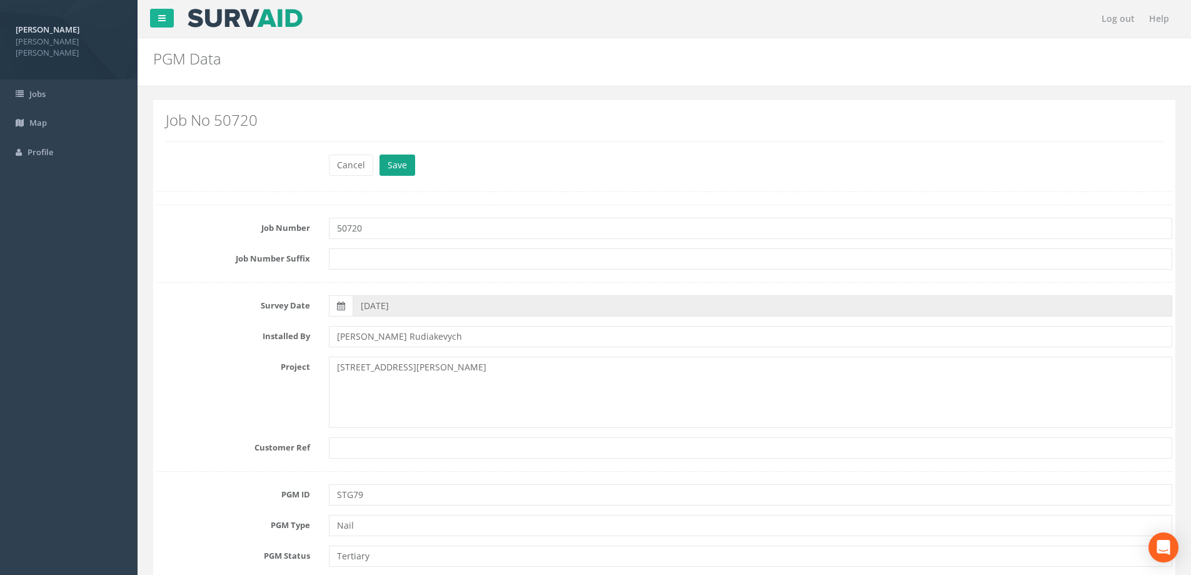
type input "51.50094432925486"
click at [396, 168] on button "Save" at bounding box center [398, 164] width 36 height 21
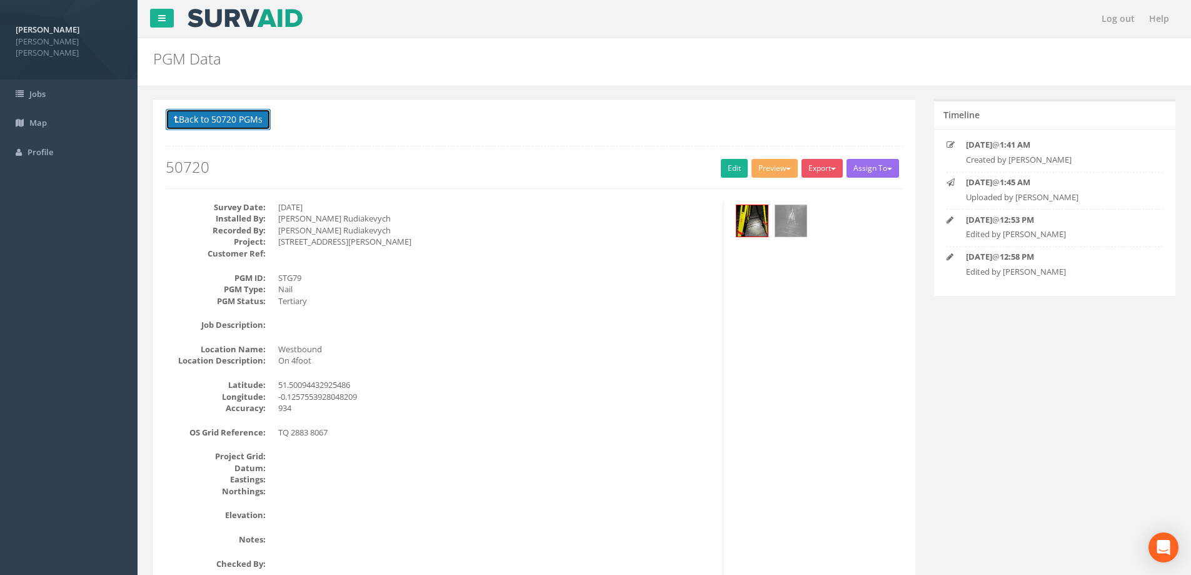
click at [210, 119] on button "Back to 50720 PGMs" at bounding box center [218, 119] width 105 height 21
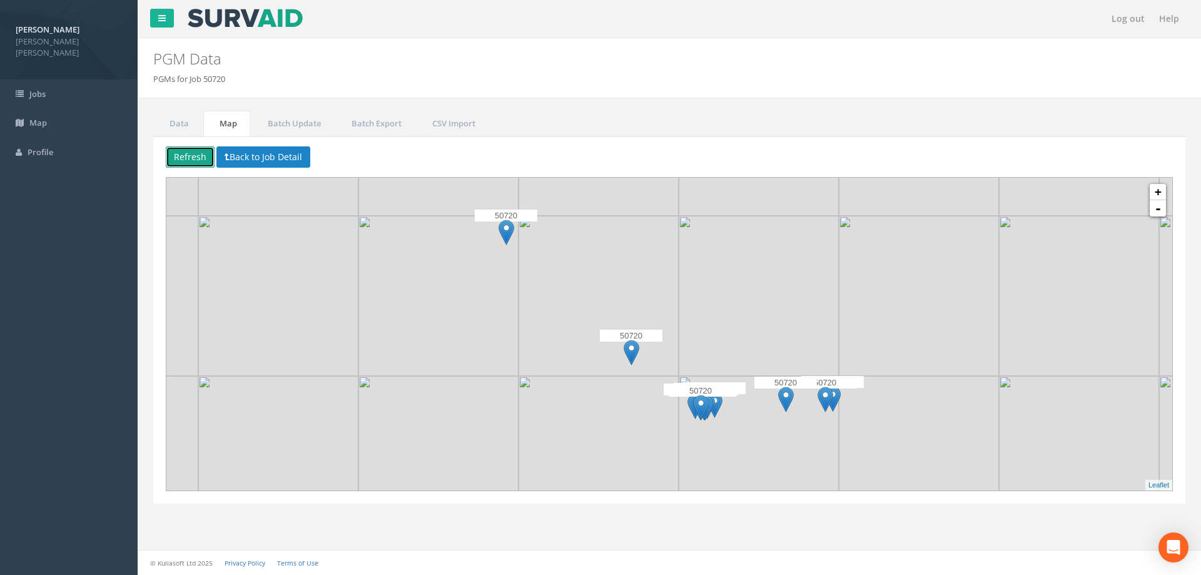
click at [199, 155] on button "Refresh" at bounding box center [190, 156] width 49 height 21
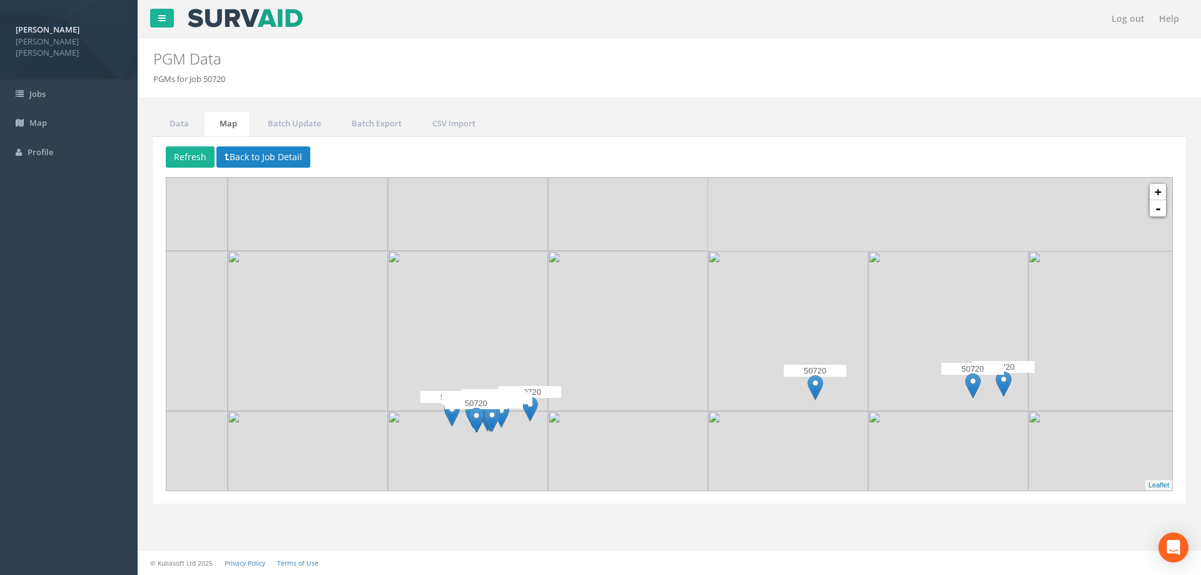
drag, startPoint x: 505, startPoint y: 291, endPoint x: 770, endPoint y: 478, distance: 324.5
click at [708, 411] on img at bounding box center [628, 331] width 160 height 160
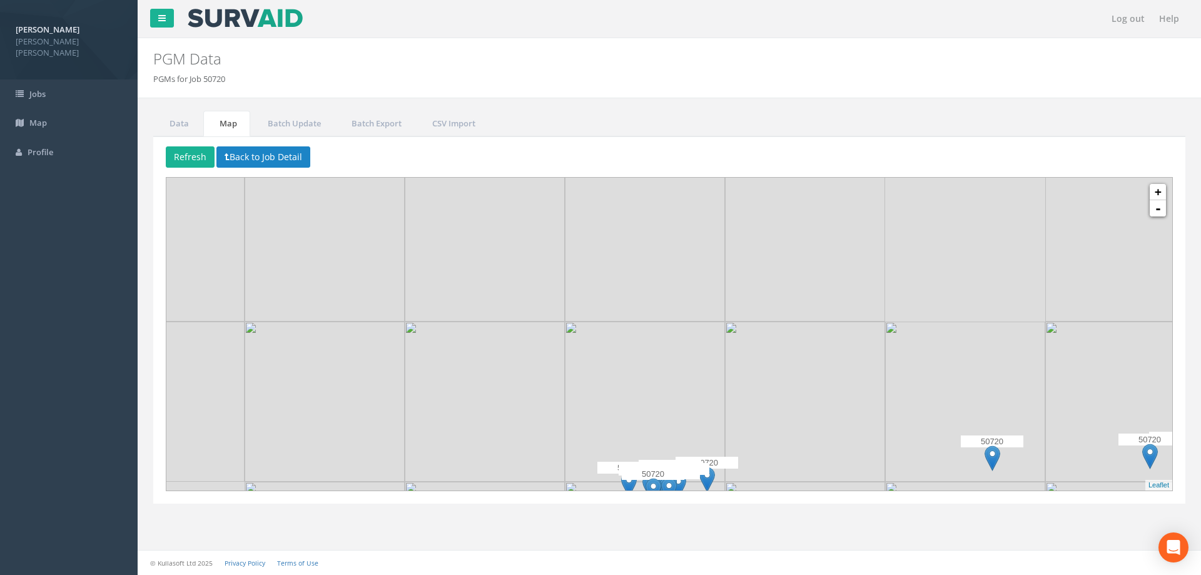
drag, startPoint x: 681, startPoint y: 389, endPoint x: 520, endPoint y: 273, distance: 198.4
click at [565, 321] on img at bounding box center [645, 401] width 160 height 160
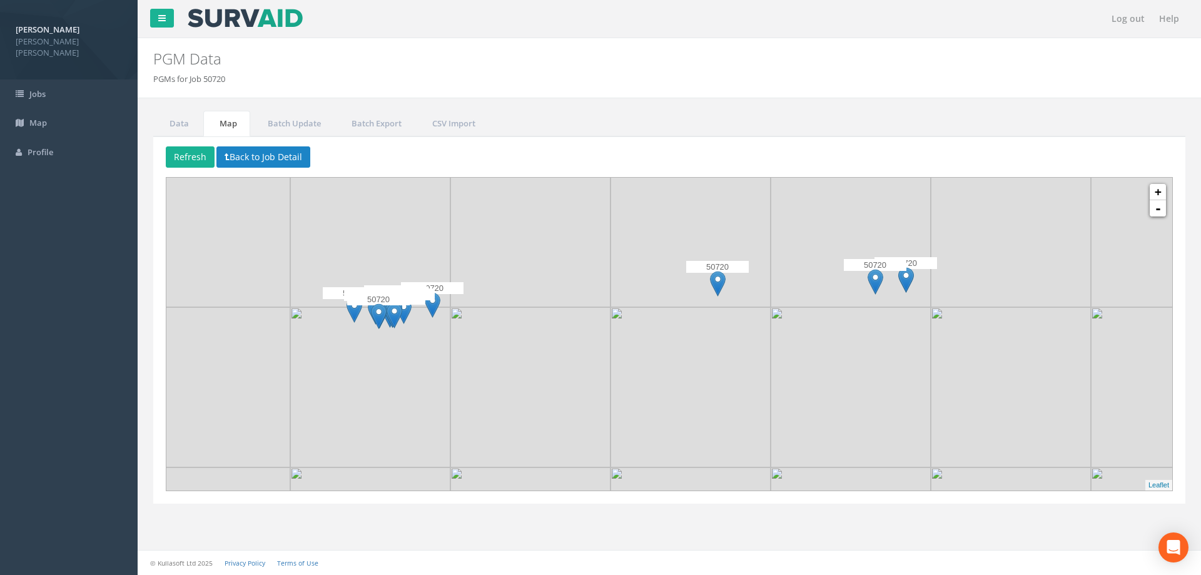
drag, startPoint x: 700, startPoint y: 389, endPoint x: 608, endPoint y: 345, distance: 102.4
click at [124, 156] on div at bounding box center [124, 156] width 0 height 0
click at [720, 283] on img at bounding box center [718, 284] width 16 height 26
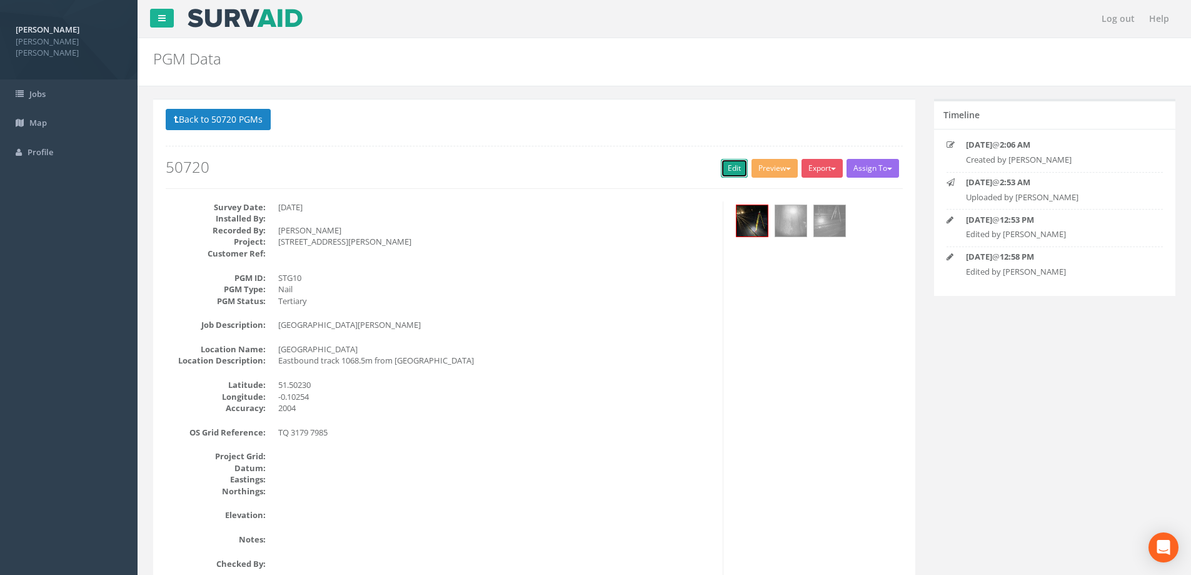
click at [727, 166] on link "Edit" at bounding box center [734, 168] width 27 height 19
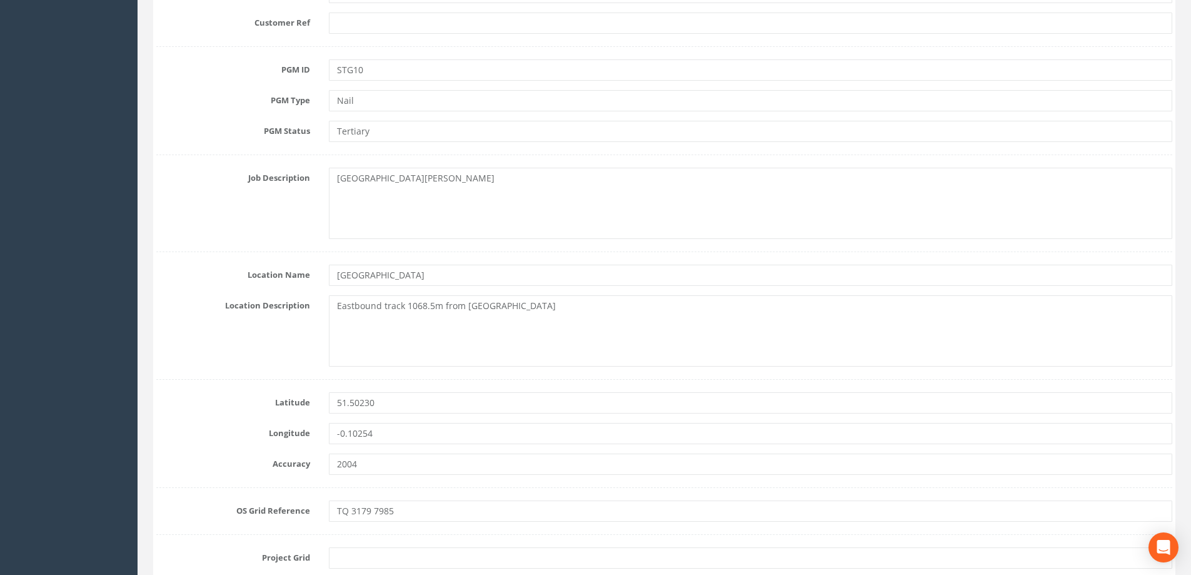
scroll to position [500, 0]
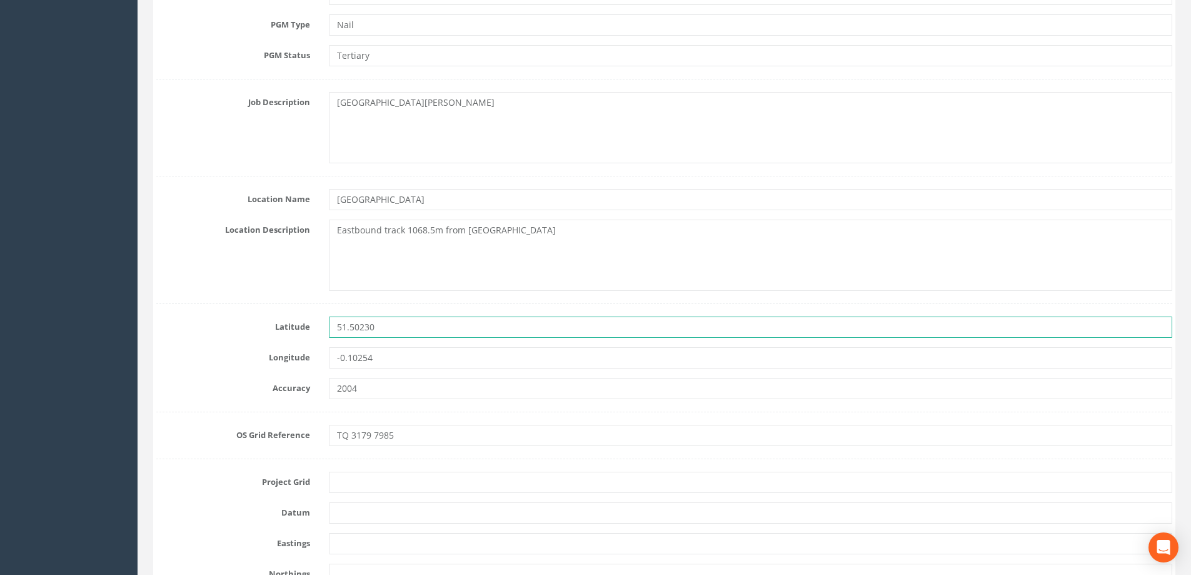
drag, startPoint x: 385, startPoint y: 326, endPoint x: 276, endPoint y: 328, distance: 108.2
click at [276, 328] on div "Latitude 51.50230" at bounding box center [664, 326] width 1035 height 21
paste input "094432925486"
type input "51.50094432925486"
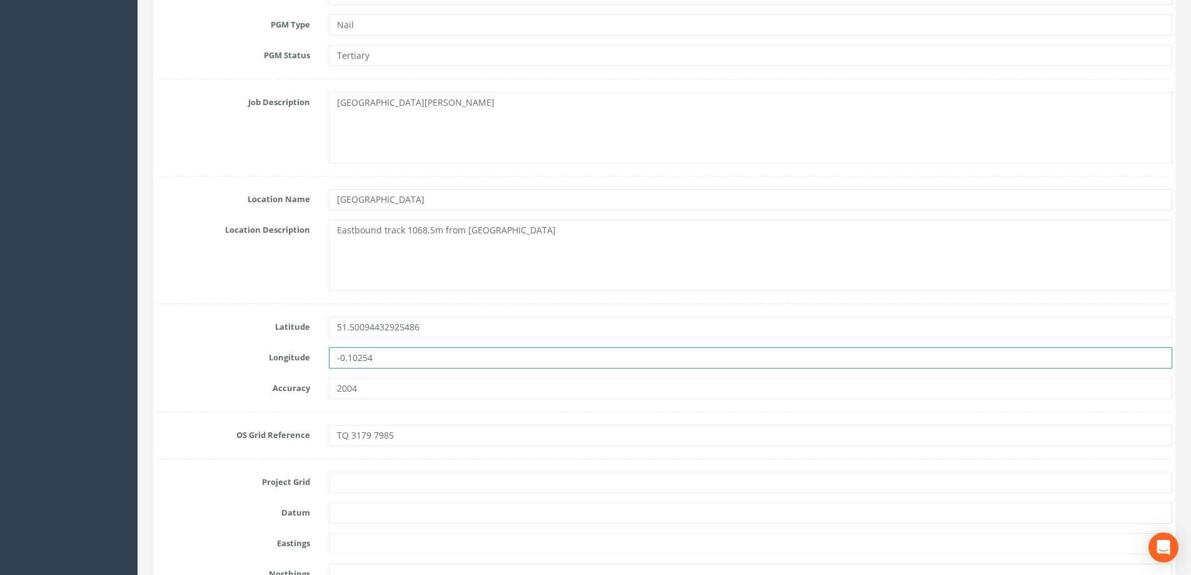
drag, startPoint x: 443, startPoint y: 361, endPoint x: 295, endPoint y: 358, distance: 148.9
click at [295, 358] on div "Longitude -0.10254" at bounding box center [664, 357] width 1035 height 21
click at [437, 348] on input "-0.10254" at bounding box center [751, 357] width 844 height 21
drag, startPoint x: 431, startPoint y: 352, endPoint x: 423, endPoint y: 354, distance: 8.3
click at [430, 352] on input "-0.10254" at bounding box center [751, 357] width 844 height 21
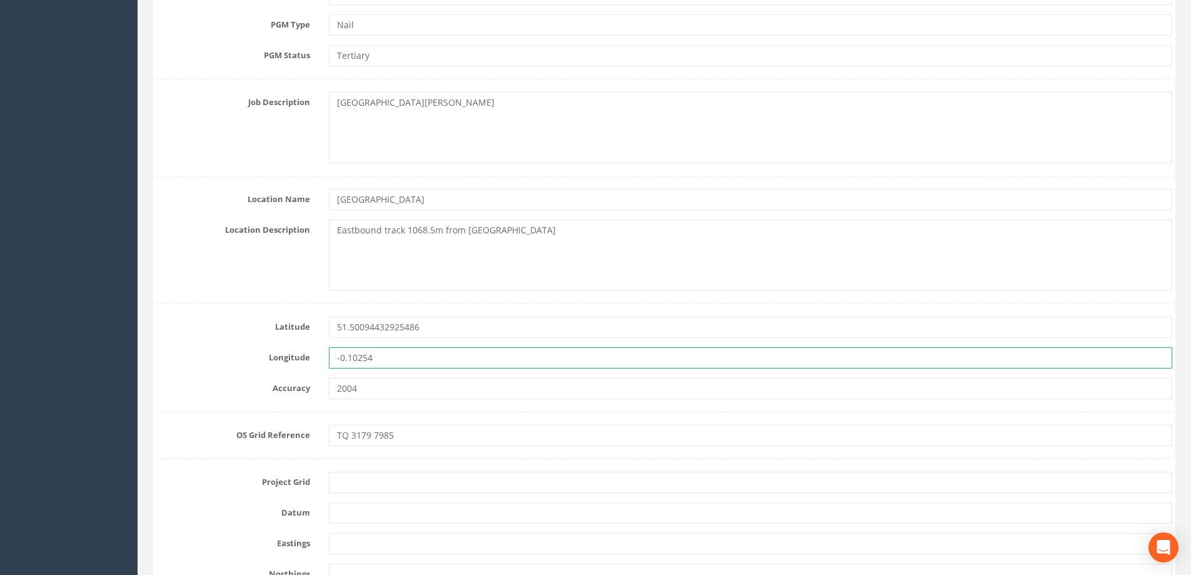
click at [386, 355] on input "-0.10254" at bounding box center [751, 357] width 844 height 21
click at [358, 360] on input "-0.10254" at bounding box center [751, 357] width 844 height 21
drag, startPoint x: 384, startPoint y: 357, endPoint x: 304, endPoint y: 370, distance: 81.0
click at [306, 368] on div "Longitude -0.10254" at bounding box center [664, 357] width 1035 height 21
paste input "257553928048209"
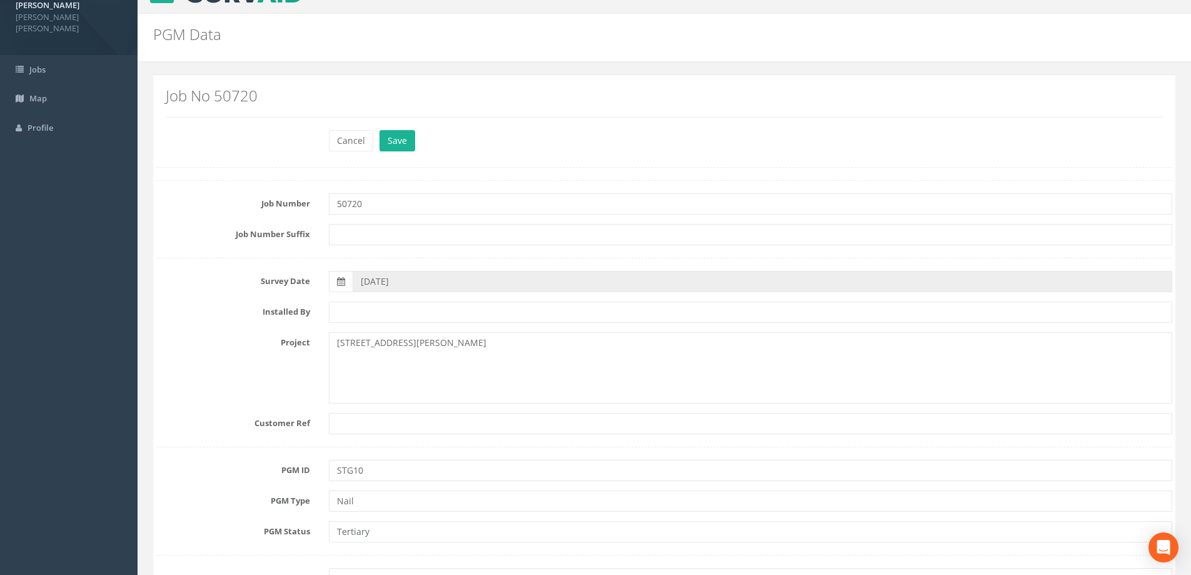
scroll to position [0, 0]
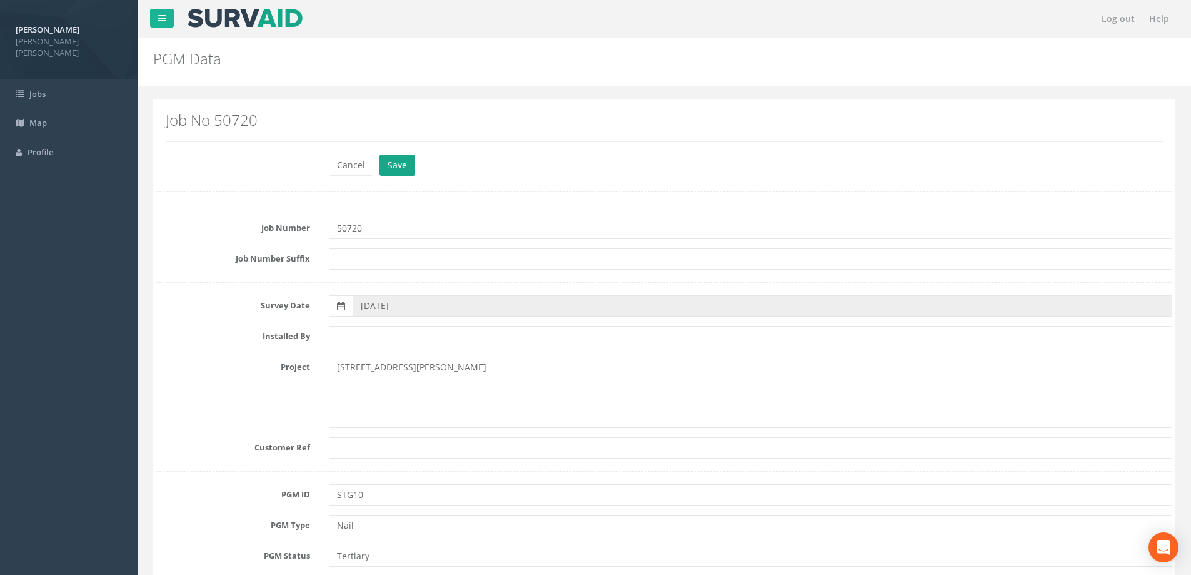
type input "-0.1257553928048209"
click at [405, 168] on button "Save" at bounding box center [398, 164] width 36 height 21
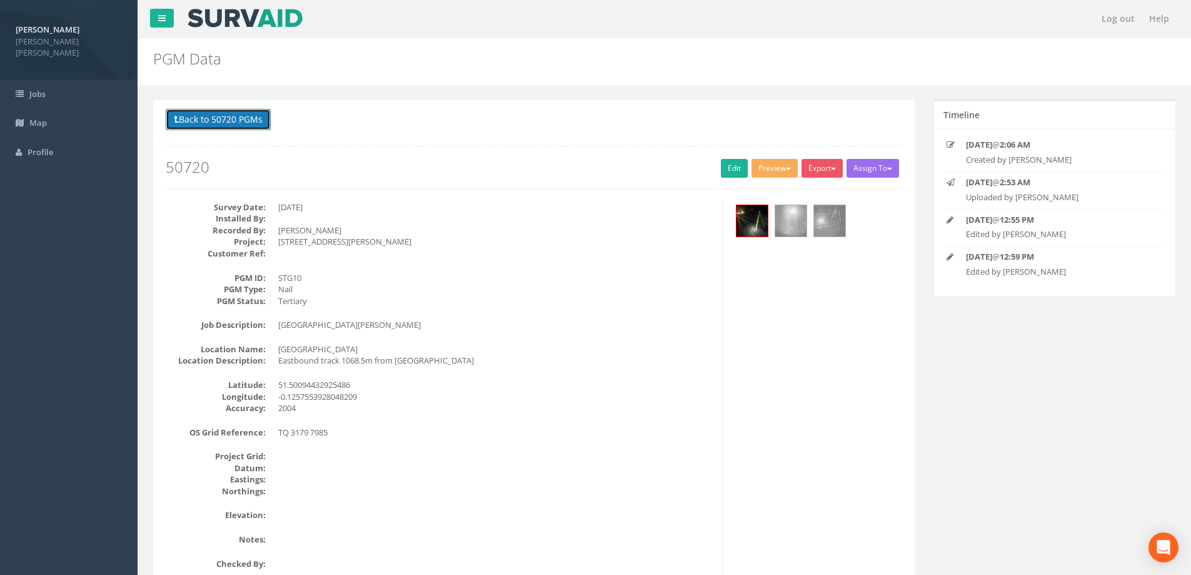
click at [248, 115] on button "Back to 50720 PGMs" at bounding box center [218, 119] width 105 height 21
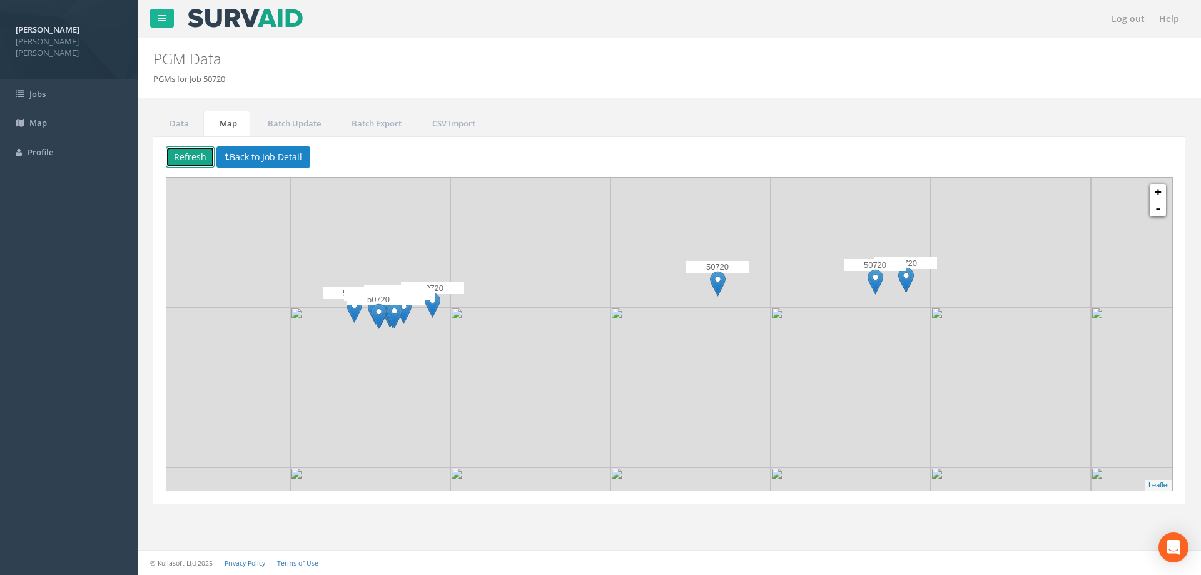
click at [183, 149] on button "Refresh" at bounding box center [190, 156] width 49 height 21
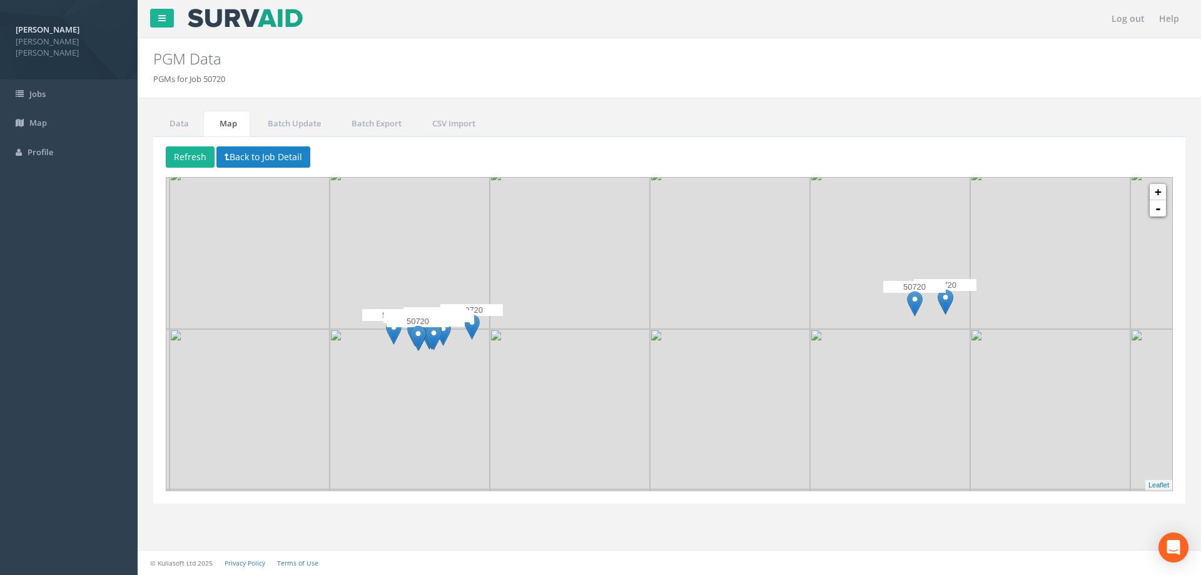
click at [916, 303] on img at bounding box center [915, 304] width 16 height 26
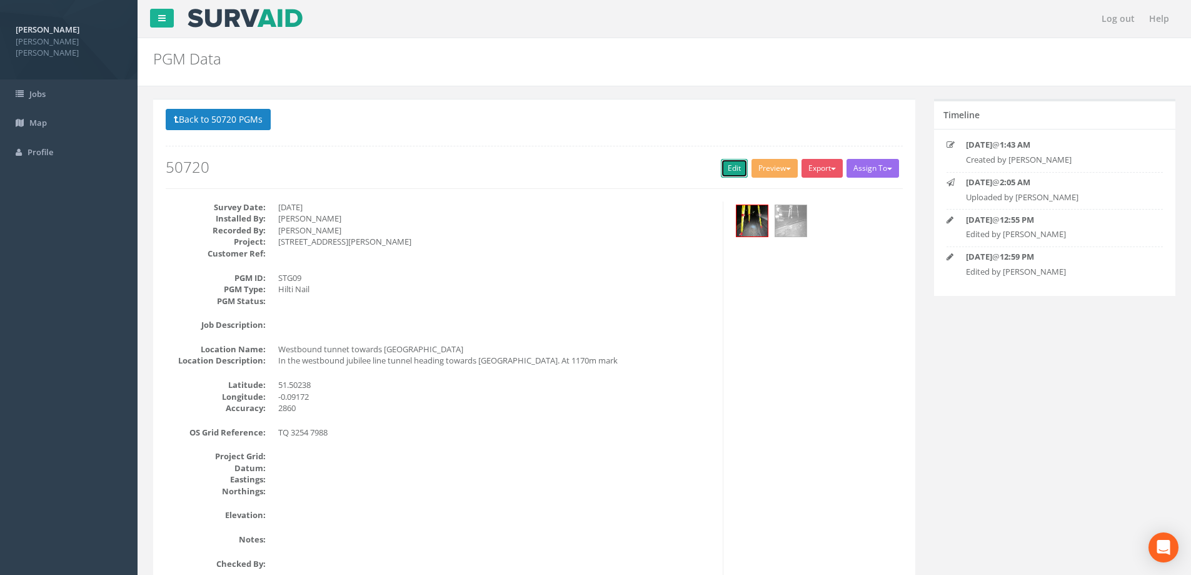
click at [732, 172] on link "Edit" at bounding box center [734, 168] width 27 height 19
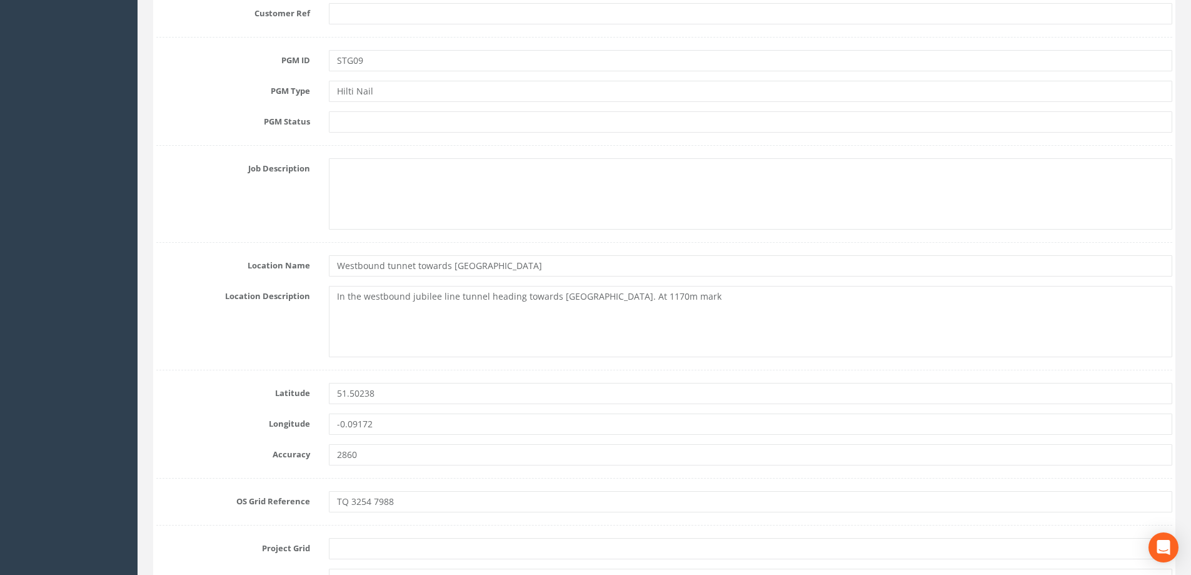
scroll to position [500, 0]
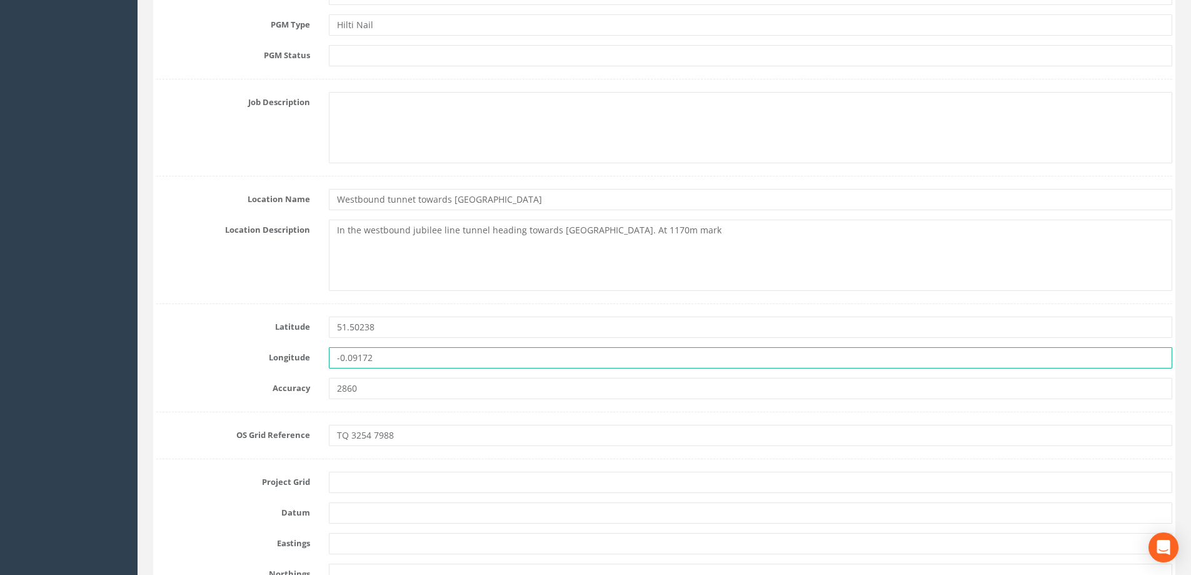
drag, startPoint x: 352, startPoint y: 358, endPoint x: 248, endPoint y: 351, distance: 104.0
click at [248, 351] on div "Longitude -0.09172" at bounding box center [664, 357] width 1035 height 21
paste input "1257553928048209"
type input "-0.1257553928048209"
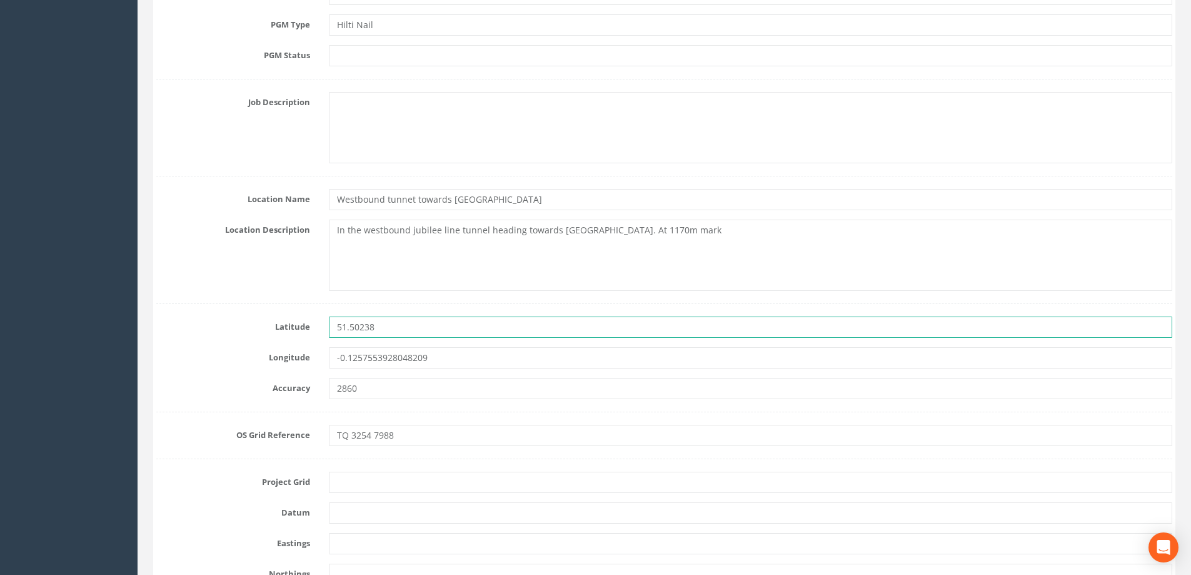
drag, startPoint x: 393, startPoint y: 326, endPoint x: 266, endPoint y: 328, distance: 126.4
click at [266, 328] on div "Latitude 51.50238" at bounding box center [664, 326] width 1035 height 21
paste input "094432925486"
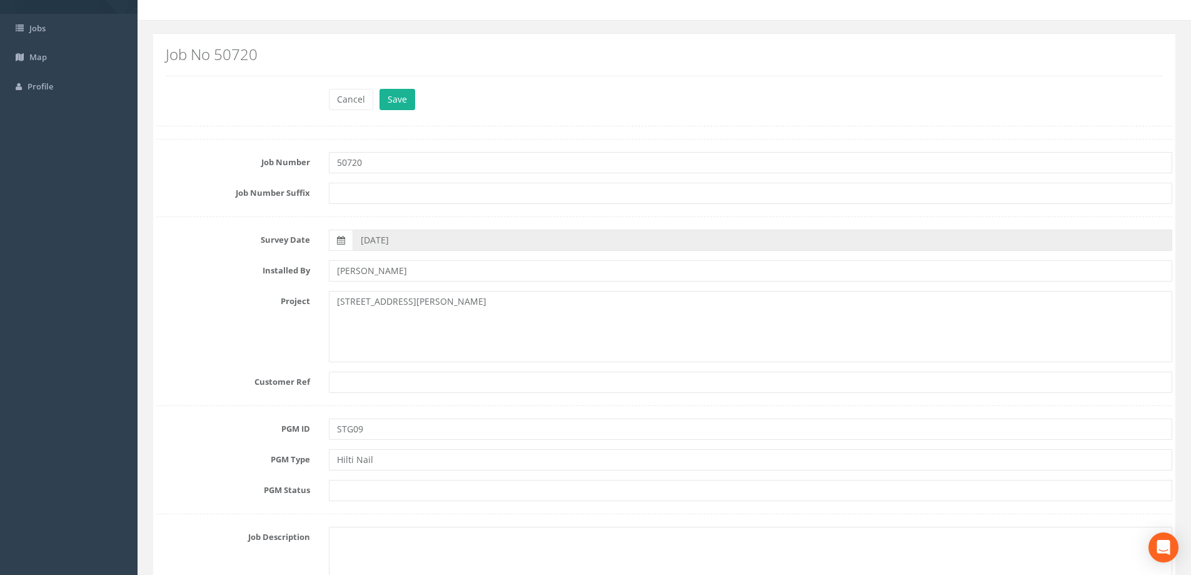
scroll to position [63, 0]
type input "51.50094432925486"
click at [398, 105] on button "Save" at bounding box center [398, 102] width 36 height 21
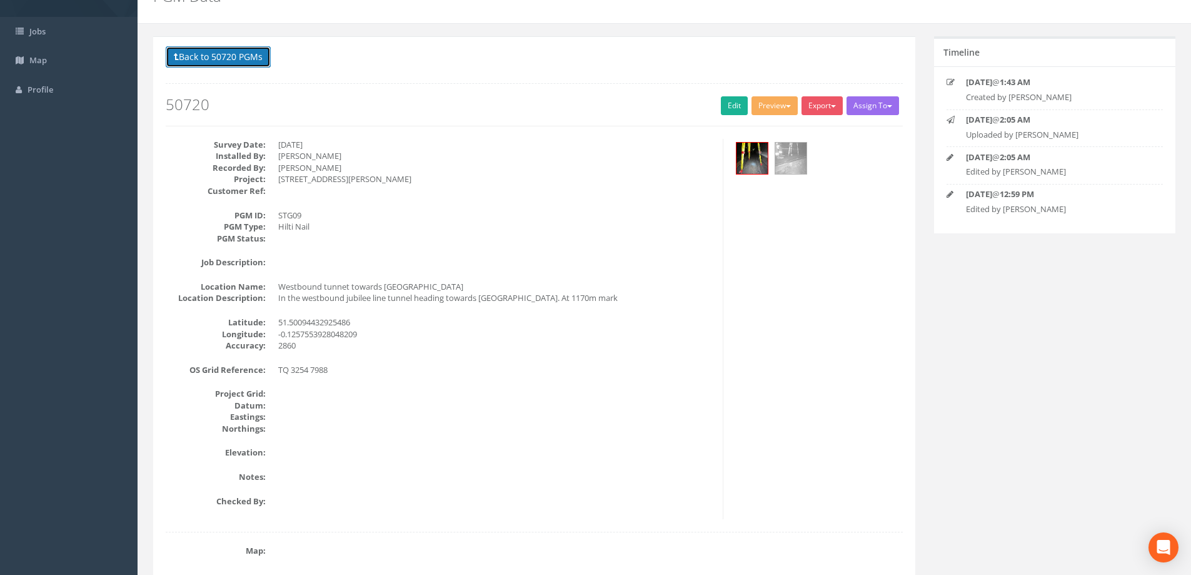
click at [258, 56] on button "Back to 50720 PGMs" at bounding box center [218, 56] width 105 height 21
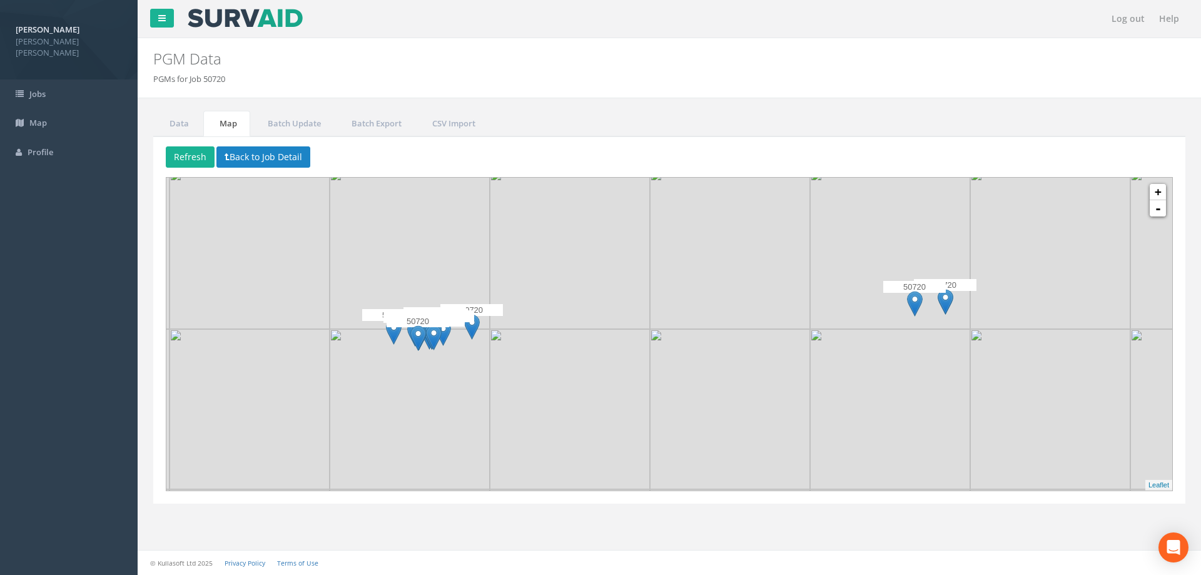
click at [948, 310] on img at bounding box center [945, 302] width 16 height 26
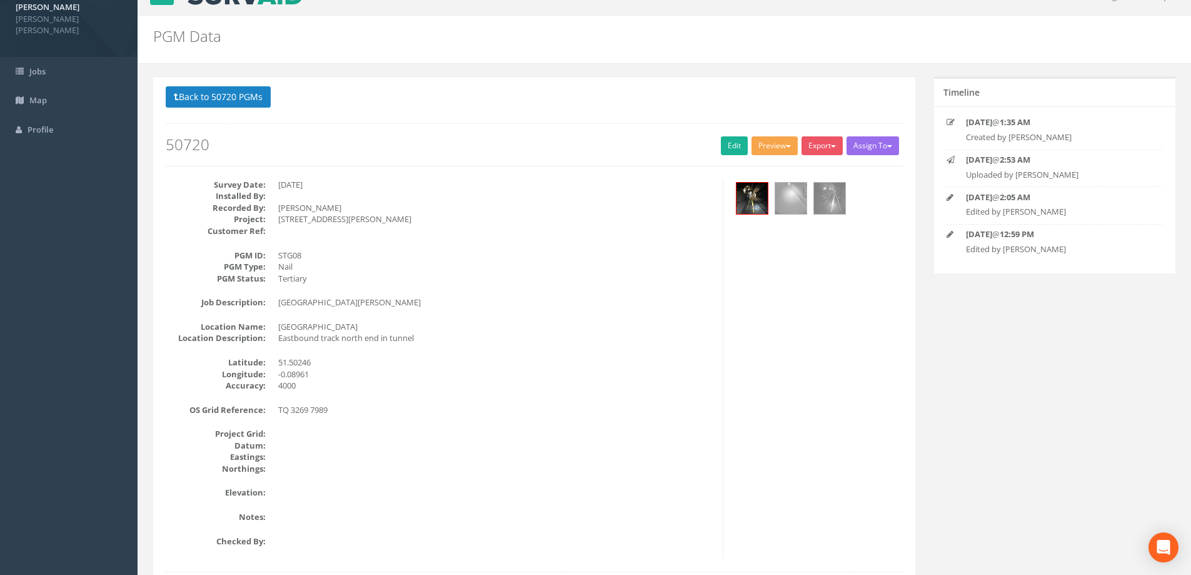
scroll to position [63, 0]
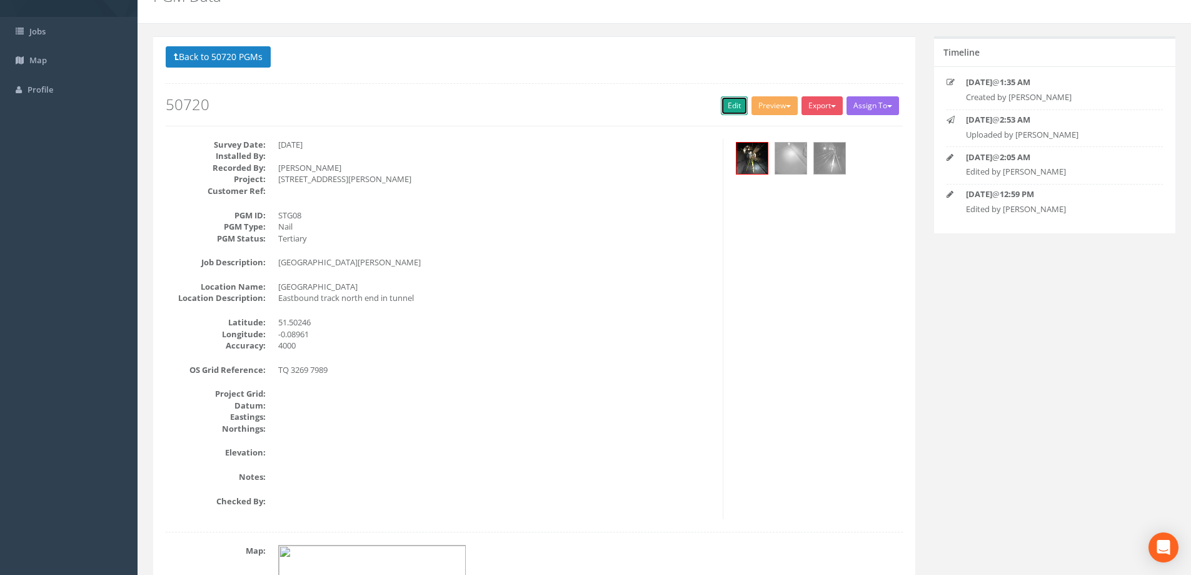
click at [729, 104] on link "Edit" at bounding box center [734, 105] width 27 height 19
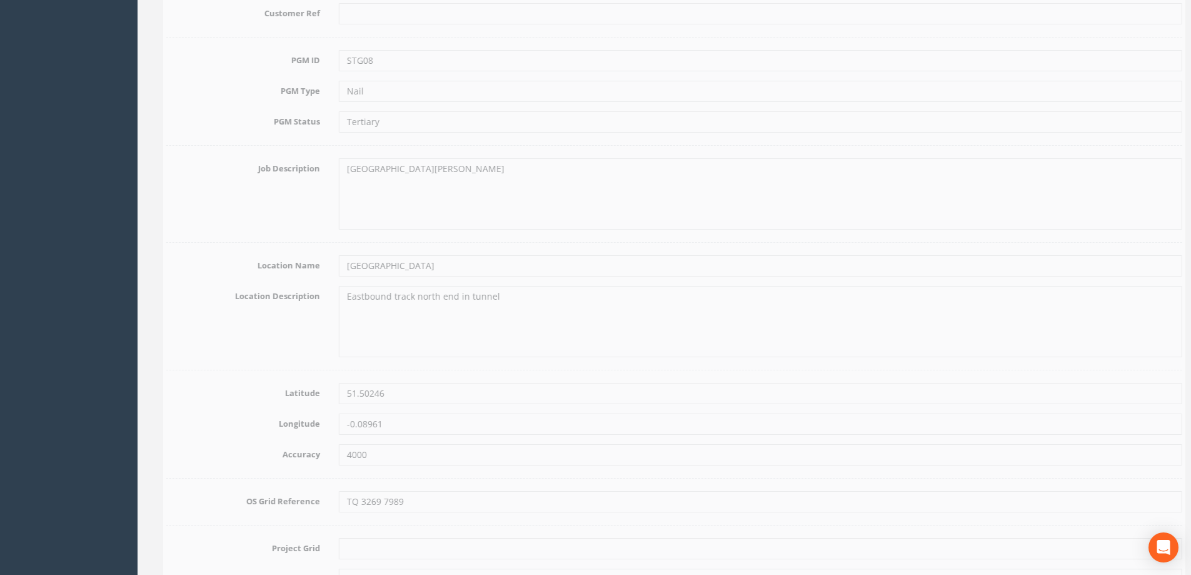
scroll to position [438, 0]
drag, startPoint x: 392, startPoint y: 389, endPoint x: 301, endPoint y: 386, distance: 90.1
click at [301, 386] on div "Latitude 51.50246" at bounding box center [664, 389] width 1035 height 21
paste input "09443292548"
type input "51.50094432925486"
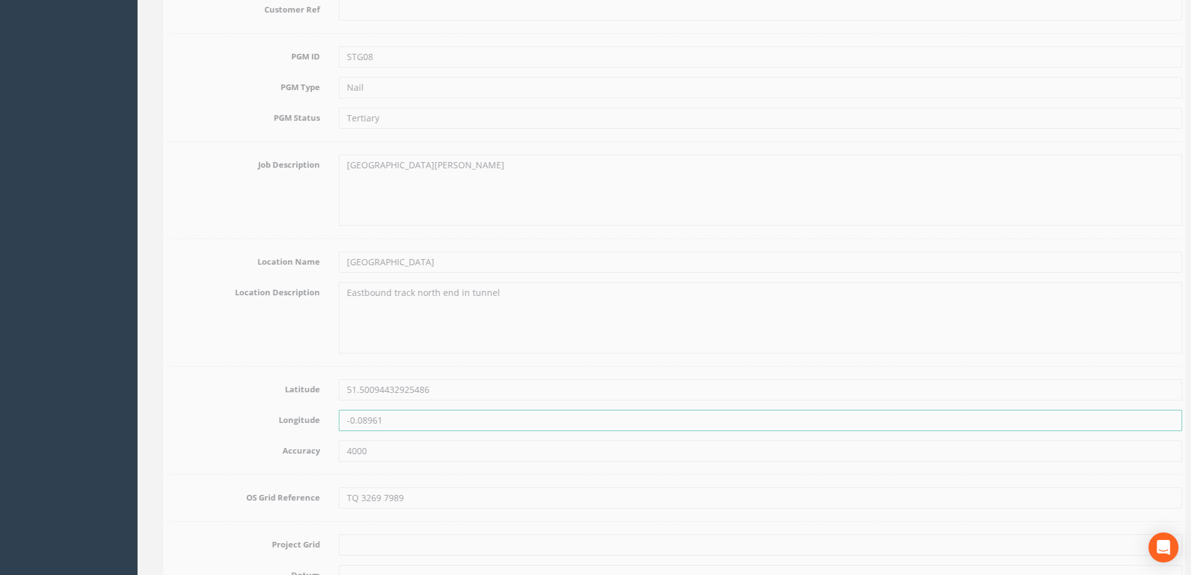
drag, startPoint x: 381, startPoint y: 418, endPoint x: 303, endPoint y: 418, distance: 77.6
click at [303, 418] on div "Longitude -0.08961" at bounding box center [664, 420] width 1035 height 21
paste input "1257553928048209"
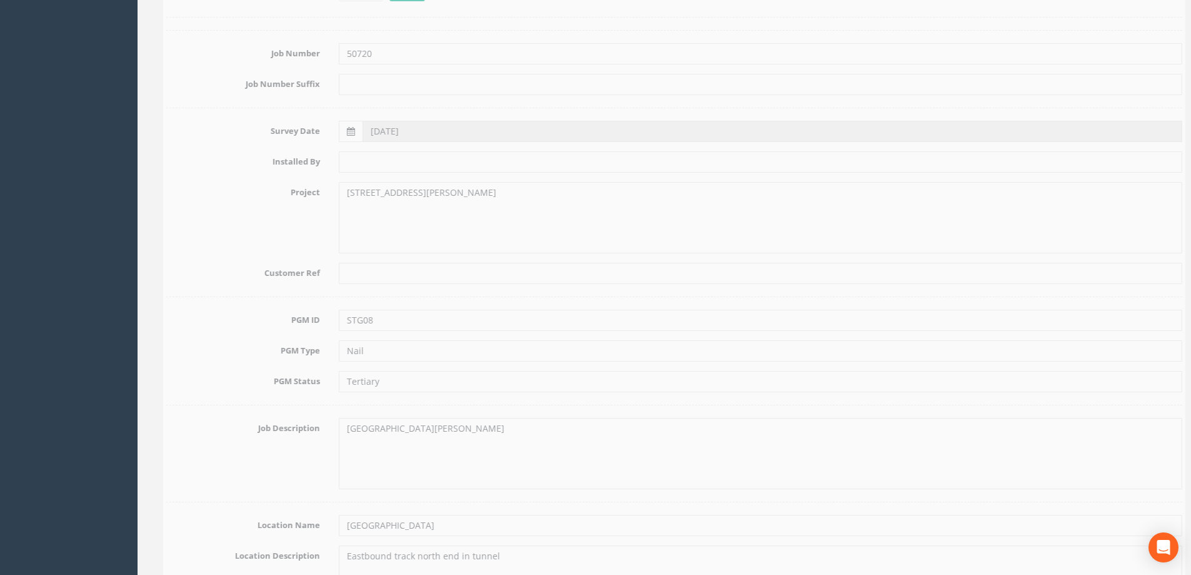
scroll to position [0, 0]
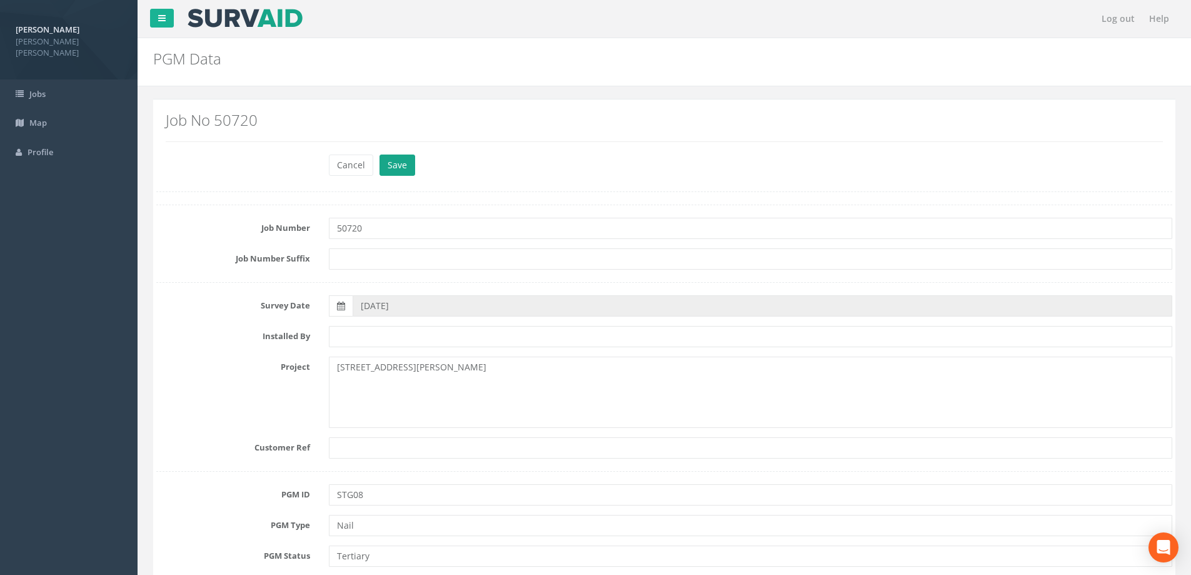
type input "-0.1257553928048209"
click at [402, 165] on button "Save" at bounding box center [398, 164] width 36 height 21
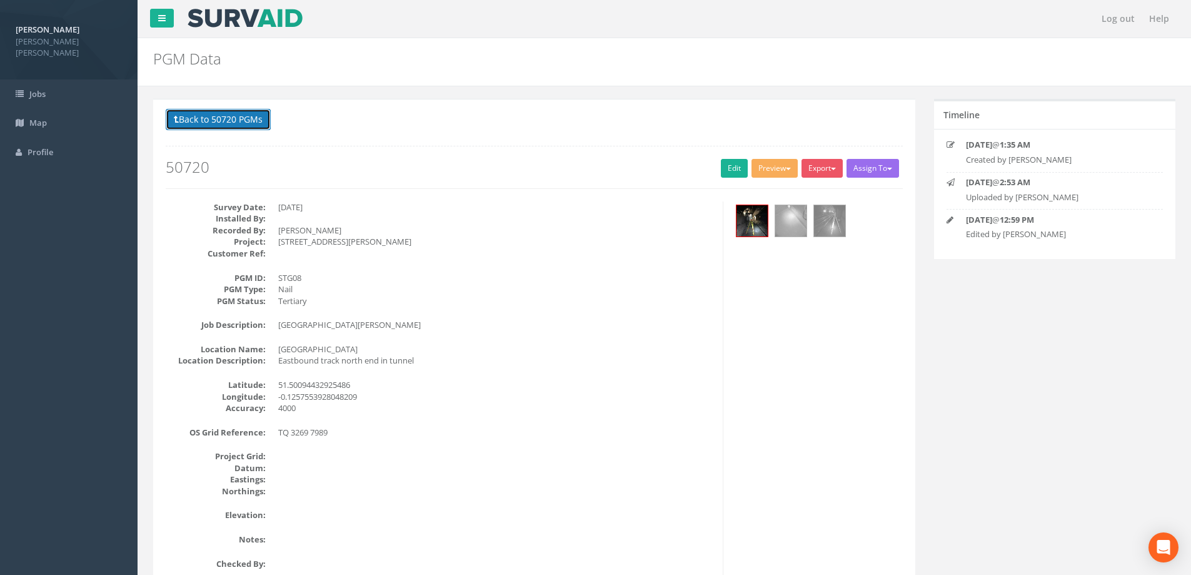
click at [226, 124] on button "Back to 50720 PGMs" at bounding box center [218, 119] width 105 height 21
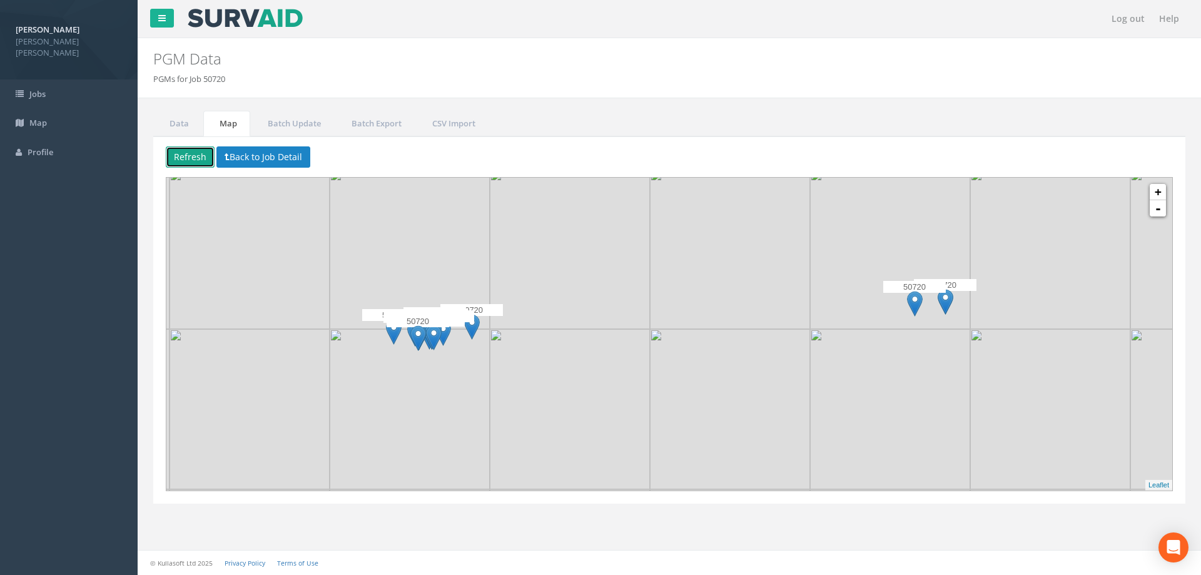
click at [193, 158] on button "Refresh" at bounding box center [190, 156] width 49 height 21
click at [200, 161] on button "Refresh" at bounding box center [190, 156] width 49 height 21
click at [943, 302] on img at bounding box center [945, 302] width 16 height 26
click at [946, 297] on img at bounding box center [945, 302] width 16 height 26
click at [949, 300] on img at bounding box center [945, 302] width 16 height 26
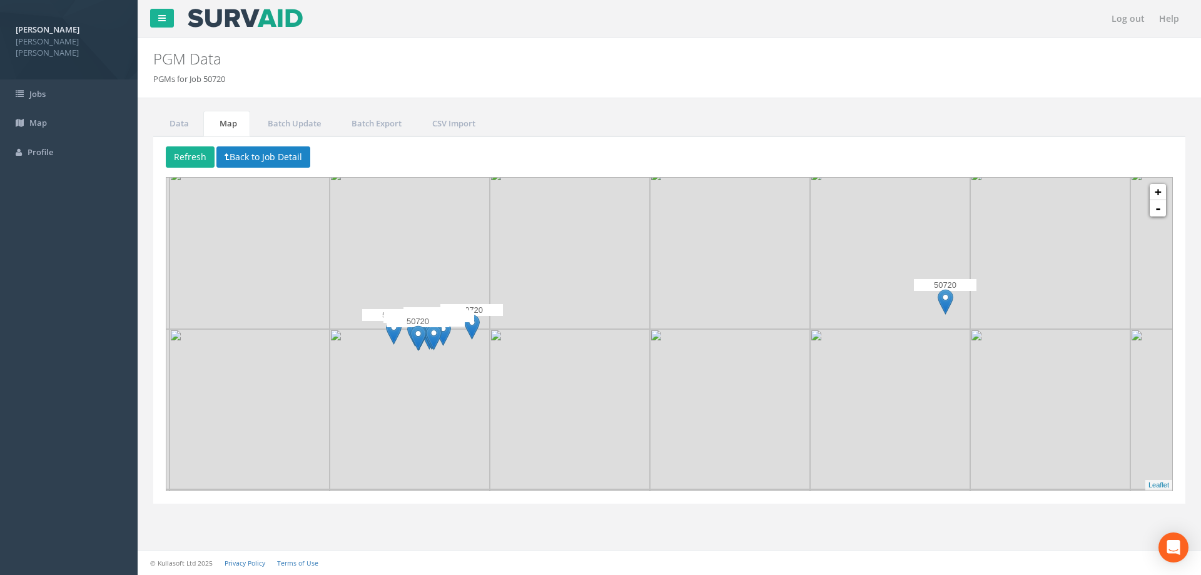
click at [949, 300] on img at bounding box center [945, 302] width 16 height 26
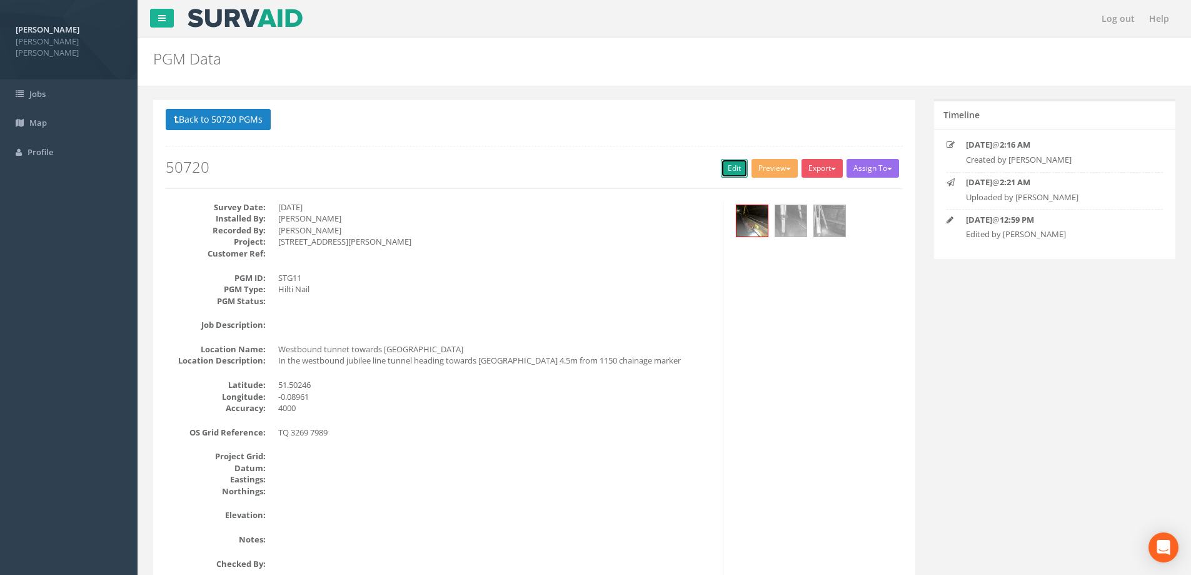
click at [730, 164] on link "Edit" at bounding box center [734, 168] width 27 height 19
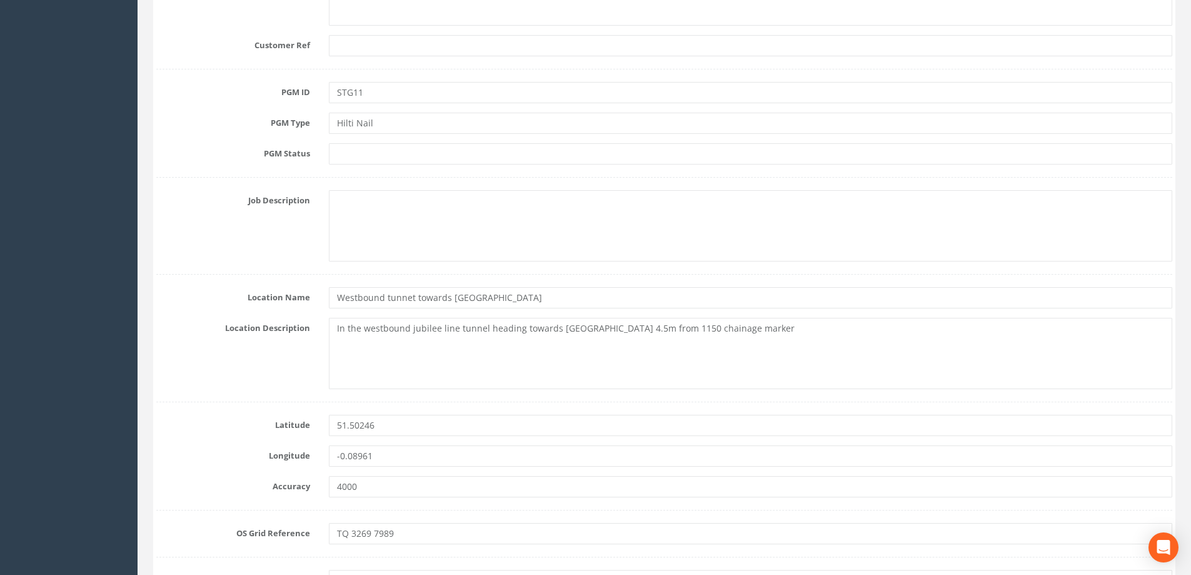
scroll to position [500, 0]
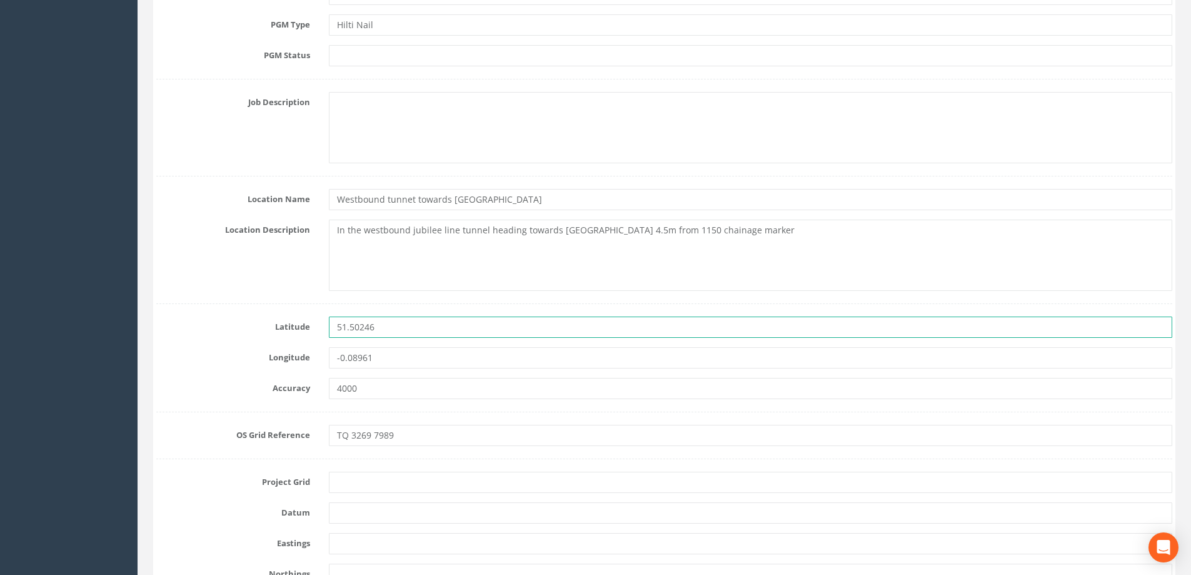
drag, startPoint x: 397, startPoint y: 328, endPoint x: 298, endPoint y: 328, distance: 98.8
click at [298, 328] on div "Latitude 51.50246" at bounding box center [664, 326] width 1035 height 21
paste input "-0.1257553928048209"
type input "-0.1257553928048209"
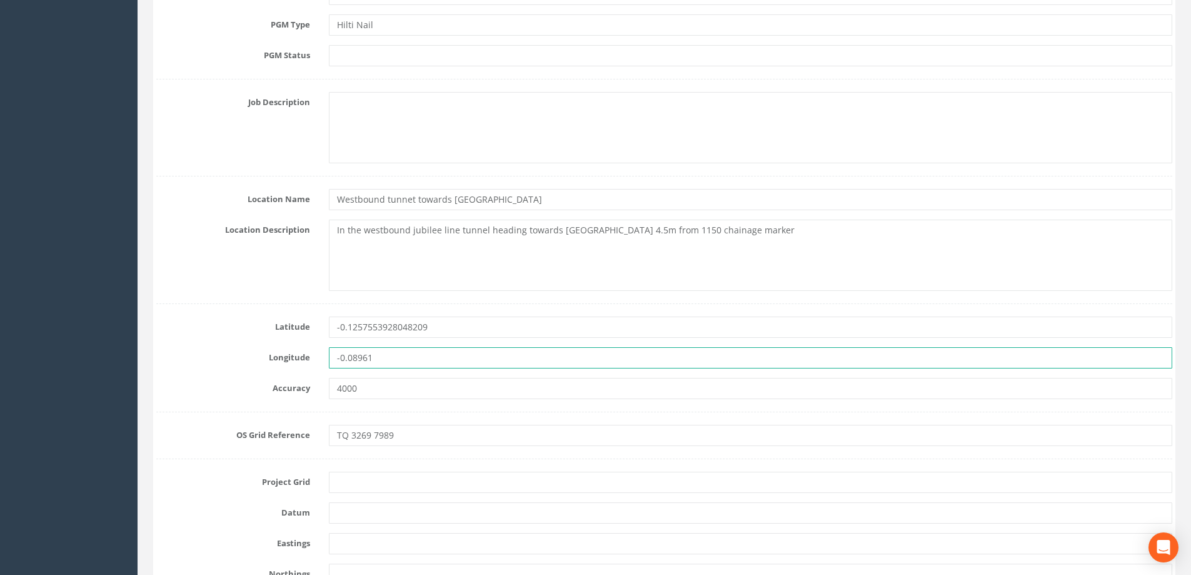
drag, startPoint x: 414, startPoint y: 353, endPoint x: 264, endPoint y: 348, distance: 150.2
click at [264, 348] on div "Longitude -0.08961" at bounding box center [664, 357] width 1035 height 21
paste input "1257553928048209"
type input "-0.1257553928048209"
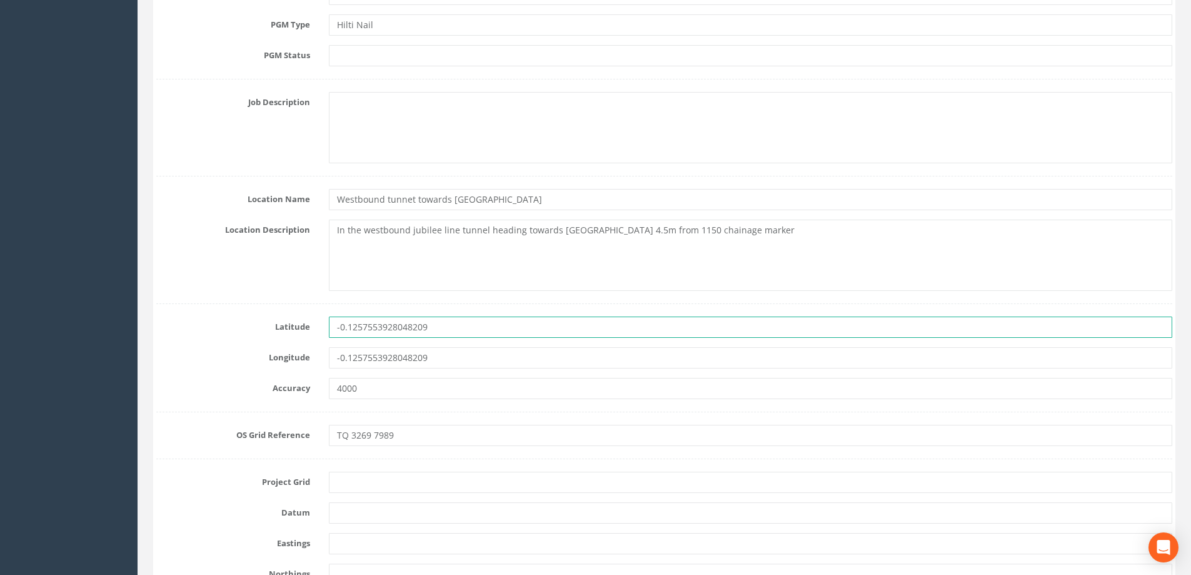
drag, startPoint x: 448, startPoint y: 335, endPoint x: 258, endPoint y: 325, distance: 191.0
click at [258, 325] on div "Latitude -0.1257553928048209" at bounding box center [664, 326] width 1035 height 21
paste input "51.50094432925486"
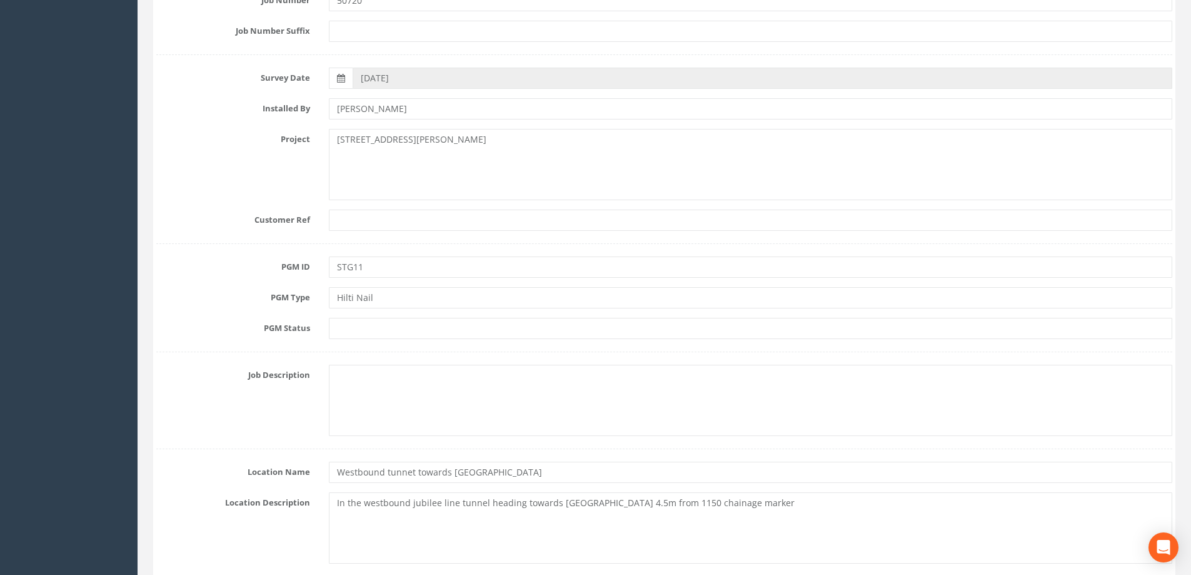
scroll to position [63, 0]
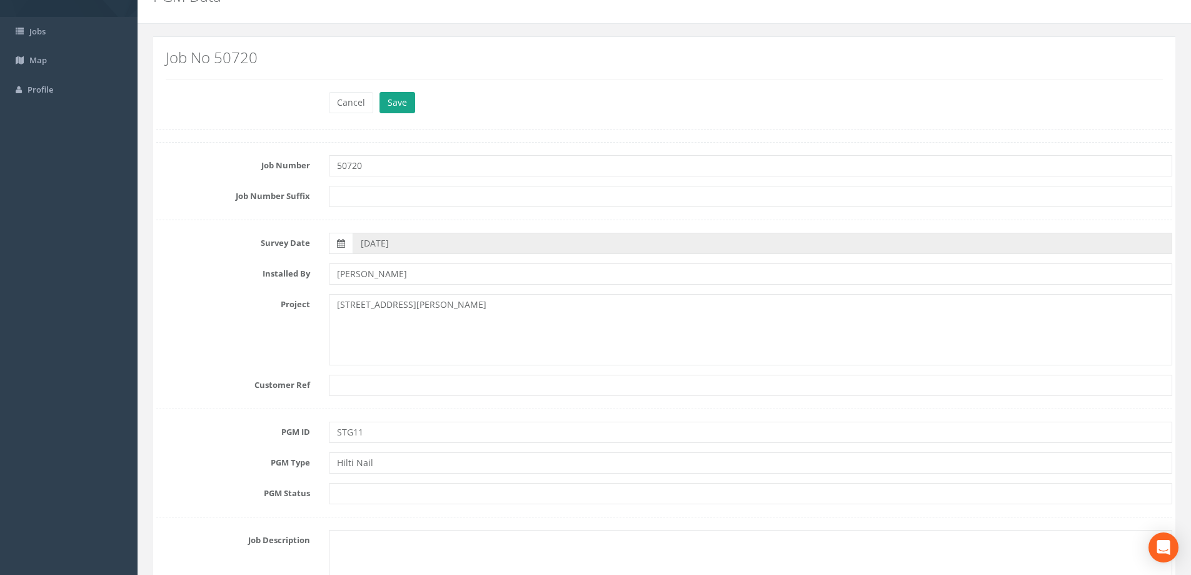
type input "51.50094432925486"
click at [397, 110] on button "Save" at bounding box center [398, 102] width 36 height 21
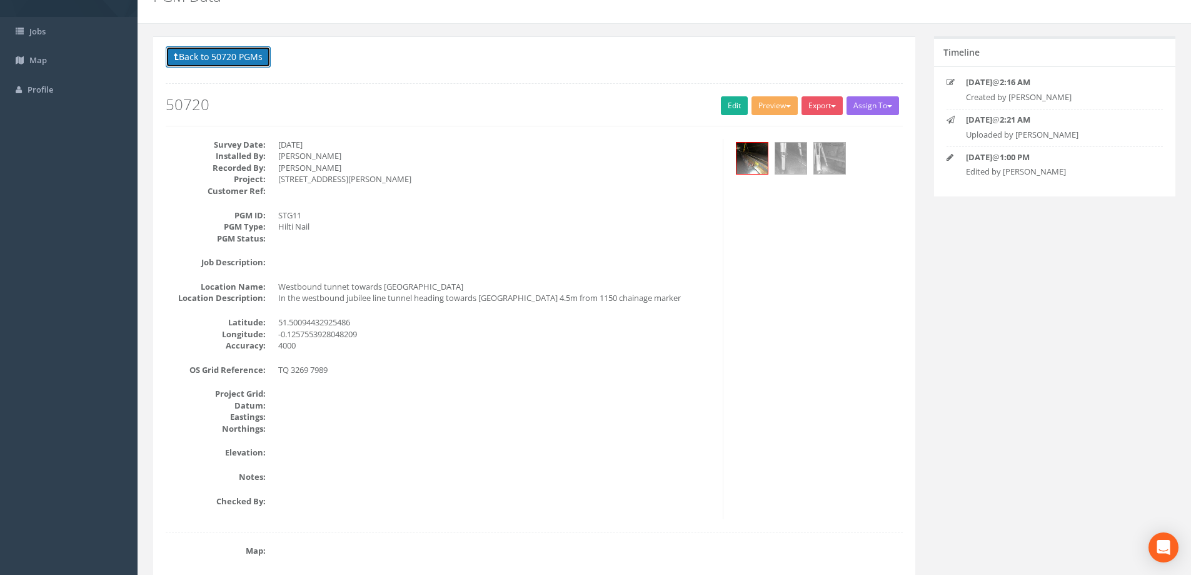
click at [226, 52] on button "Back to 50720 PGMs" at bounding box center [218, 56] width 105 height 21
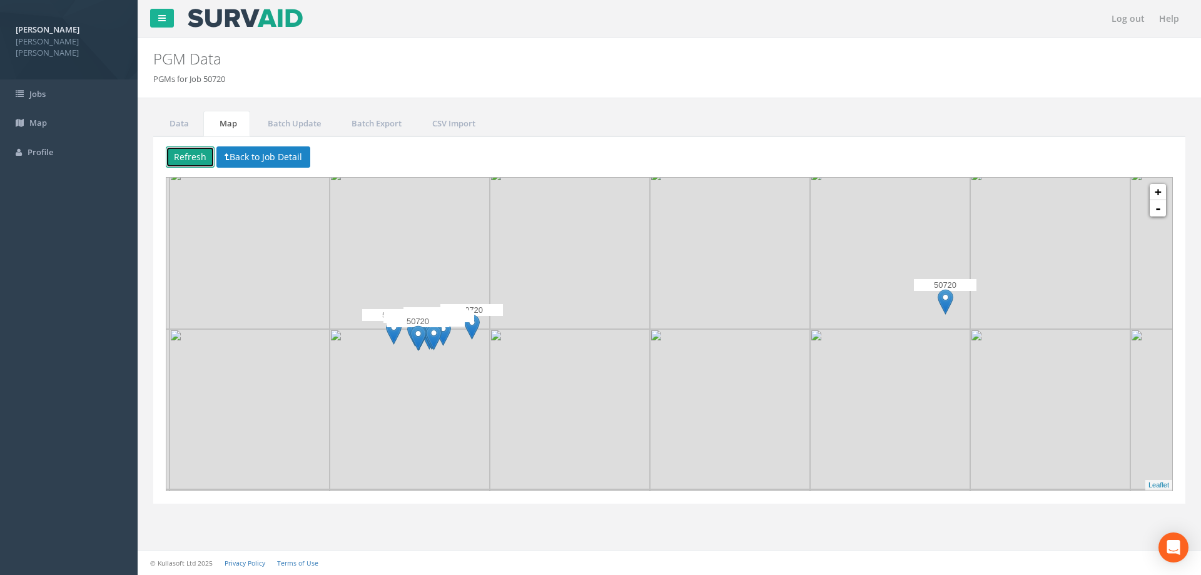
click at [186, 157] on button "Refresh" at bounding box center [190, 156] width 49 height 21
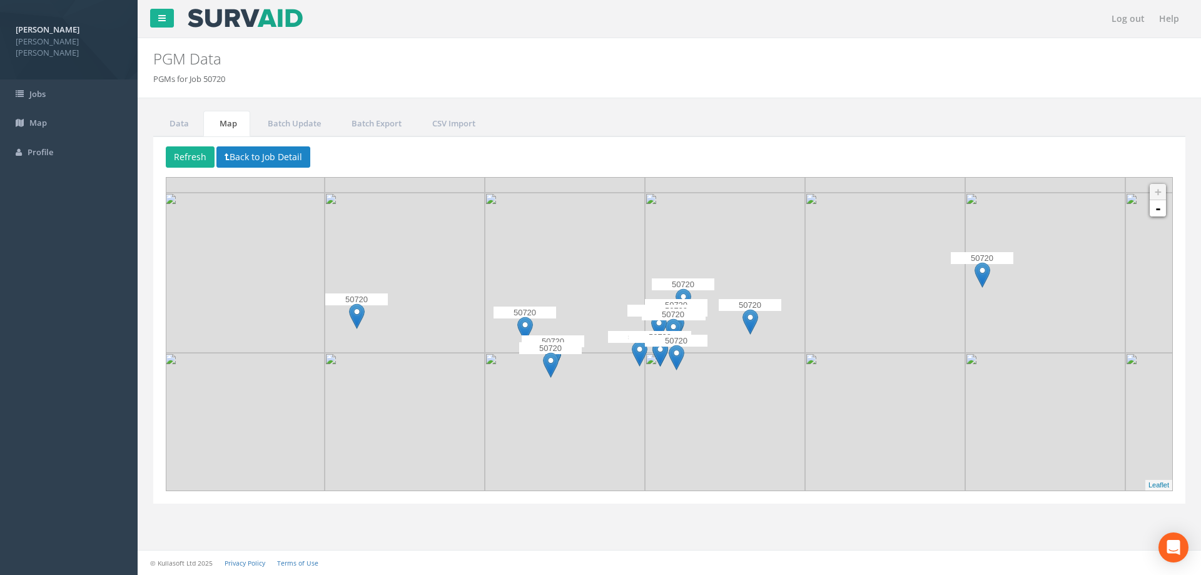
click at [979, 278] on img at bounding box center [982, 275] width 16 height 26
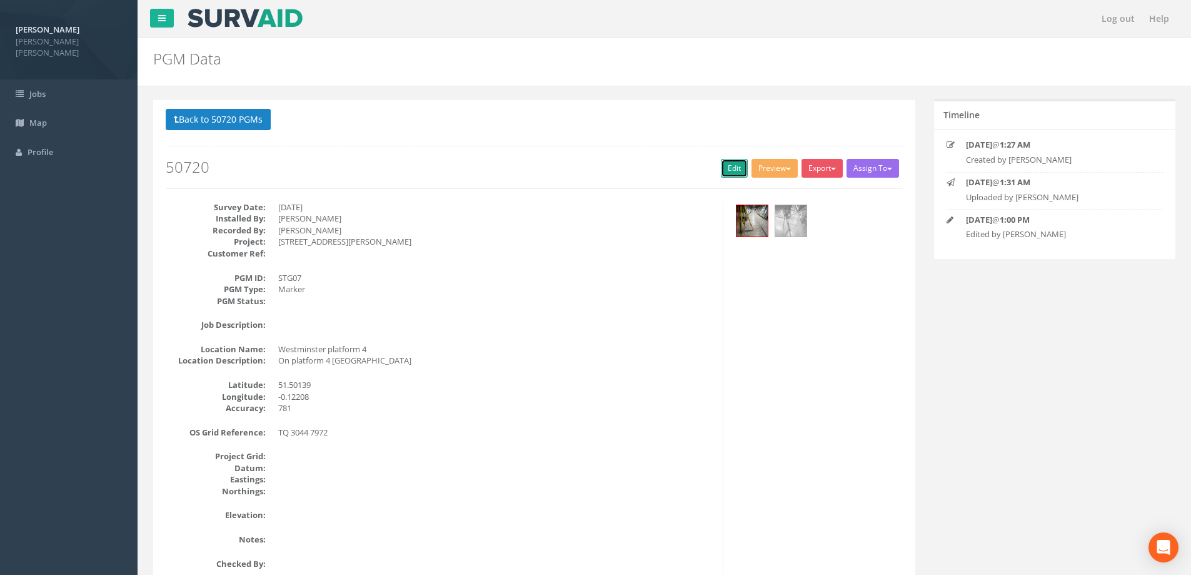
click at [725, 161] on link "Edit" at bounding box center [734, 168] width 27 height 19
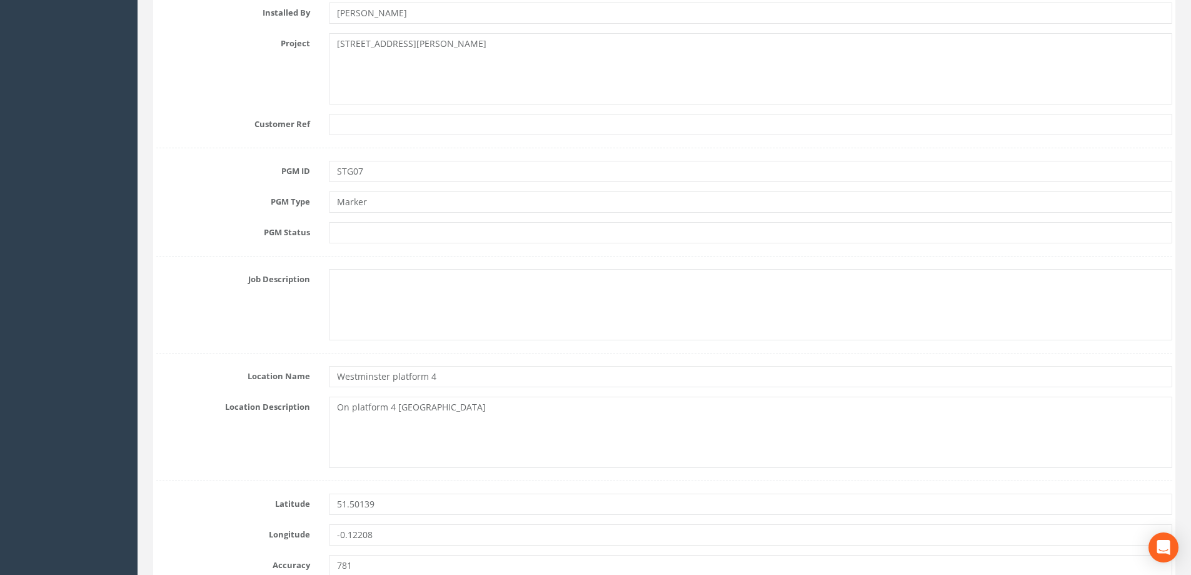
scroll to position [500, 0]
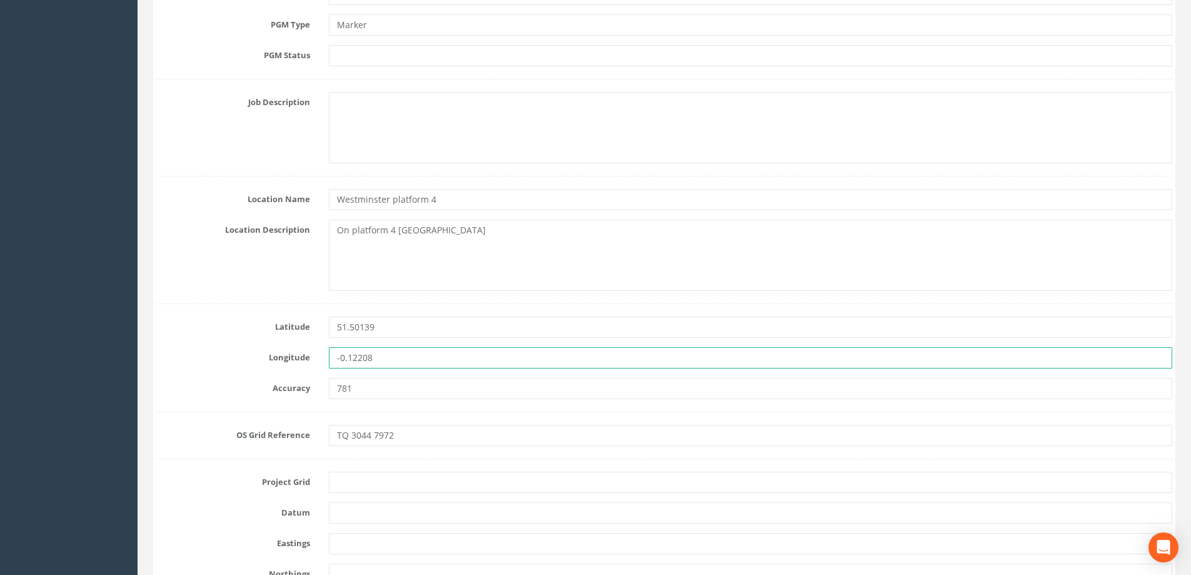
drag, startPoint x: 381, startPoint y: 362, endPoint x: 305, endPoint y: 357, distance: 75.8
click at [305, 357] on div "Longitude -0.12208" at bounding box center [664, 357] width 1035 height 21
paste input "51.50094432925486"
type input "51.50094432925486"
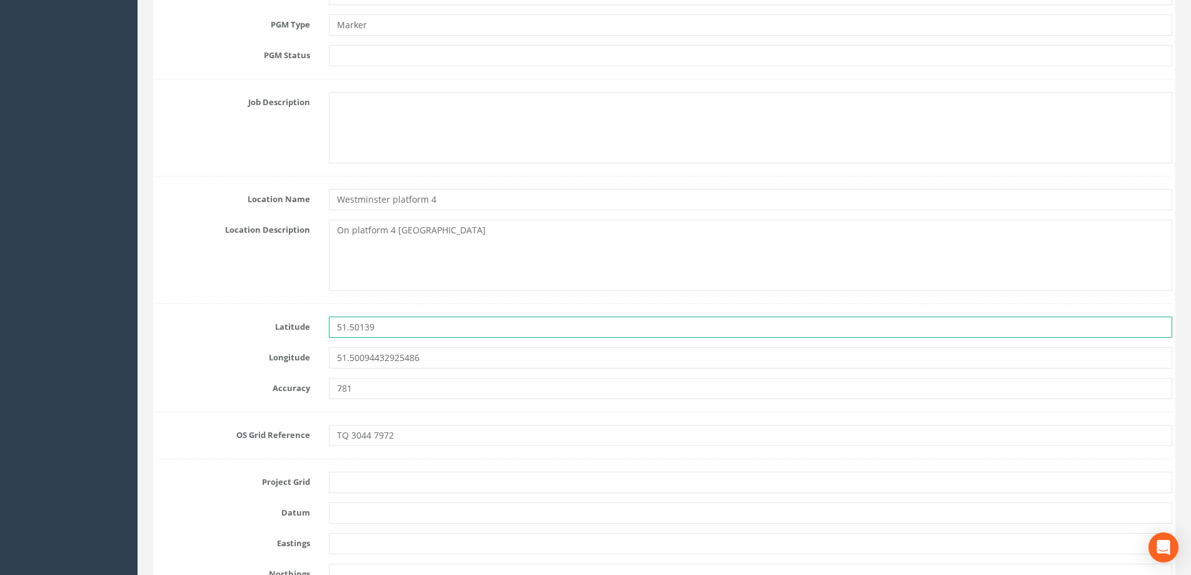
drag, startPoint x: 409, startPoint y: 327, endPoint x: 274, endPoint y: 324, distance: 135.1
click at [274, 324] on div "Latitude 51.50139" at bounding box center [664, 326] width 1035 height 21
paste input "094432925486"
type input "51.50094432925486"
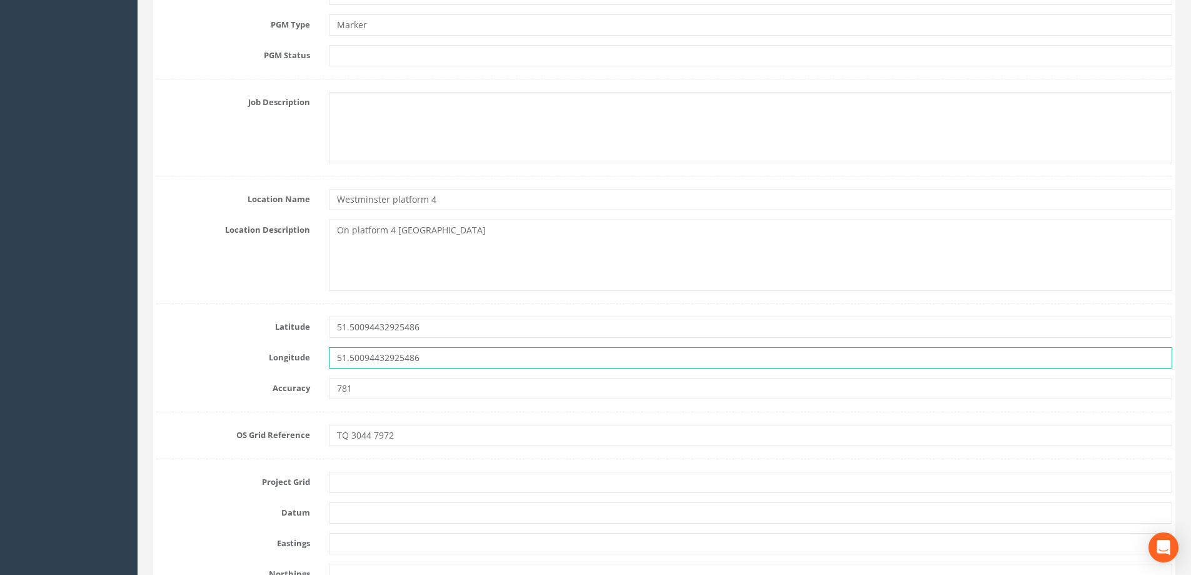
drag, startPoint x: 462, startPoint y: 351, endPoint x: 322, endPoint y: 359, distance: 139.7
click at [322, 359] on div "51.50094432925486" at bounding box center [751, 357] width 862 height 21
paste input "-0.1257553928048209"
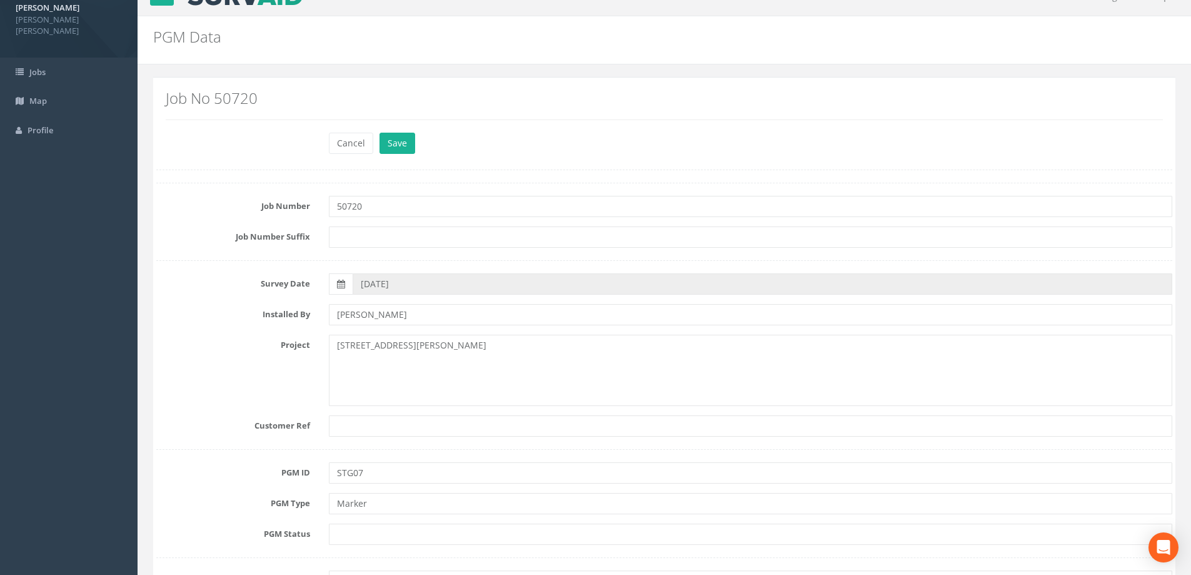
scroll to position [0, 0]
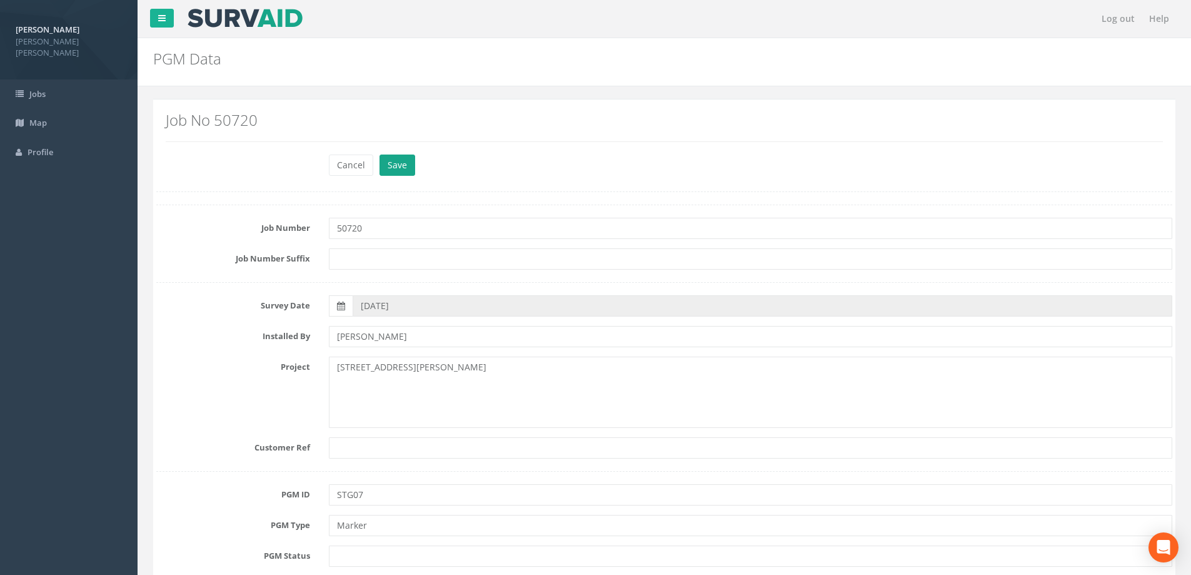
type input "-0.1257553928048209"
click at [405, 166] on button "Save" at bounding box center [398, 164] width 36 height 21
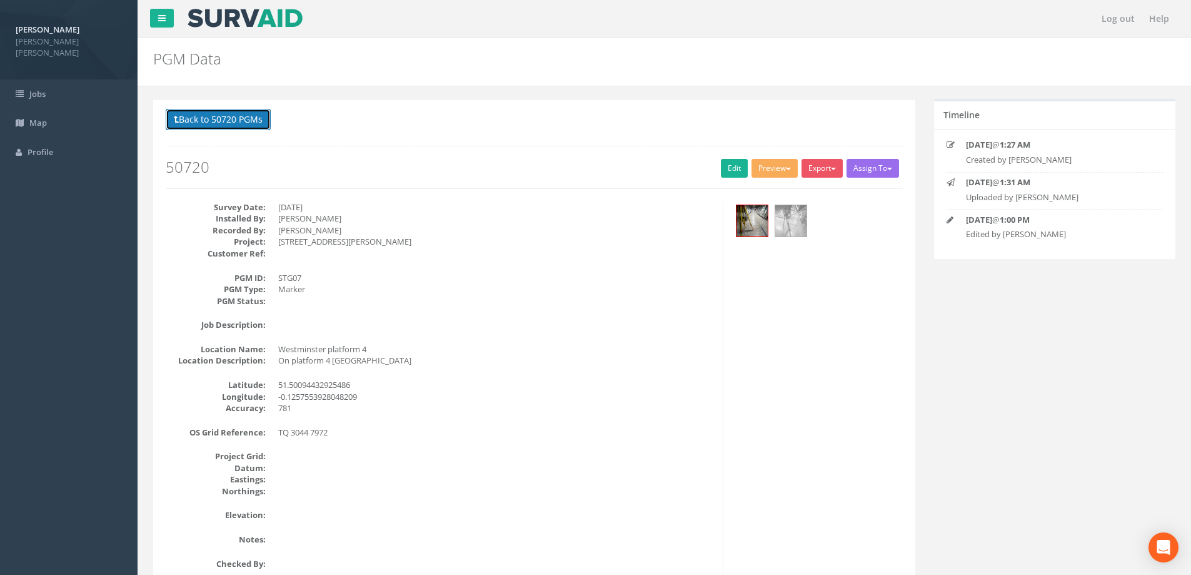
click at [210, 109] on button "Back to 50720 PGMs" at bounding box center [218, 119] width 105 height 21
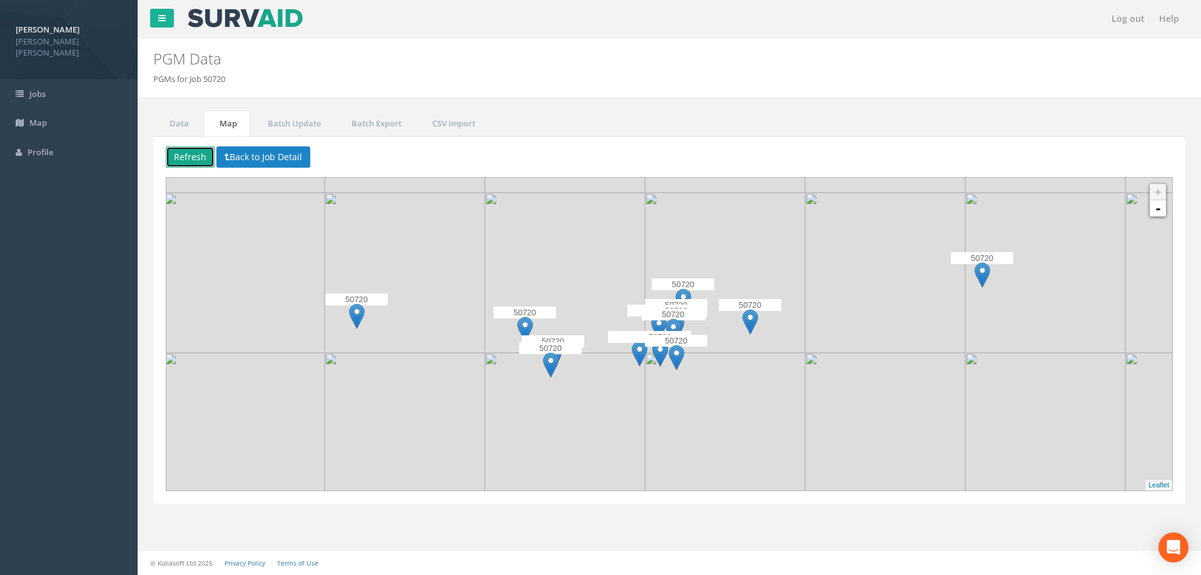
click at [189, 148] on button "Refresh" at bounding box center [190, 156] width 49 height 21
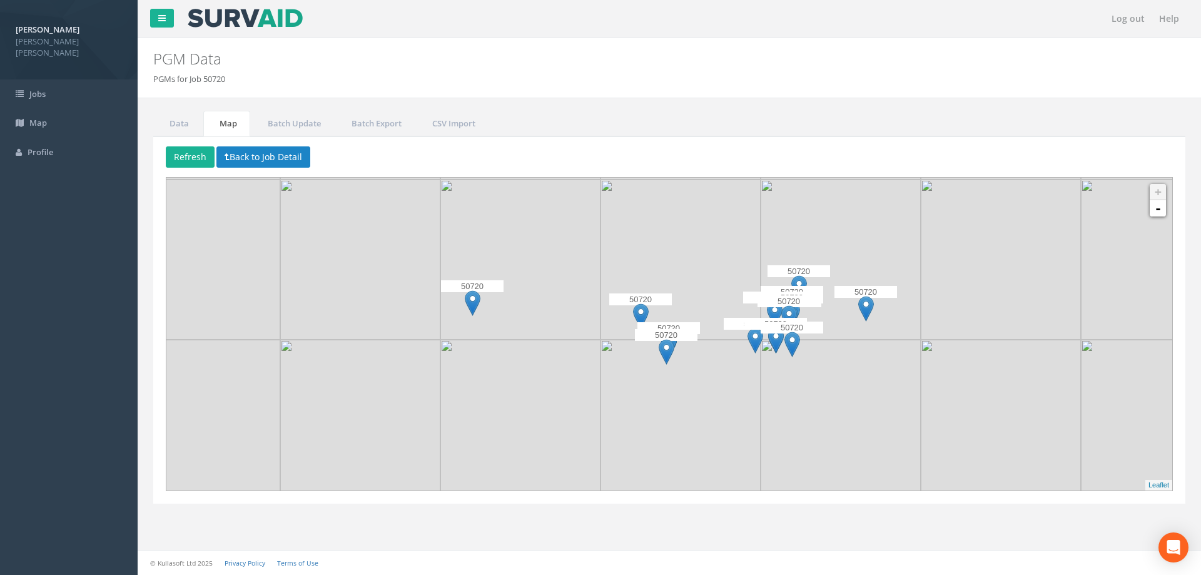
click at [471, 306] on img at bounding box center [473, 303] width 16 height 26
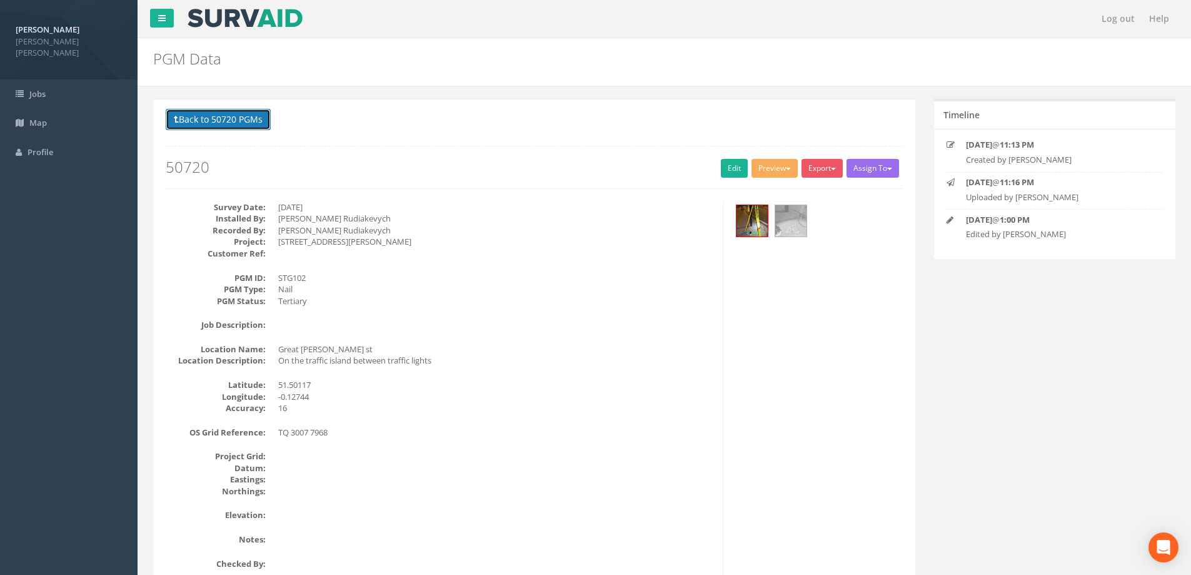
click at [235, 114] on button "Back to 50720 PGMs" at bounding box center [218, 119] width 105 height 21
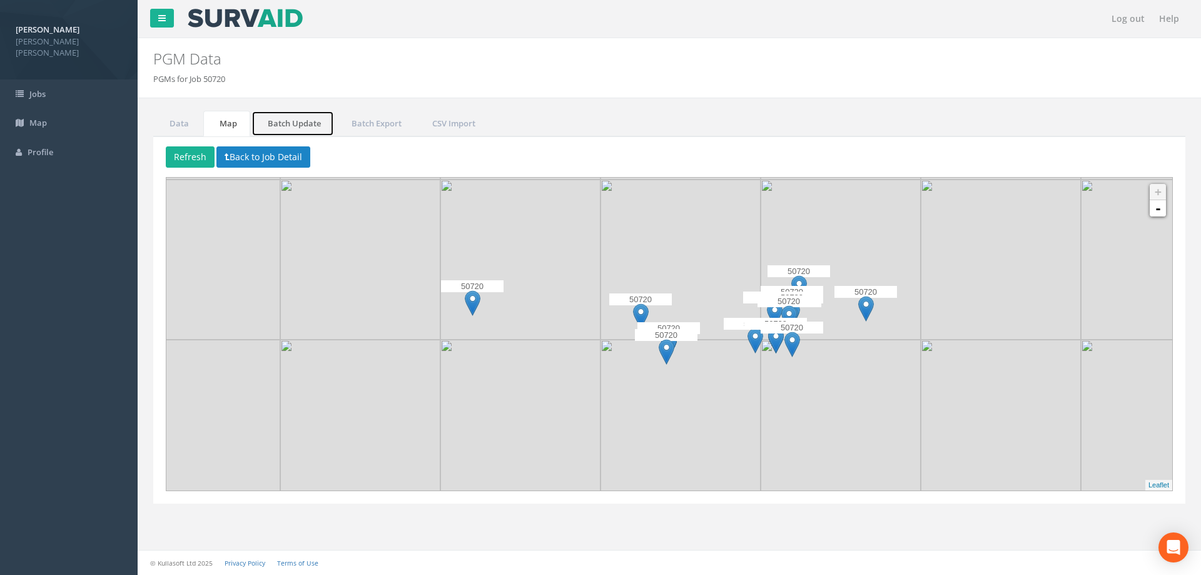
click at [293, 125] on link "Batch Update" at bounding box center [292, 124] width 83 height 26
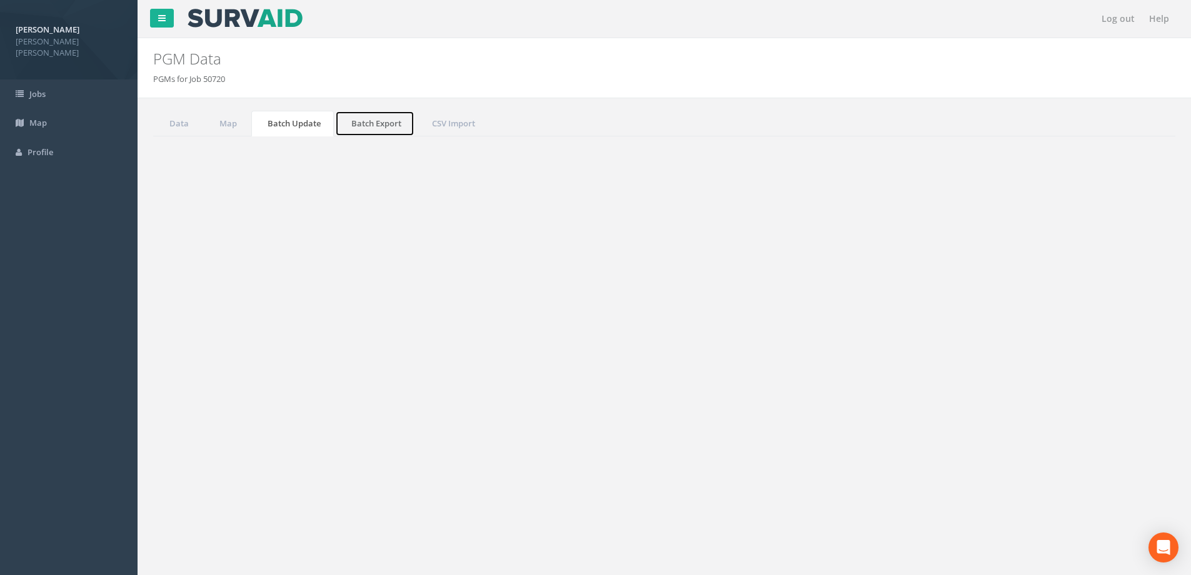
click at [376, 122] on link "Batch Export" at bounding box center [374, 124] width 79 height 26
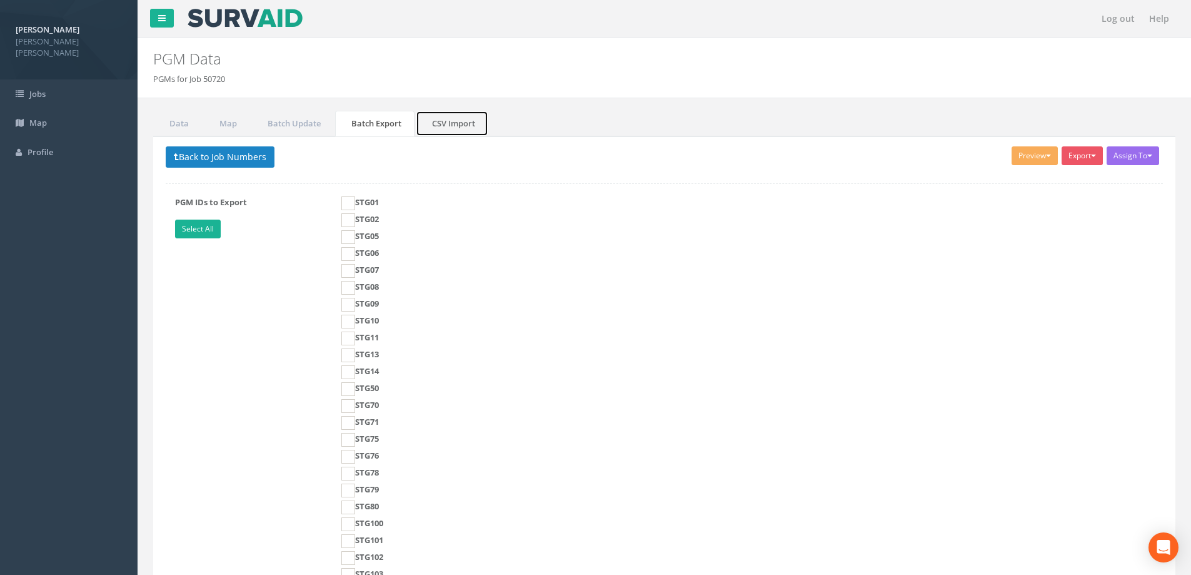
click at [440, 121] on link "CSV Import" at bounding box center [452, 124] width 73 height 26
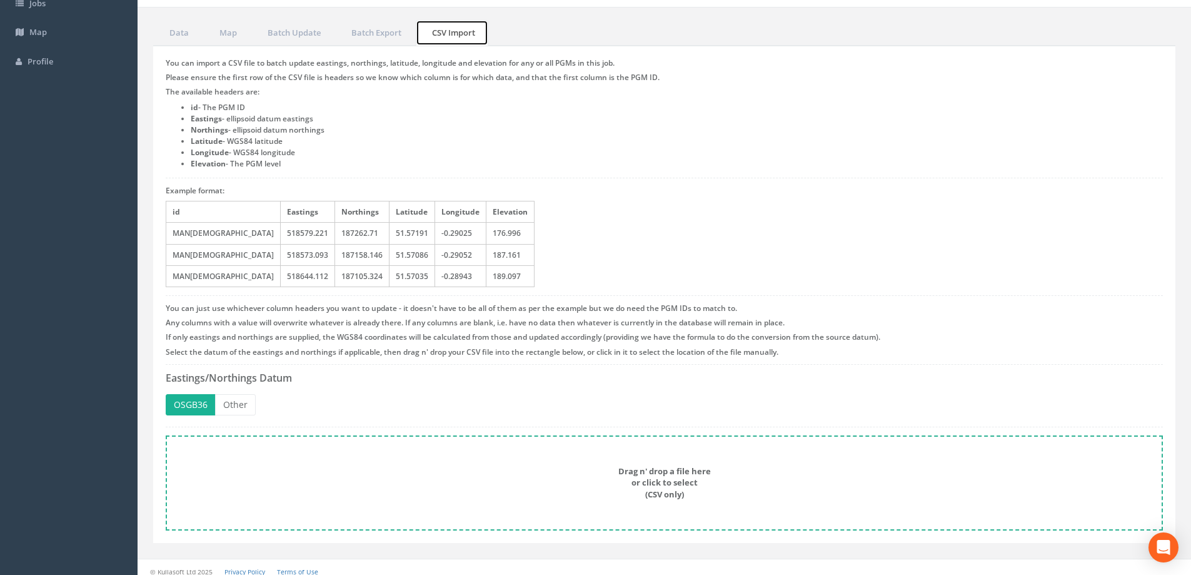
scroll to position [99, 0]
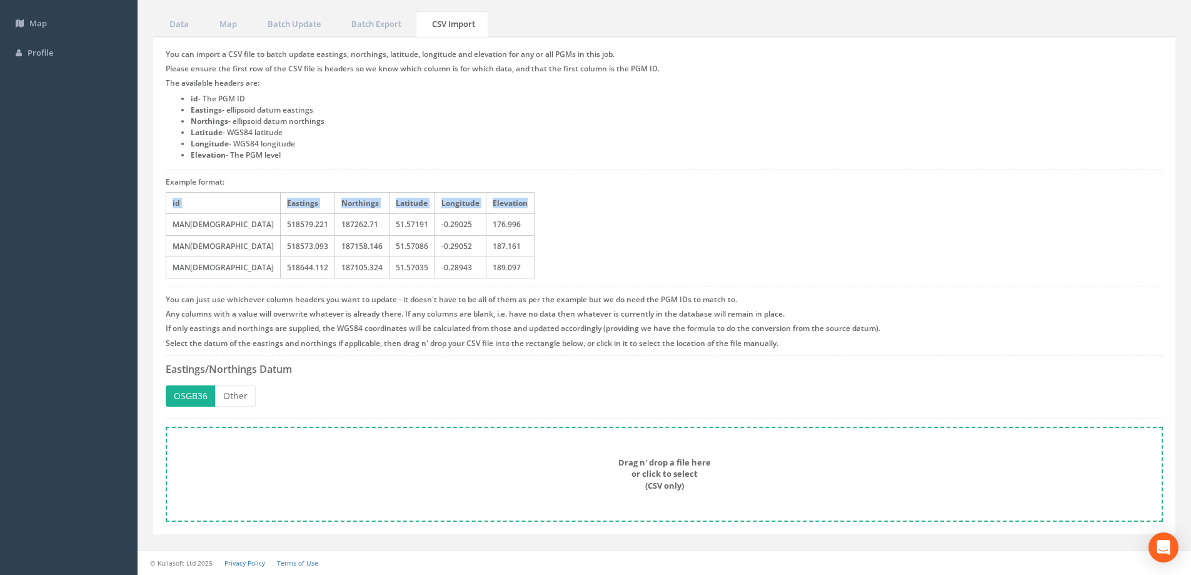
drag, startPoint x: 448, startPoint y: 204, endPoint x: 169, endPoint y: 209, distance: 279.6
click at [169, 209] on tr "id Eastings Northings Latitude Longitude Elevation" at bounding box center [350, 203] width 368 height 21
copy tr "id Eastings Northings Latitude Longitude Elevation"
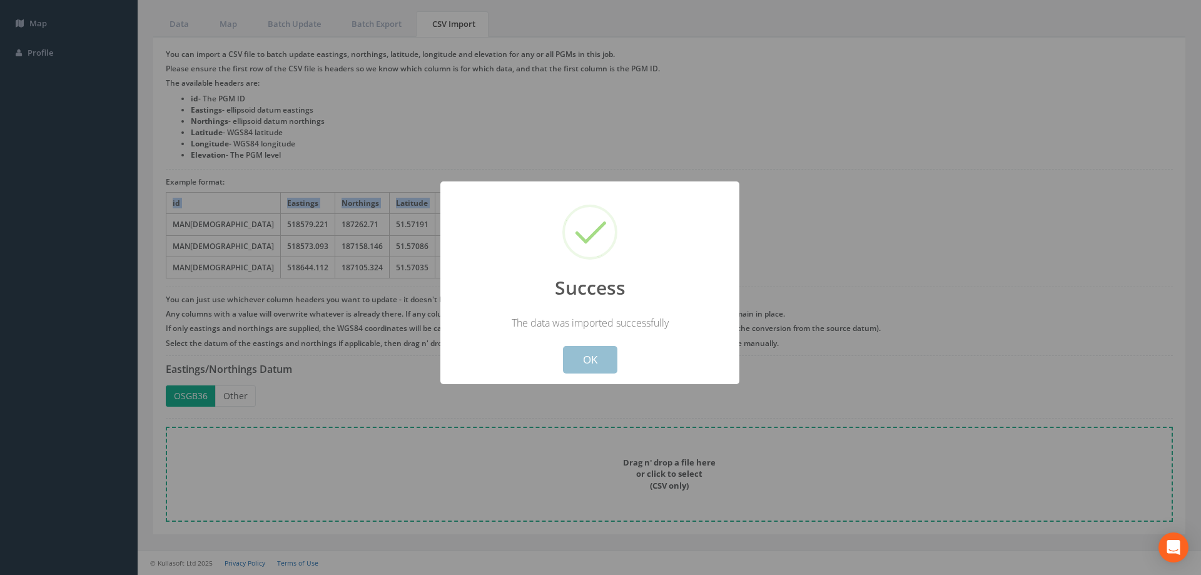
click at [589, 361] on button "OK" at bounding box center [590, 360] width 54 height 28
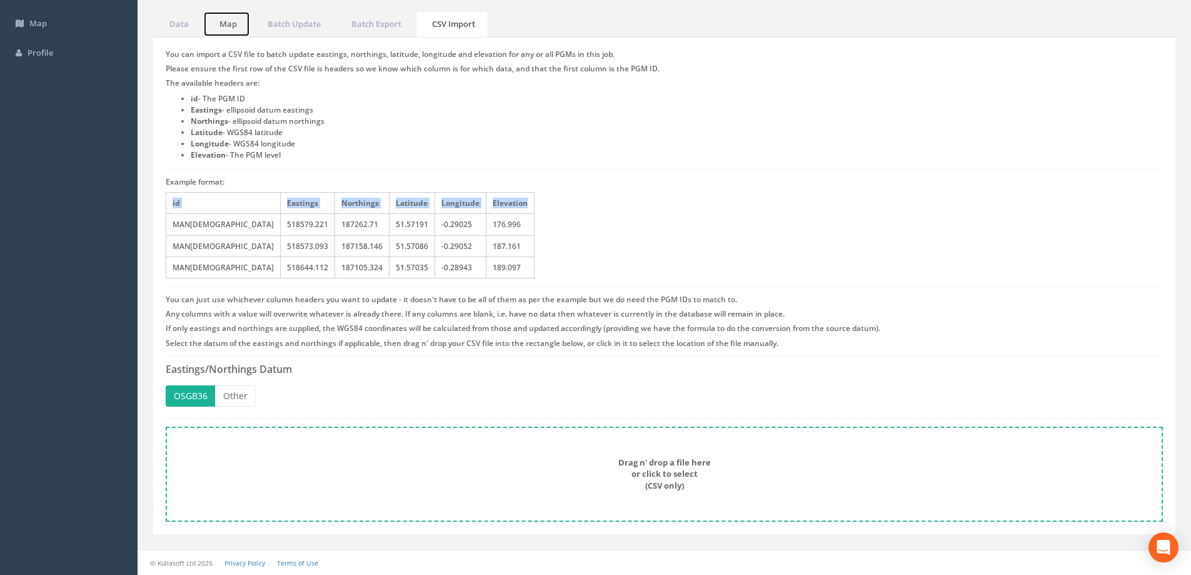
click at [235, 21] on link "Map" at bounding box center [226, 24] width 47 height 26
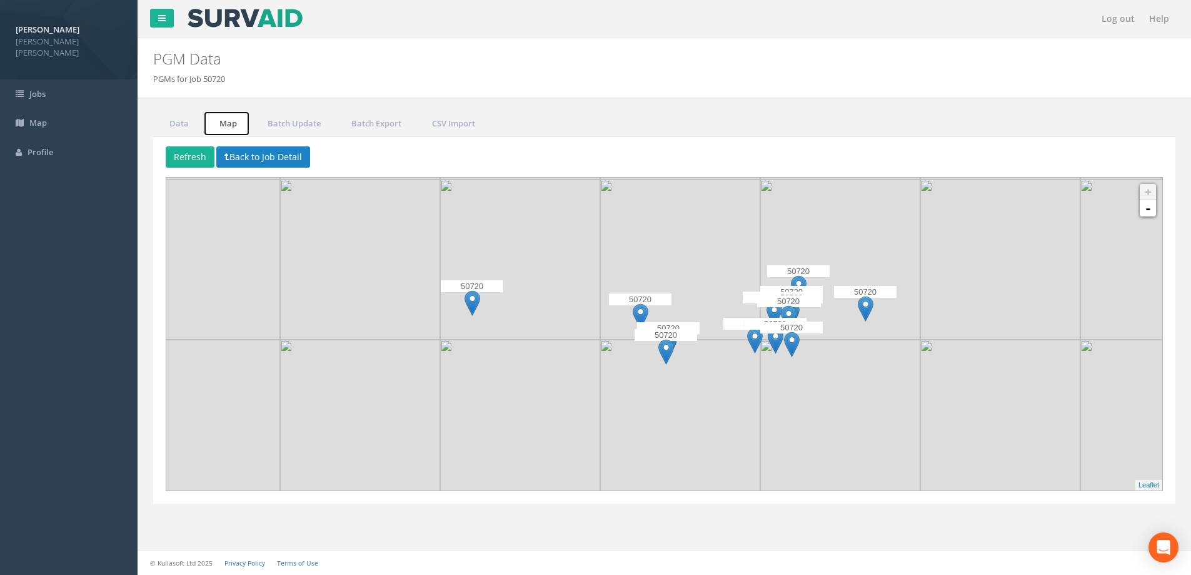
scroll to position [0, 0]
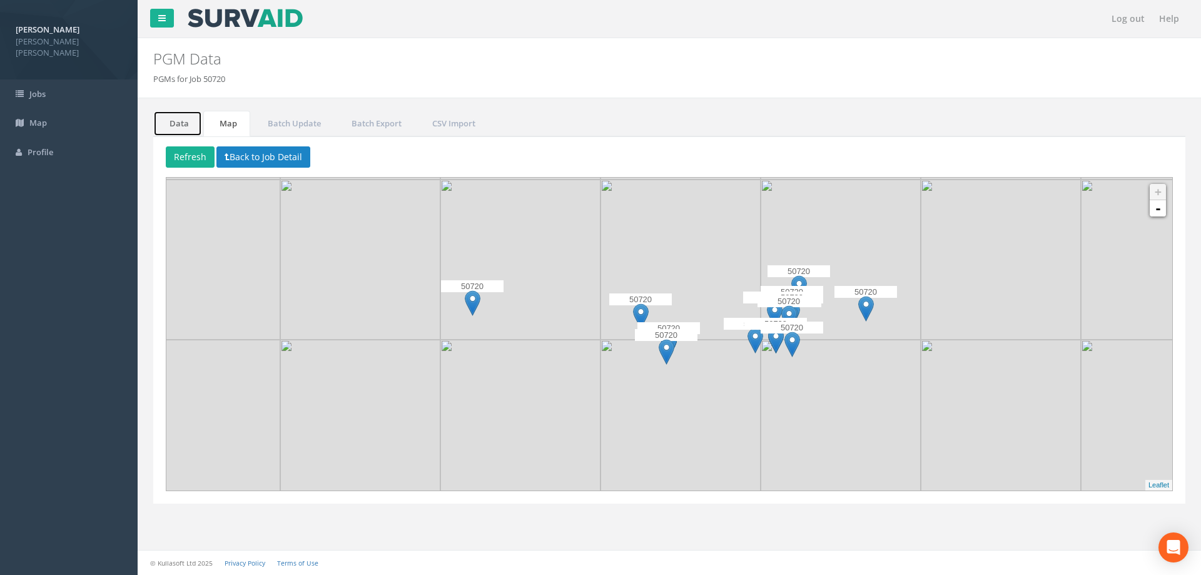
click at [192, 118] on link "Data" at bounding box center [177, 124] width 49 height 26
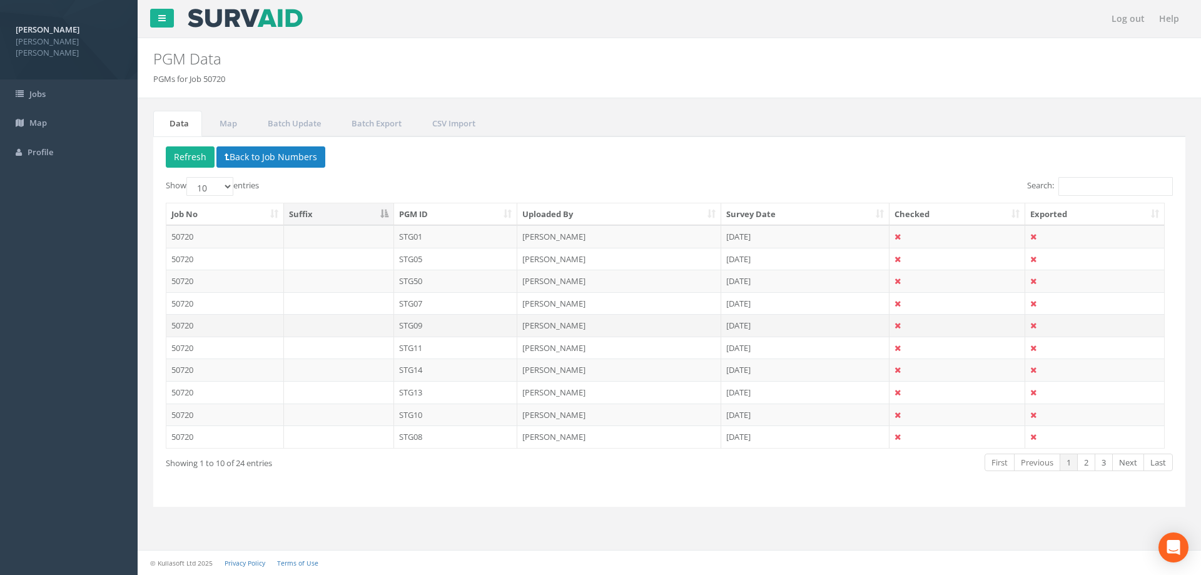
click at [464, 330] on td "STG09" at bounding box center [456, 325] width 124 height 23
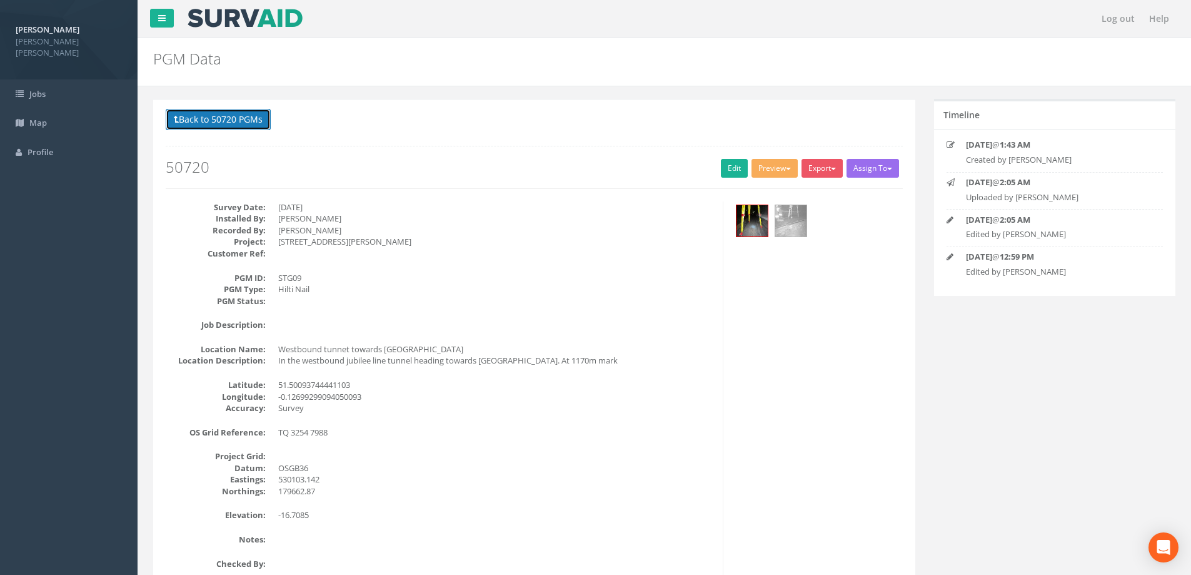
click at [241, 124] on button "Back to 50720 PGMs" at bounding box center [218, 119] width 105 height 21
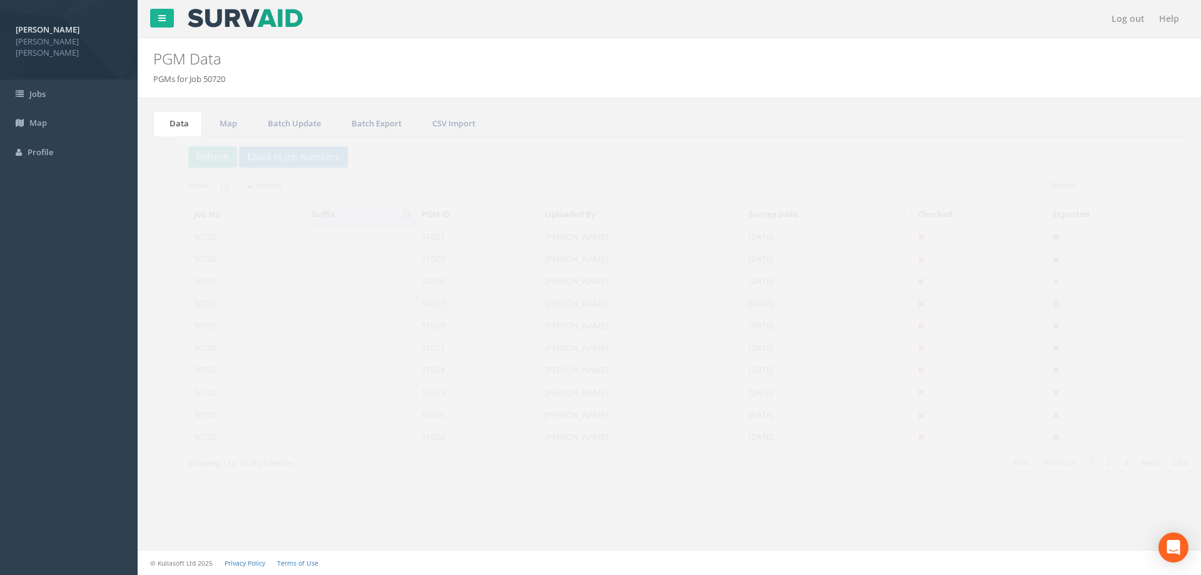
click at [461, 313] on td "STG07" at bounding box center [456, 303] width 124 height 23
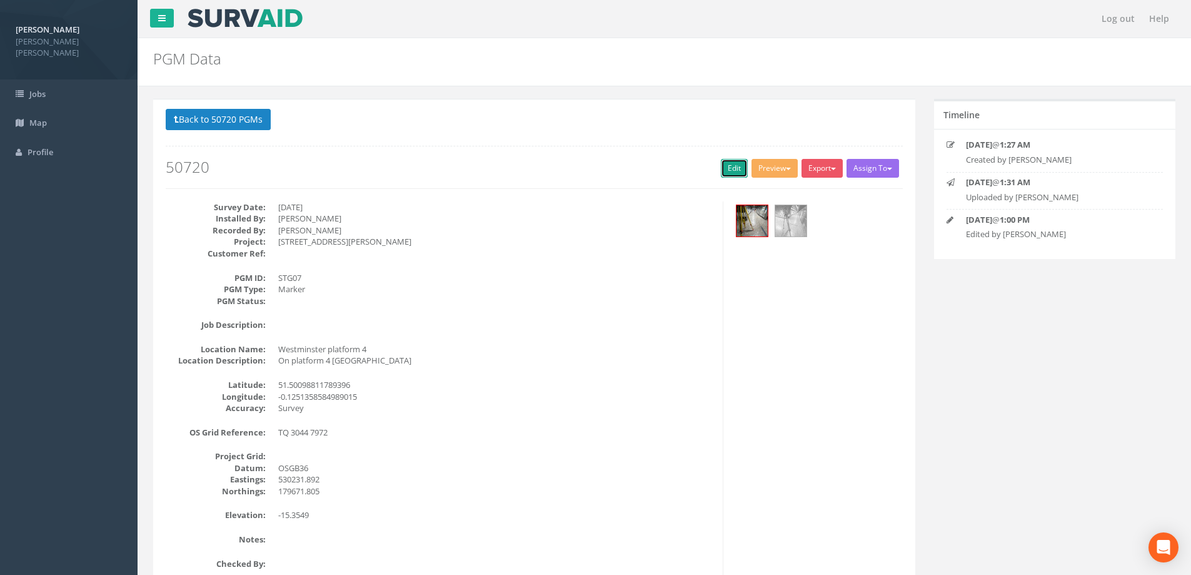
click at [728, 175] on link "Edit" at bounding box center [734, 168] width 27 height 19
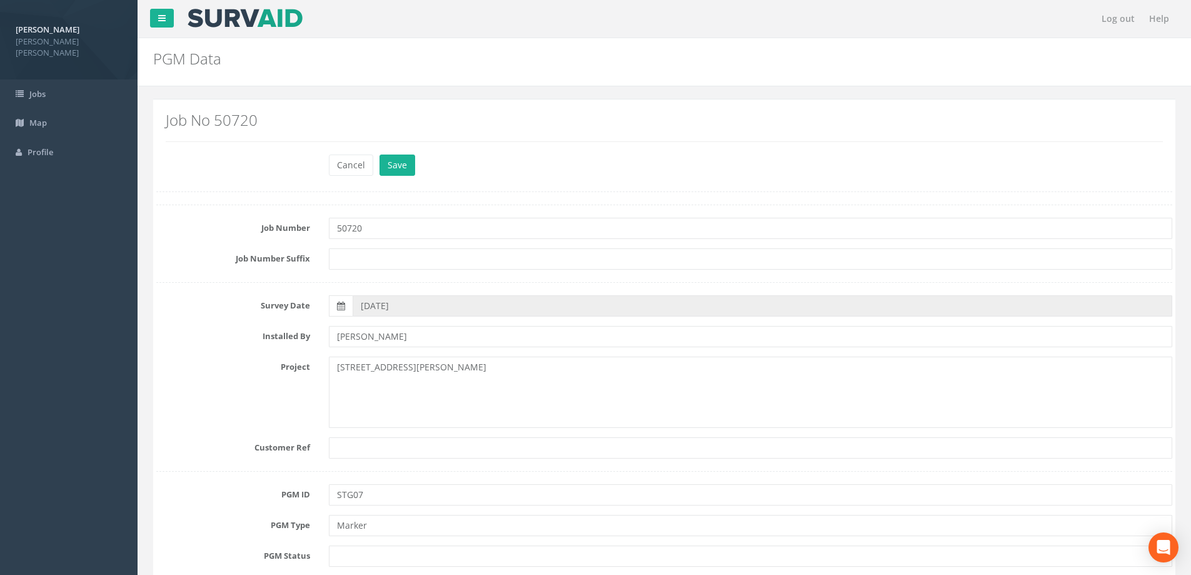
click at [416, 163] on div "Cancel Save Delete" at bounding box center [751, 166] width 862 height 24
click at [404, 166] on button "Save" at bounding box center [398, 164] width 36 height 21
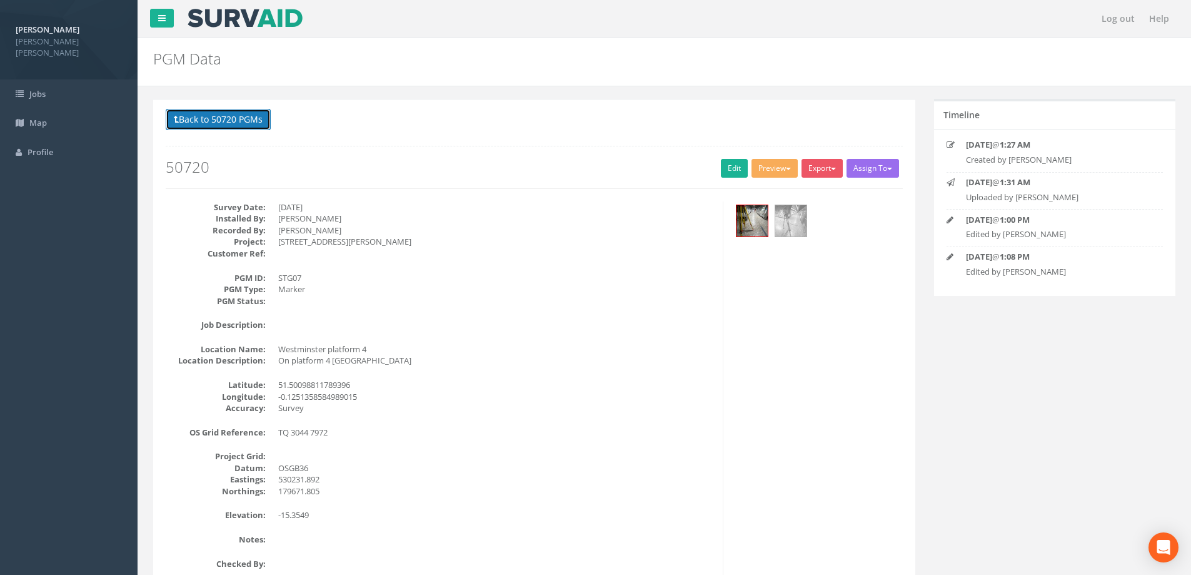
click at [196, 118] on button "Back to 50720 PGMs" at bounding box center [218, 119] width 105 height 21
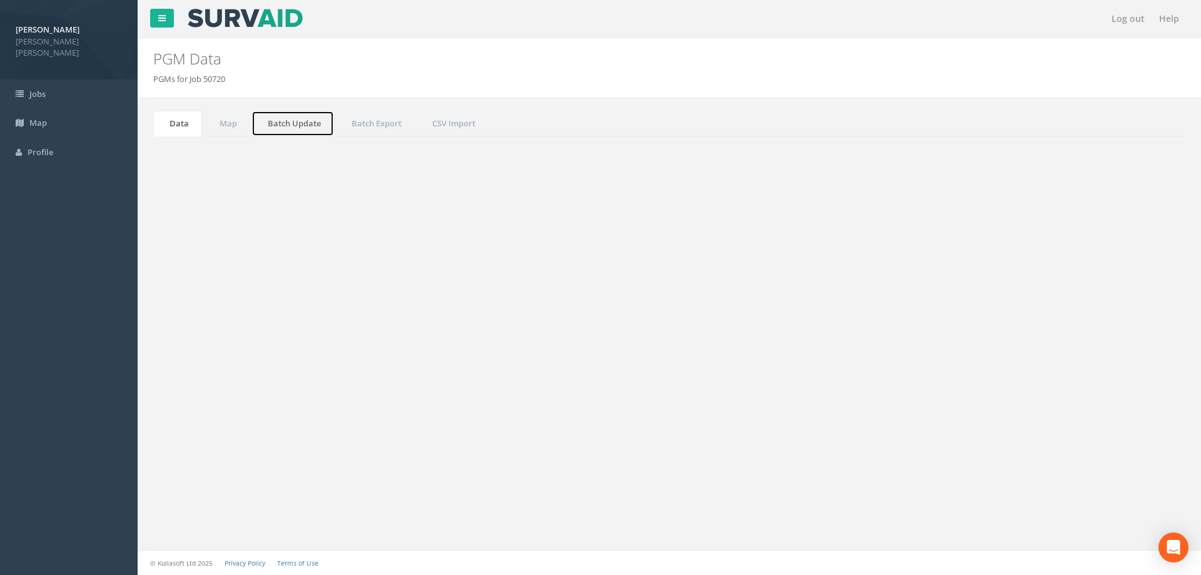
click at [275, 126] on link "Batch Update" at bounding box center [292, 124] width 83 height 26
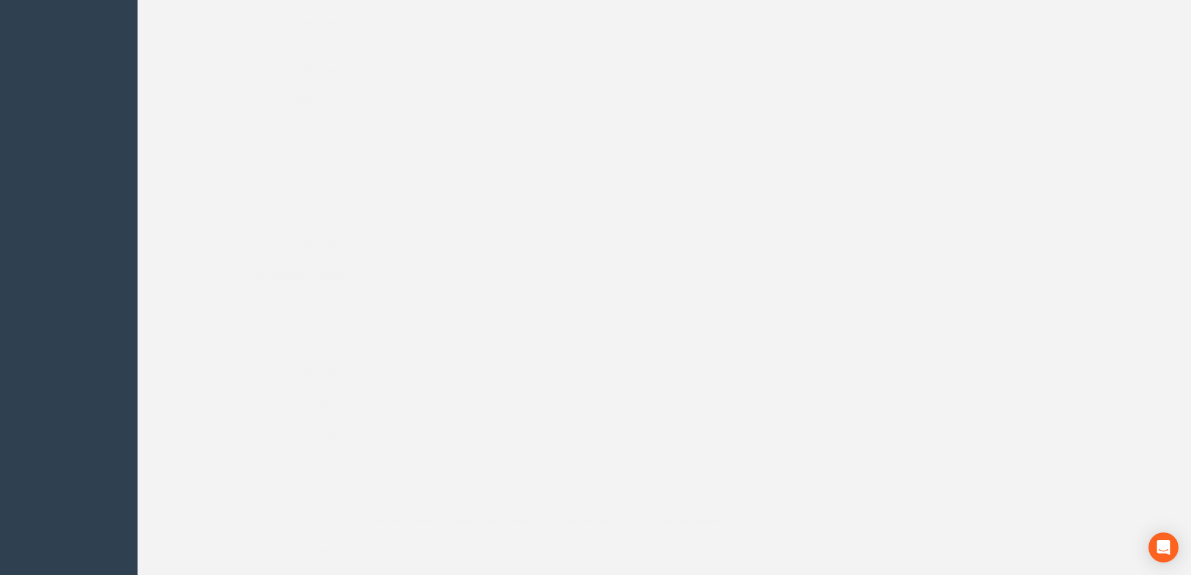
scroll to position [571, 0]
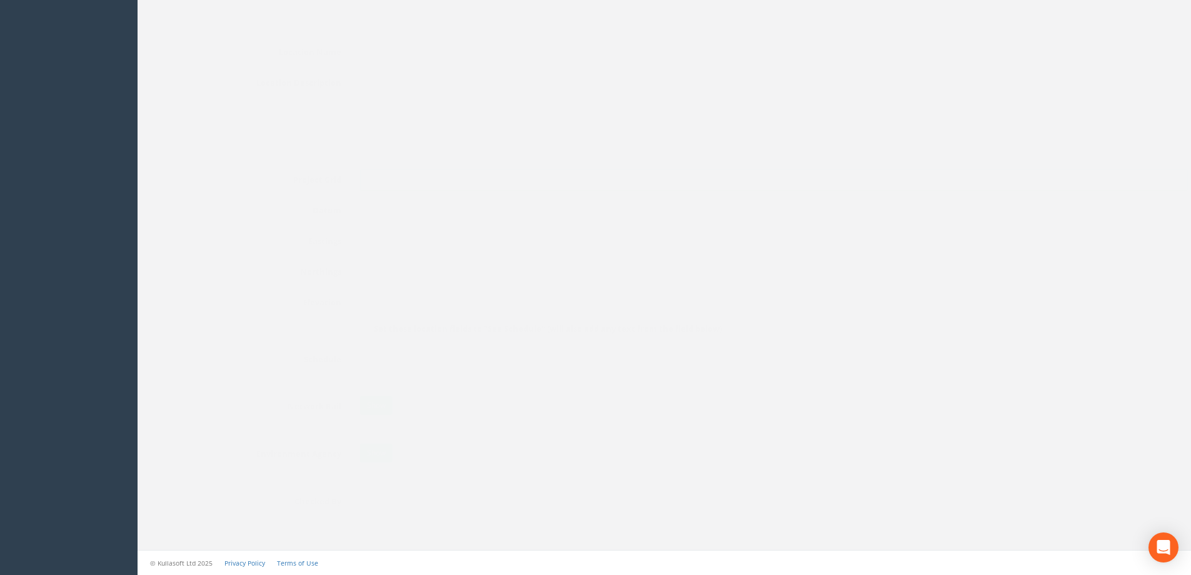
click at [365, 186] on input "text" at bounding box center [749, 179] width 828 height 21
type input "OSGB36(SF1)"
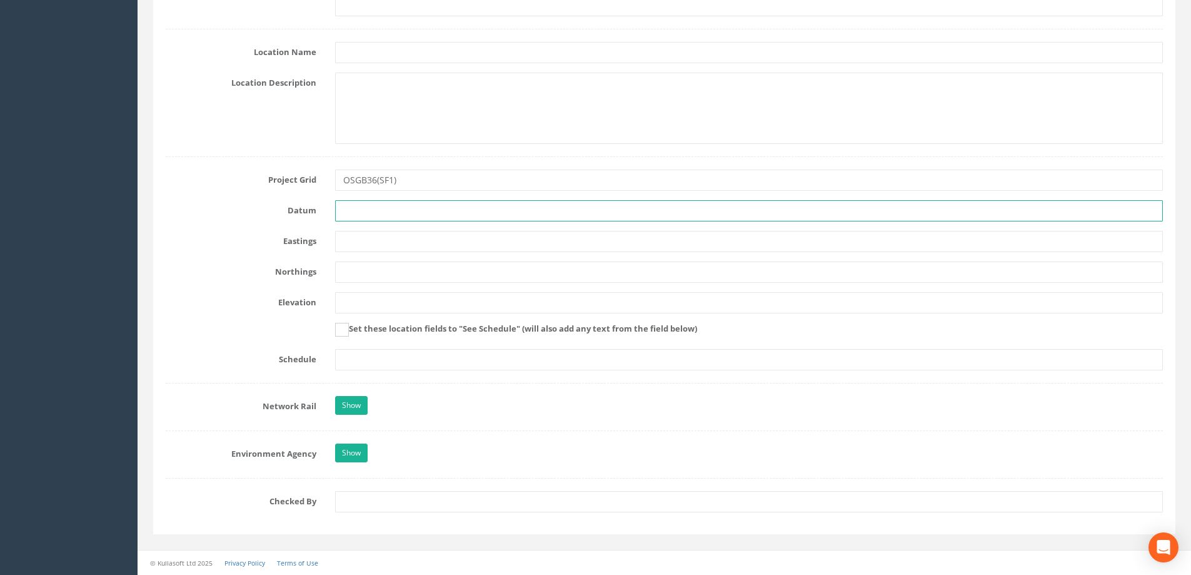
click at [394, 210] on input "text" at bounding box center [749, 210] width 828 height 21
type input "Newlyn"
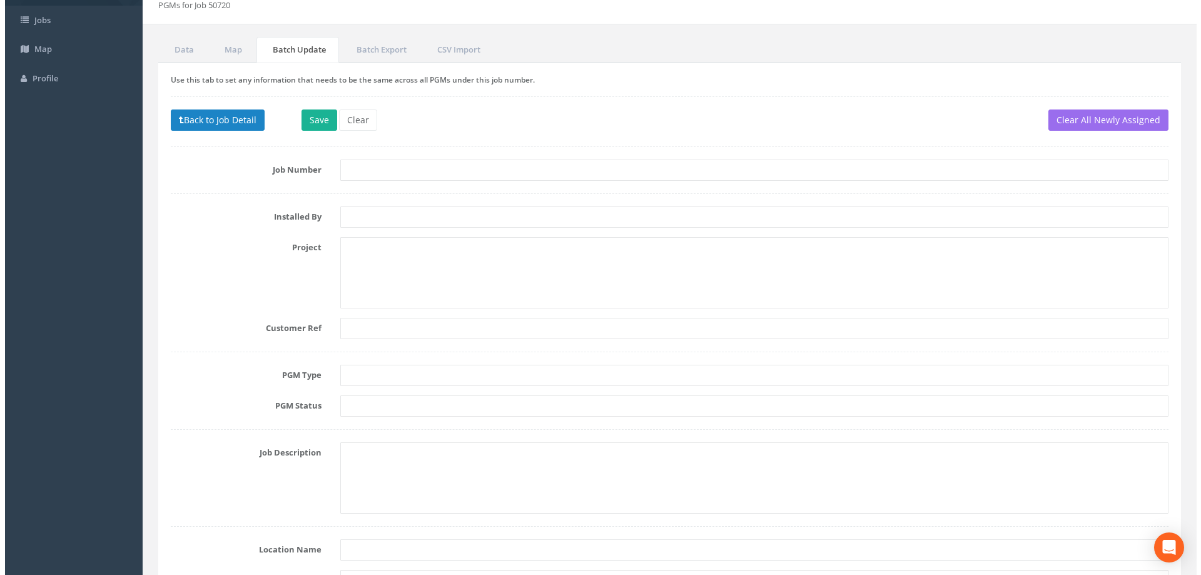
scroll to position [0, 0]
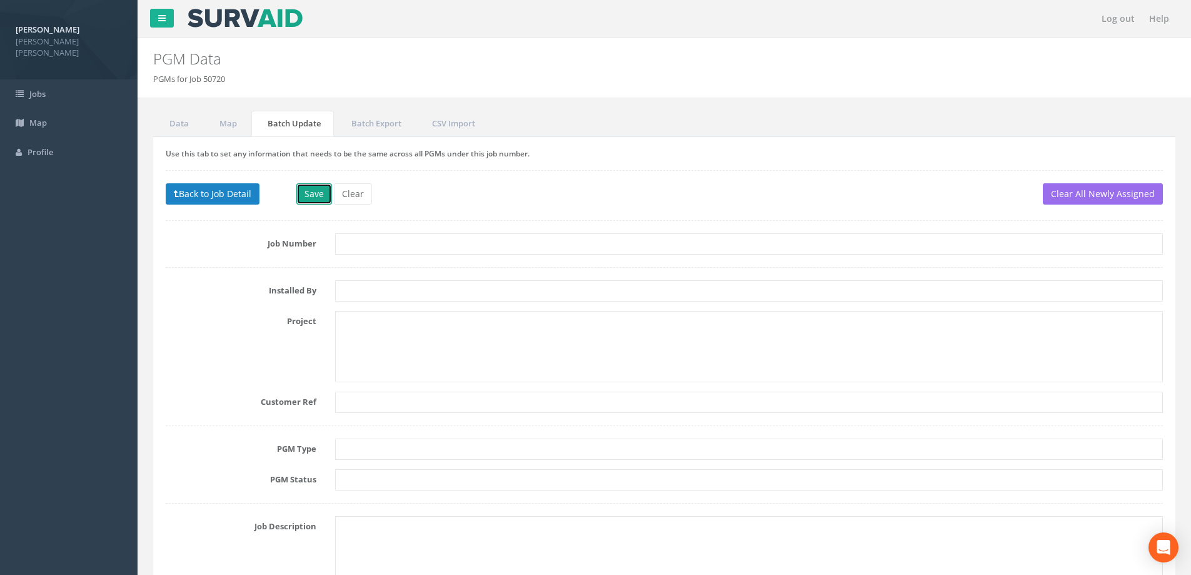
click at [316, 196] on button "Save" at bounding box center [314, 193] width 36 height 21
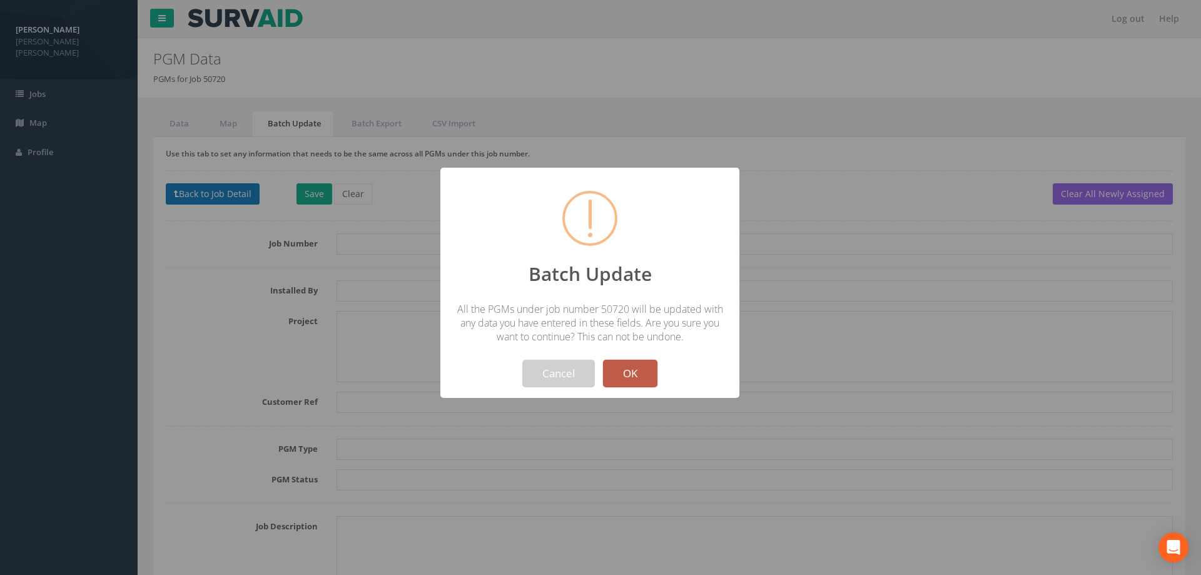
click at [638, 371] on button "OK" at bounding box center [630, 374] width 54 height 28
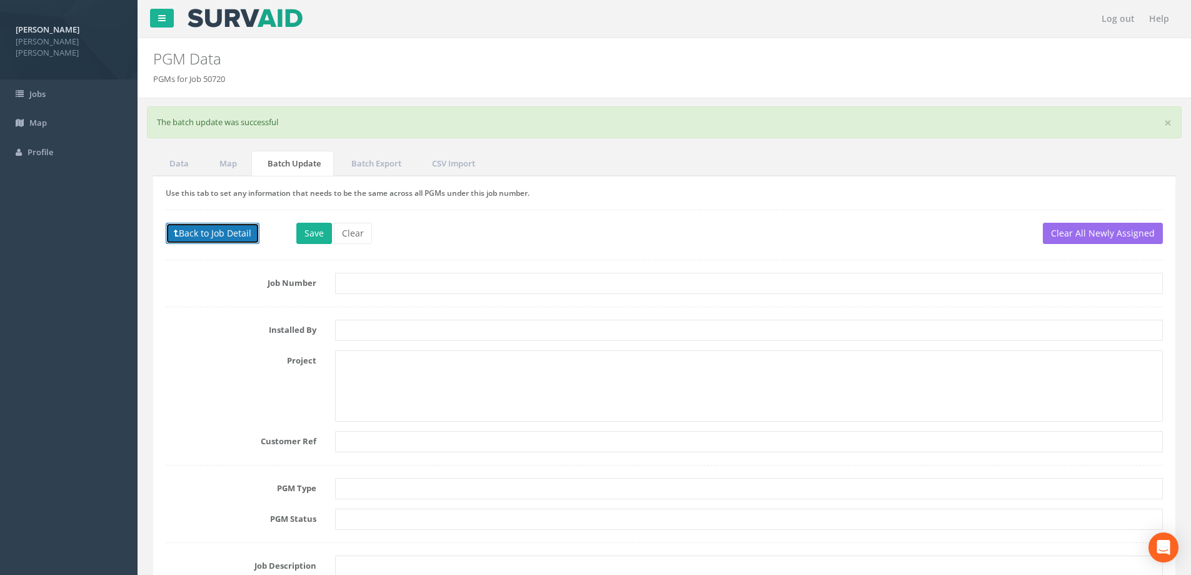
click at [248, 240] on button "Back to Job Detail" at bounding box center [213, 233] width 94 height 21
